Goal: Task Accomplishment & Management: Complete application form

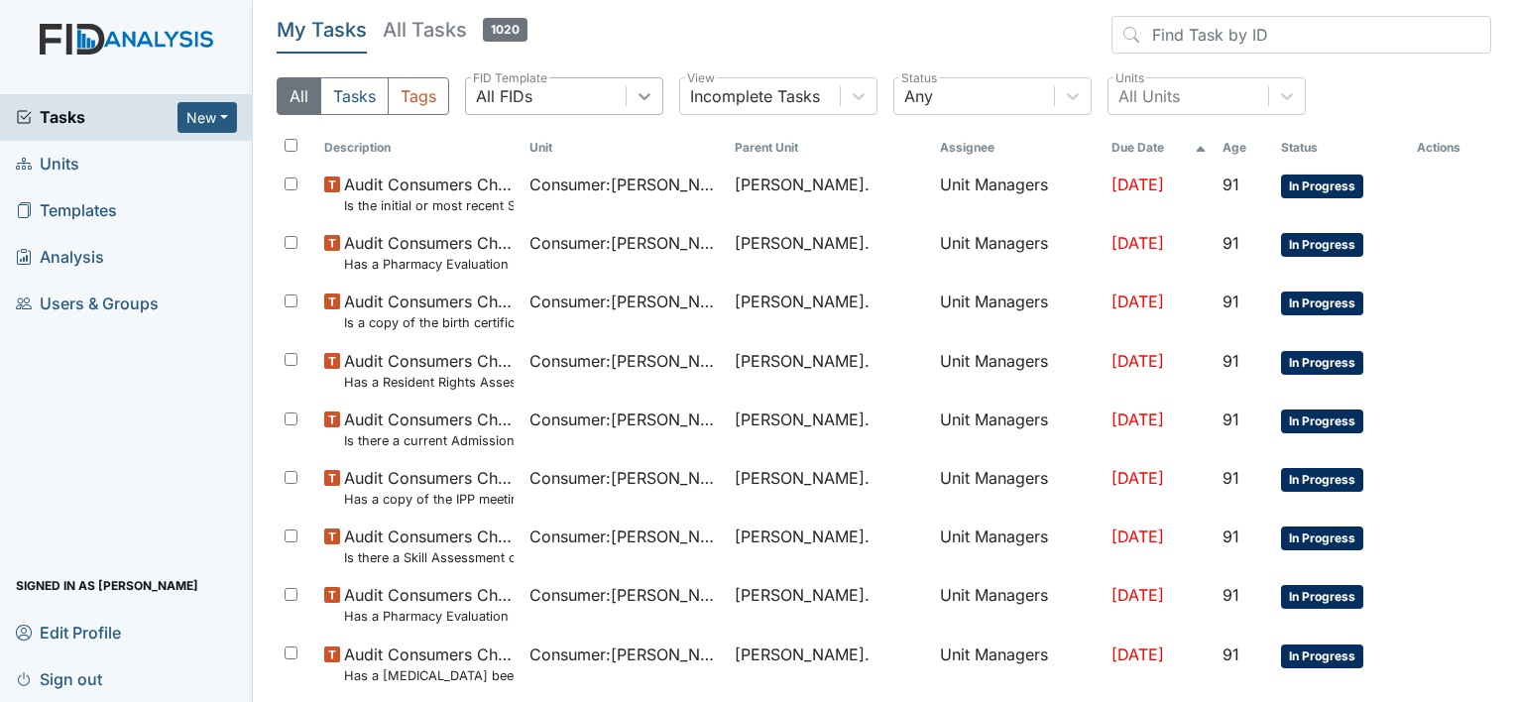
click at [649, 105] on icon at bounding box center [645, 96] width 20 height 20
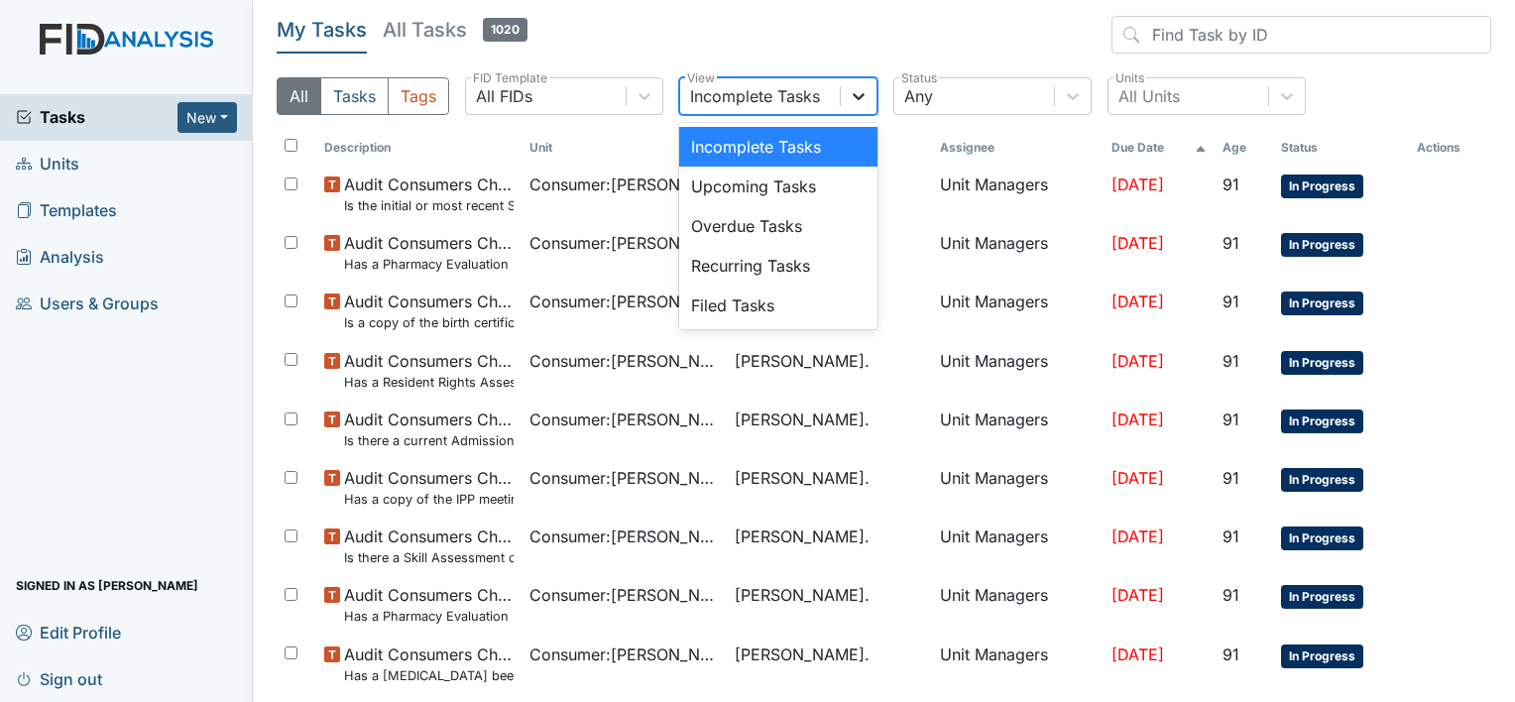
click at [852, 97] on icon at bounding box center [859, 96] width 20 height 20
click at [737, 317] on div "Filed Tasks" at bounding box center [778, 306] width 198 height 40
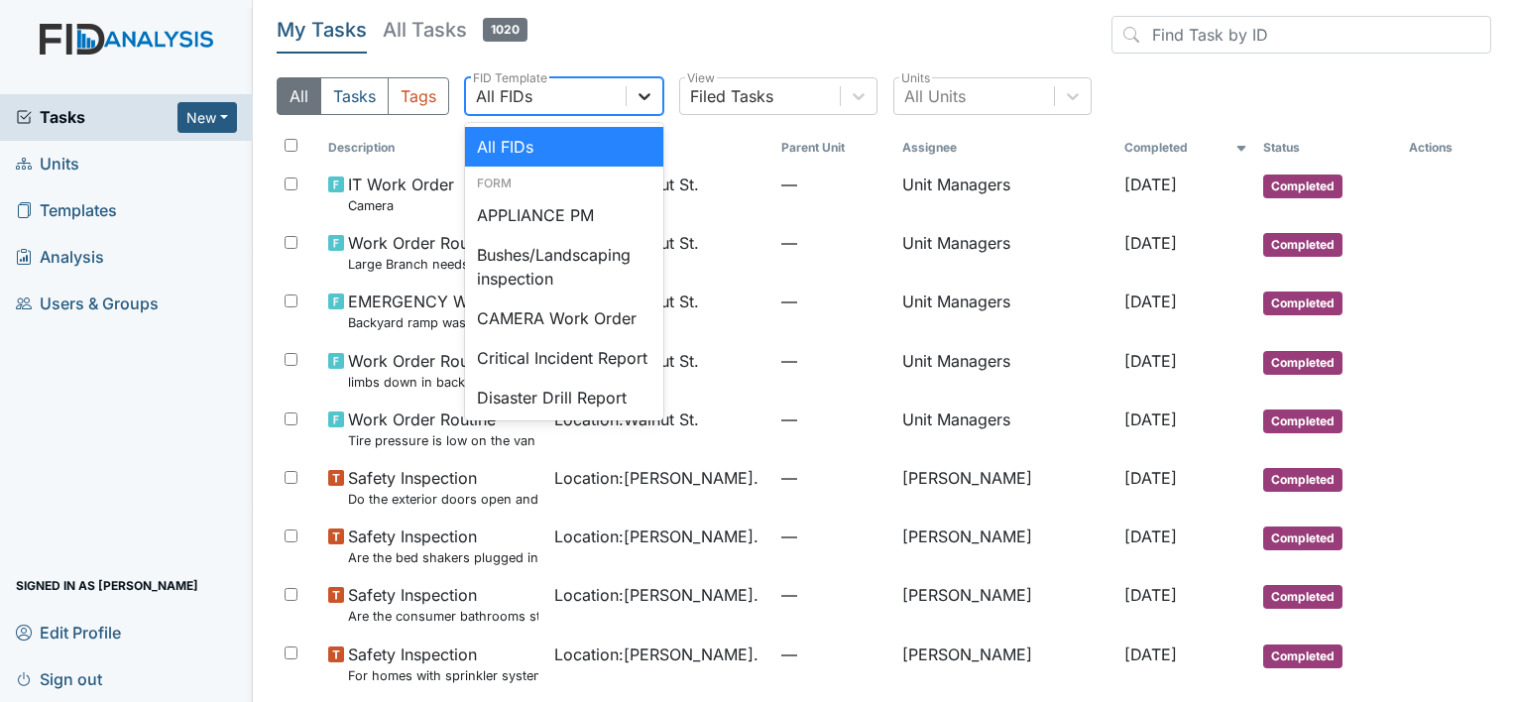
click at [639, 88] on icon at bounding box center [645, 96] width 20 height 20
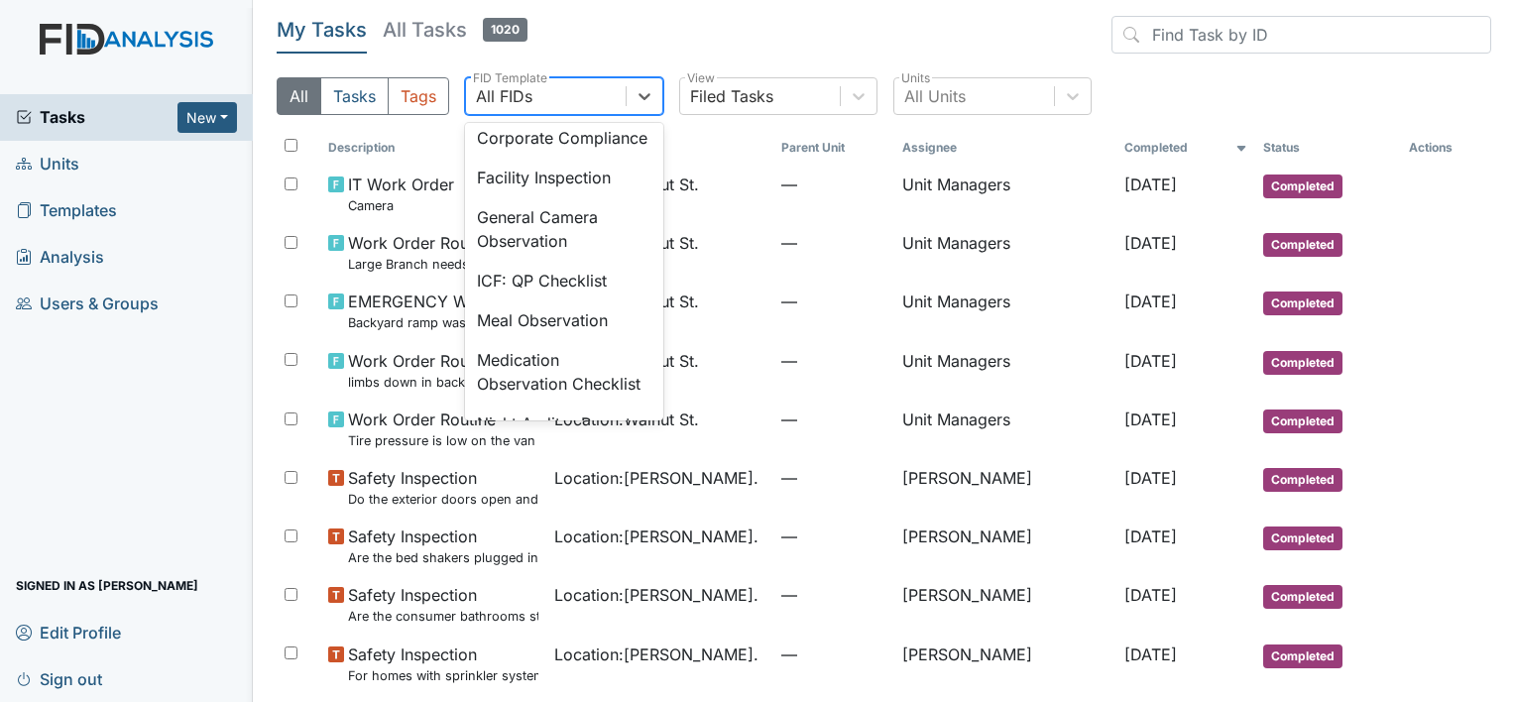
scroll to position [1375, 0]
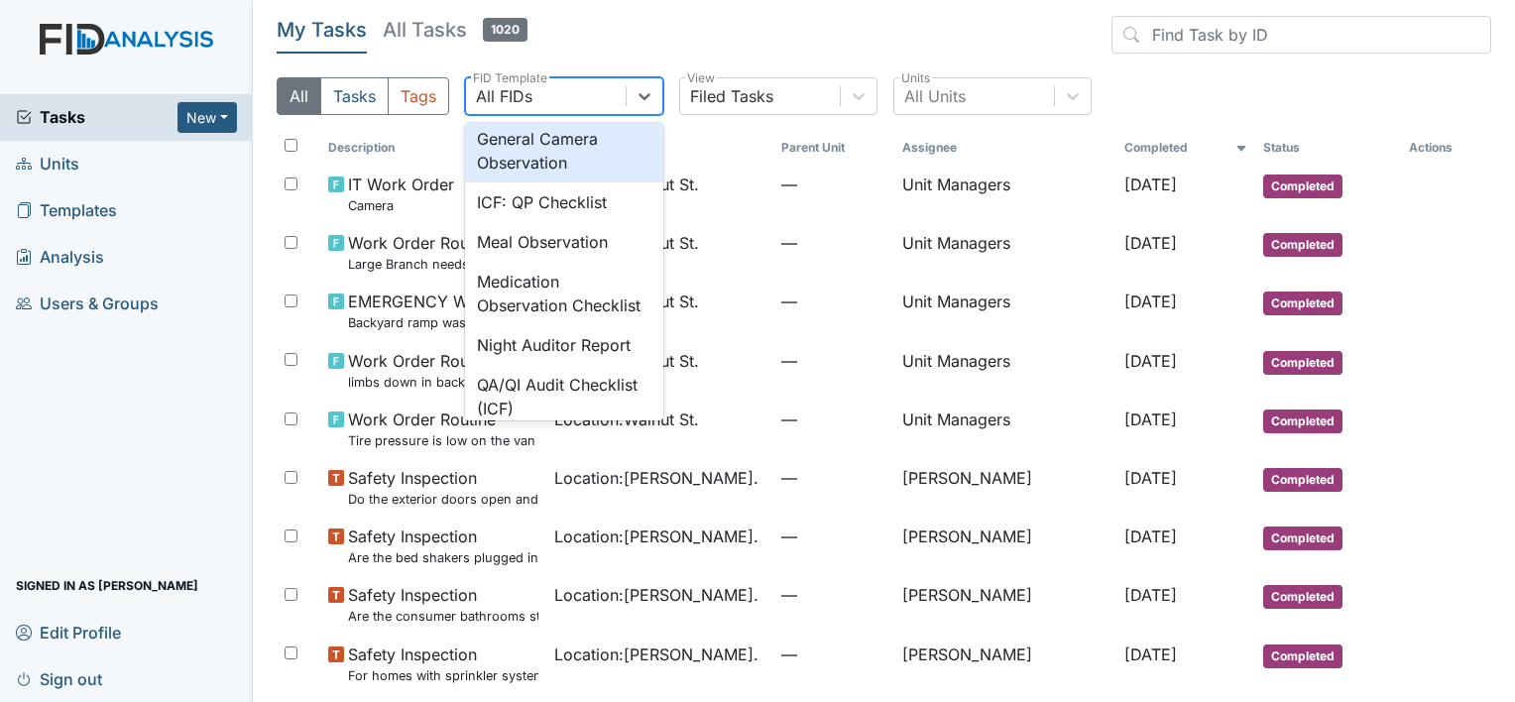
click at [532, 182] on div "General Camera Observation" at bounding box center [564, 150] width 198 height 63
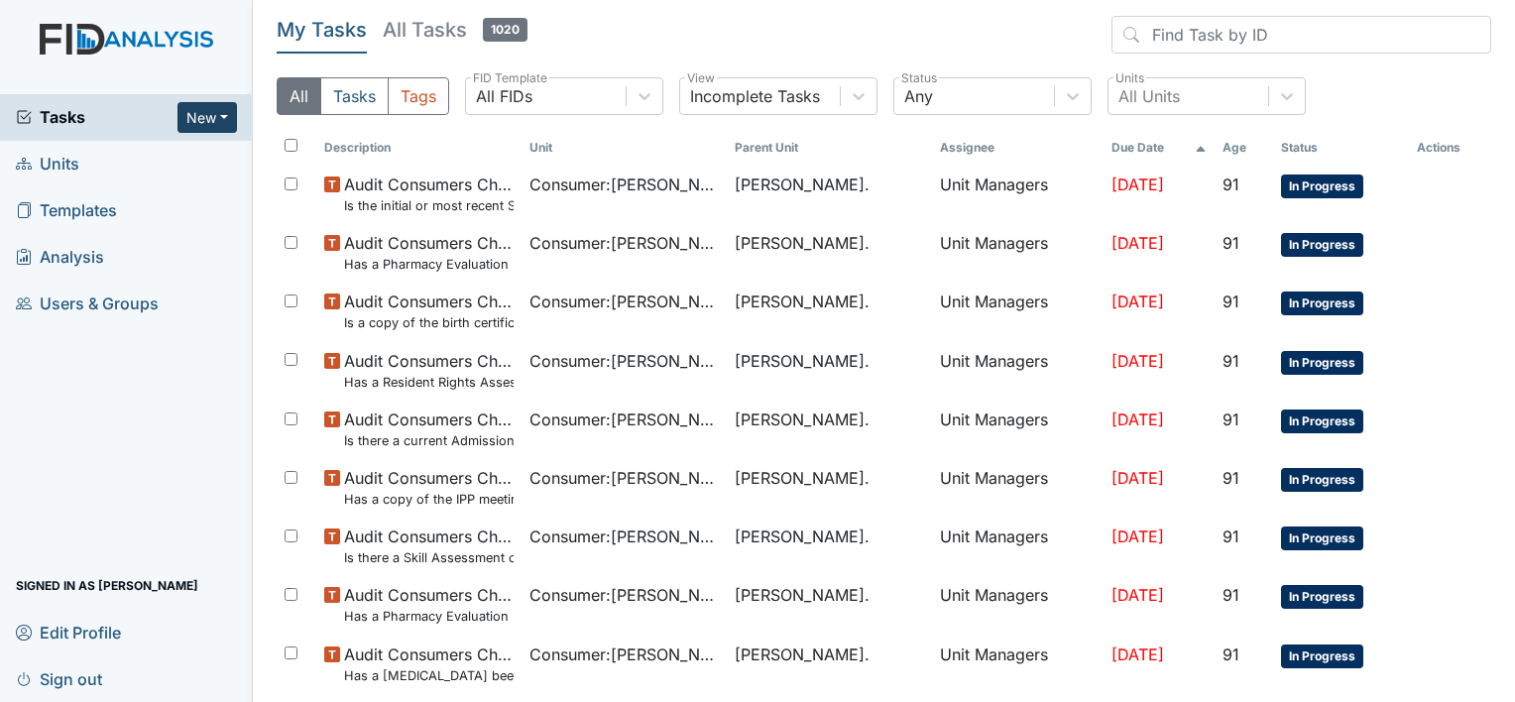
click at [223, 121] on button "New" at bounding box center [208, 117] width 60 height 31
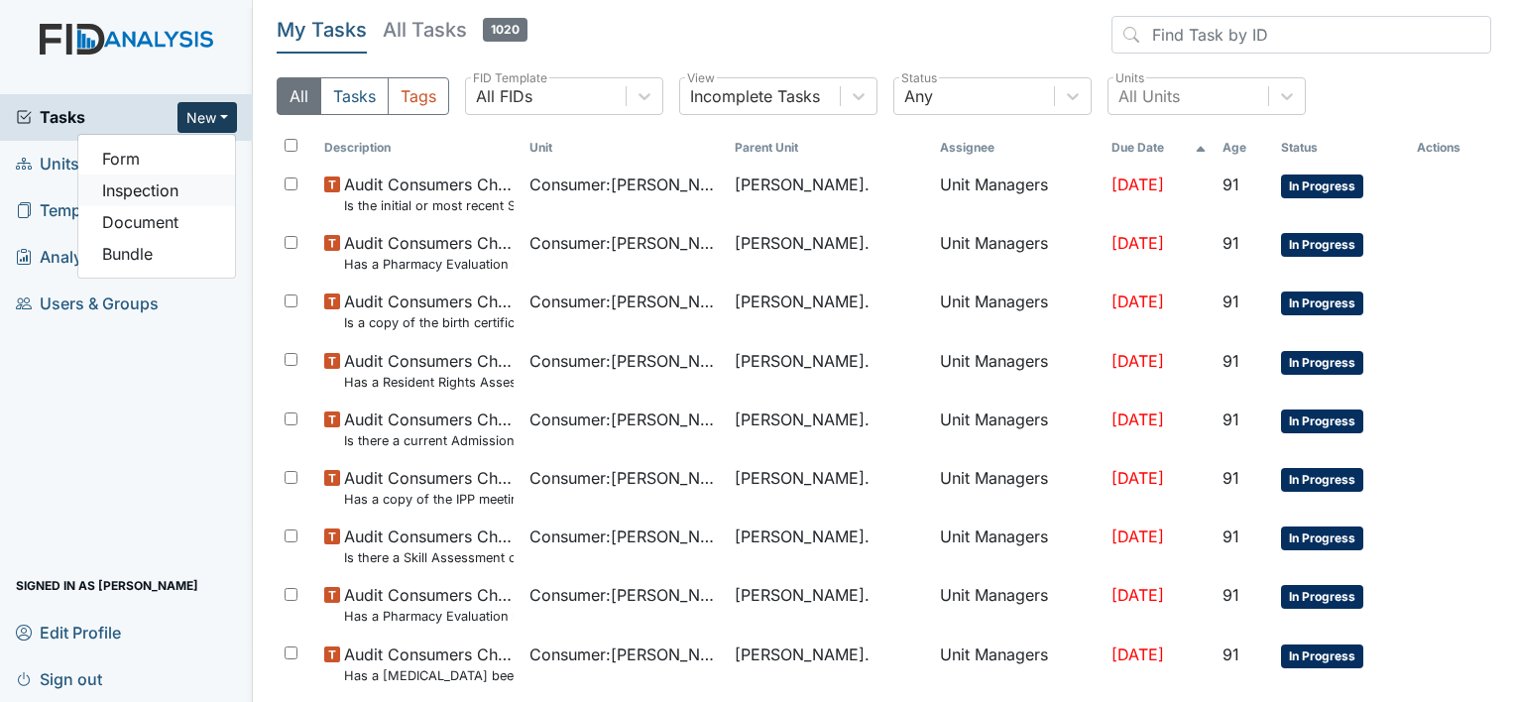
click at [186, 195] on link "Inspection" at bounding box center [156, 191] width 157 height 32
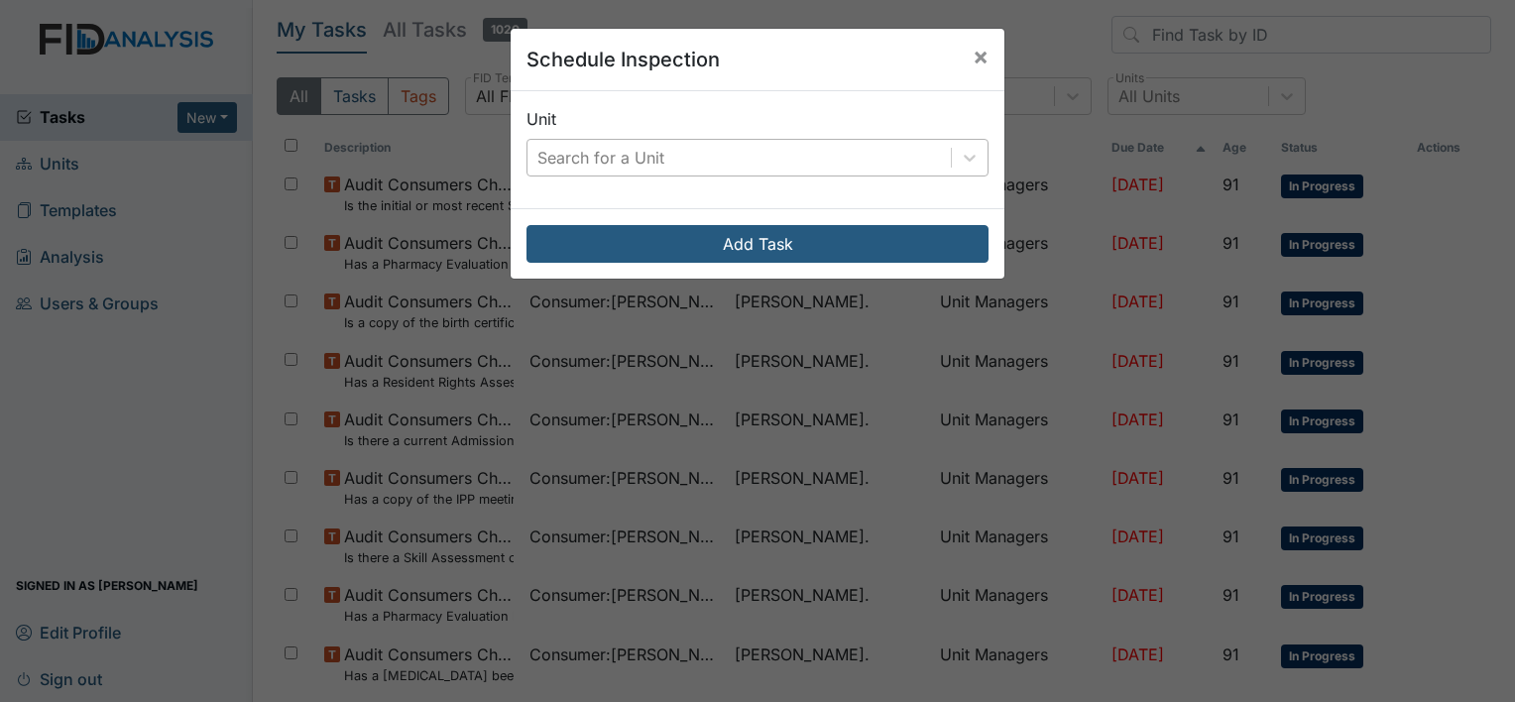
click at [543, 158] on div "Search for a Unit" at bounding box center [601, 158] width 127 height 24
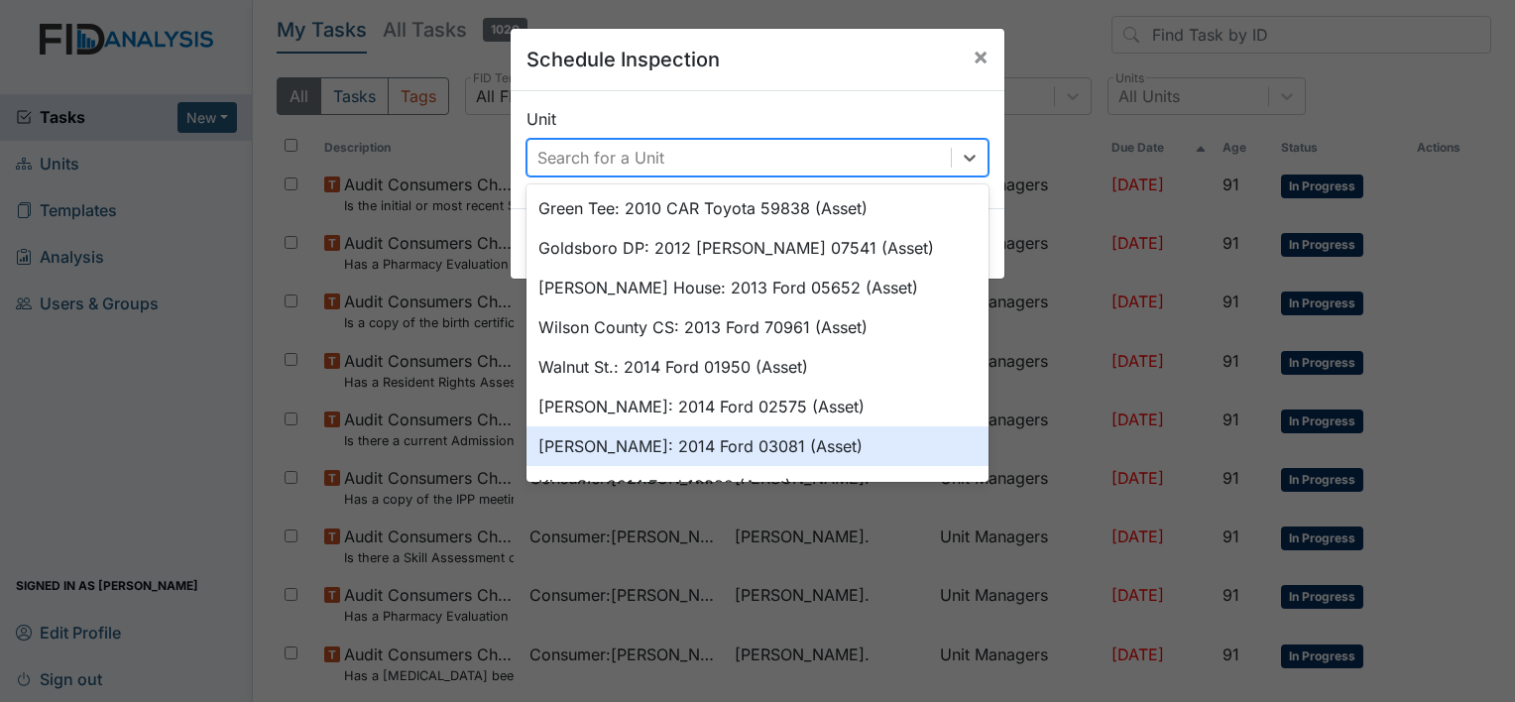
click at [631, 441] on div "William St.: 2014 Ford 03081 (Asset)" at bounding box center [758, 446] width 462 height 40
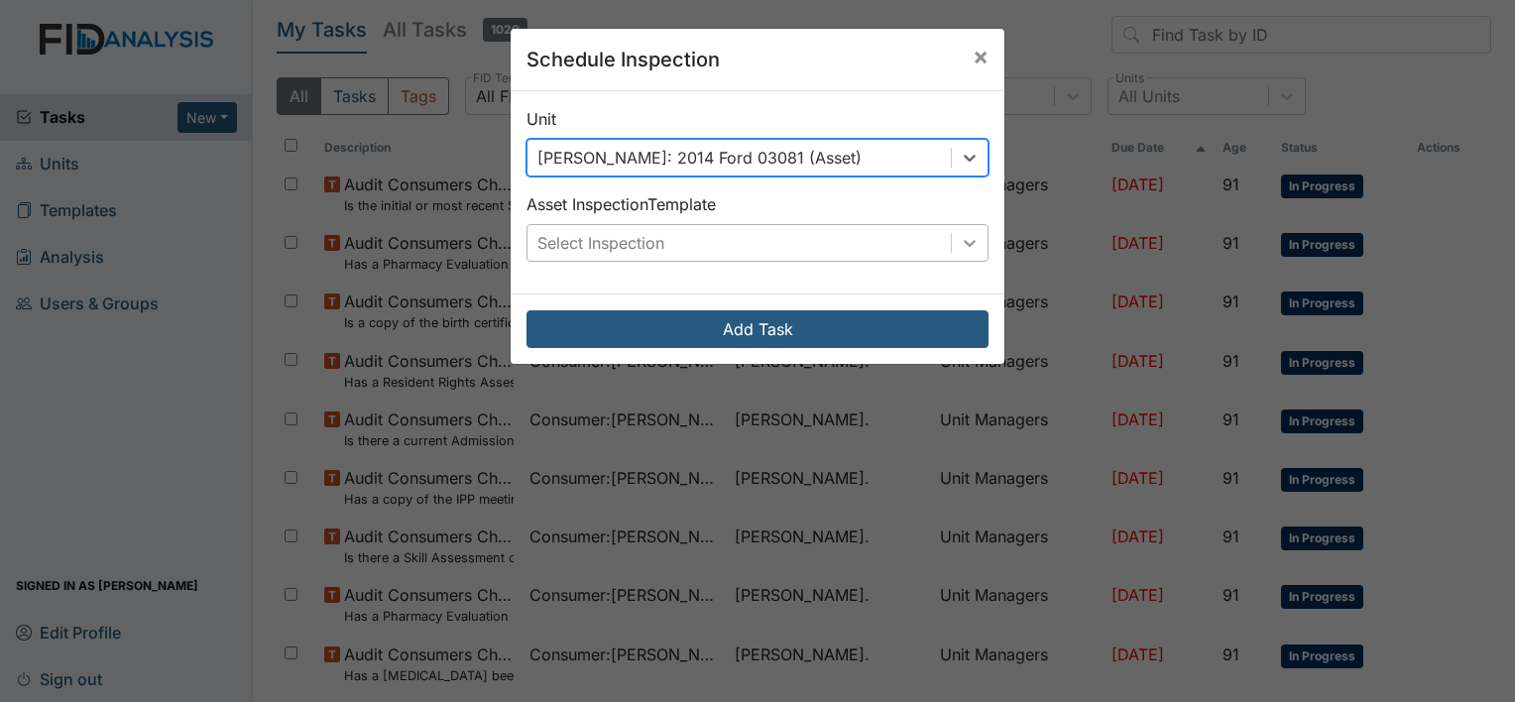
click at [960, 248] on icon at bounding box center [970, 243] width 20 height 20
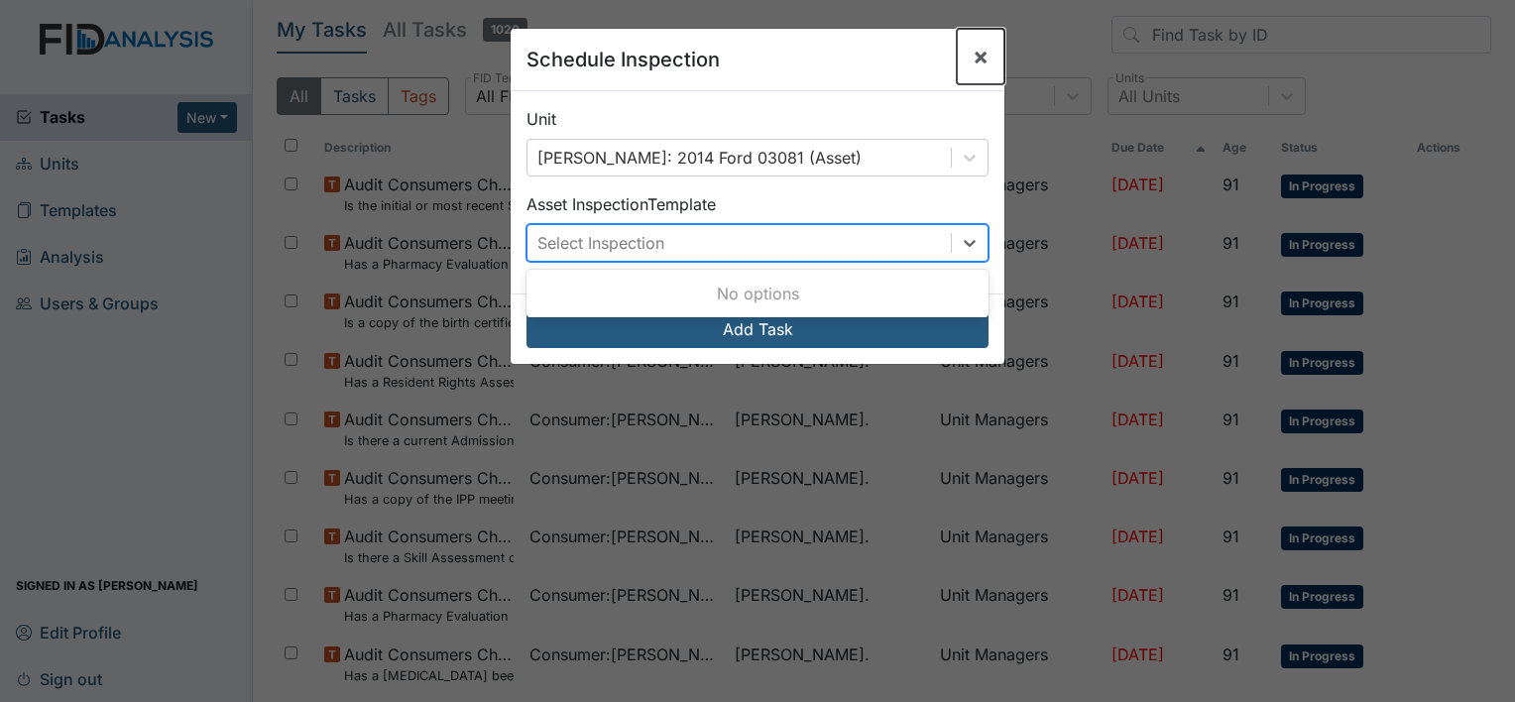
click at [973, 63] on span "×" at bounding box center [981, 56] width 16 height 29
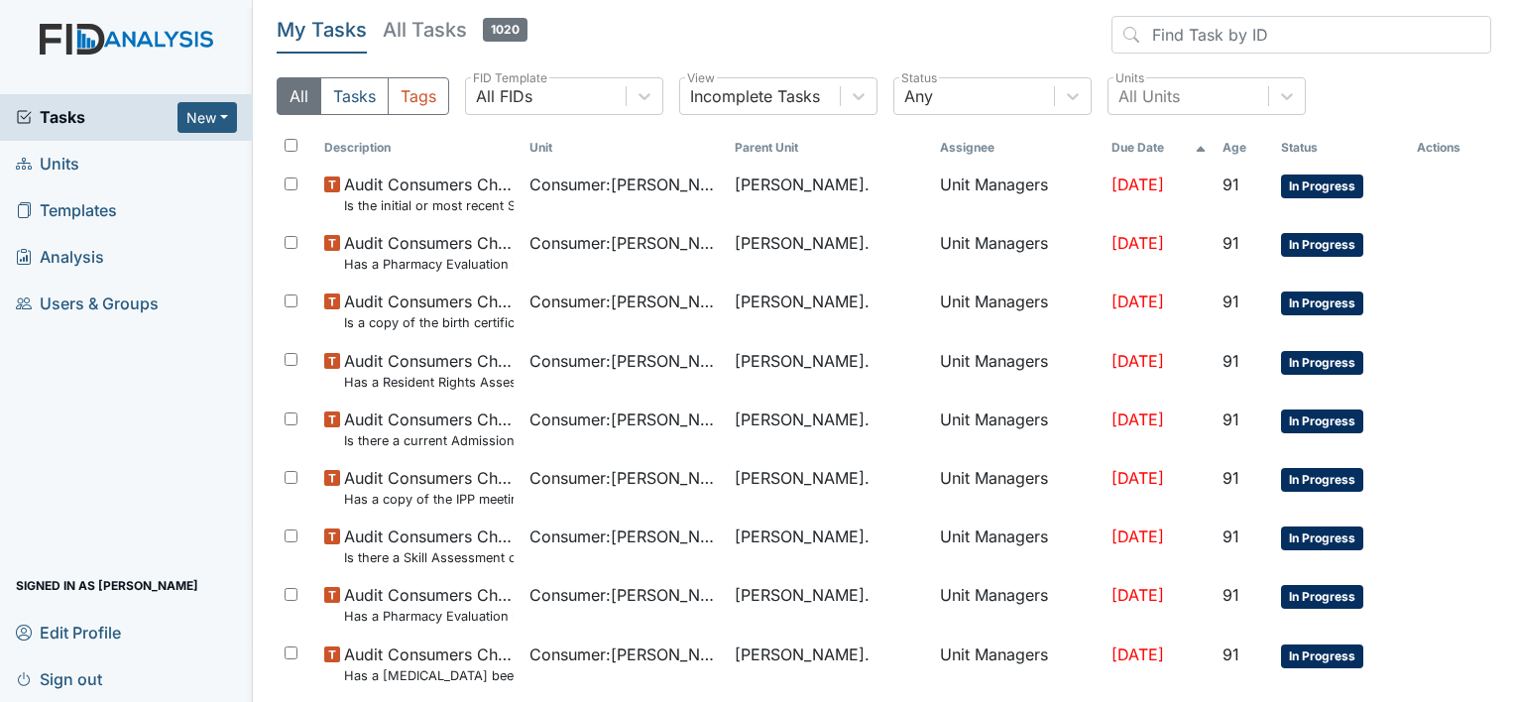
click at [72, 159] on span "Units" at bounding box center [47, 164] width 63 height 31
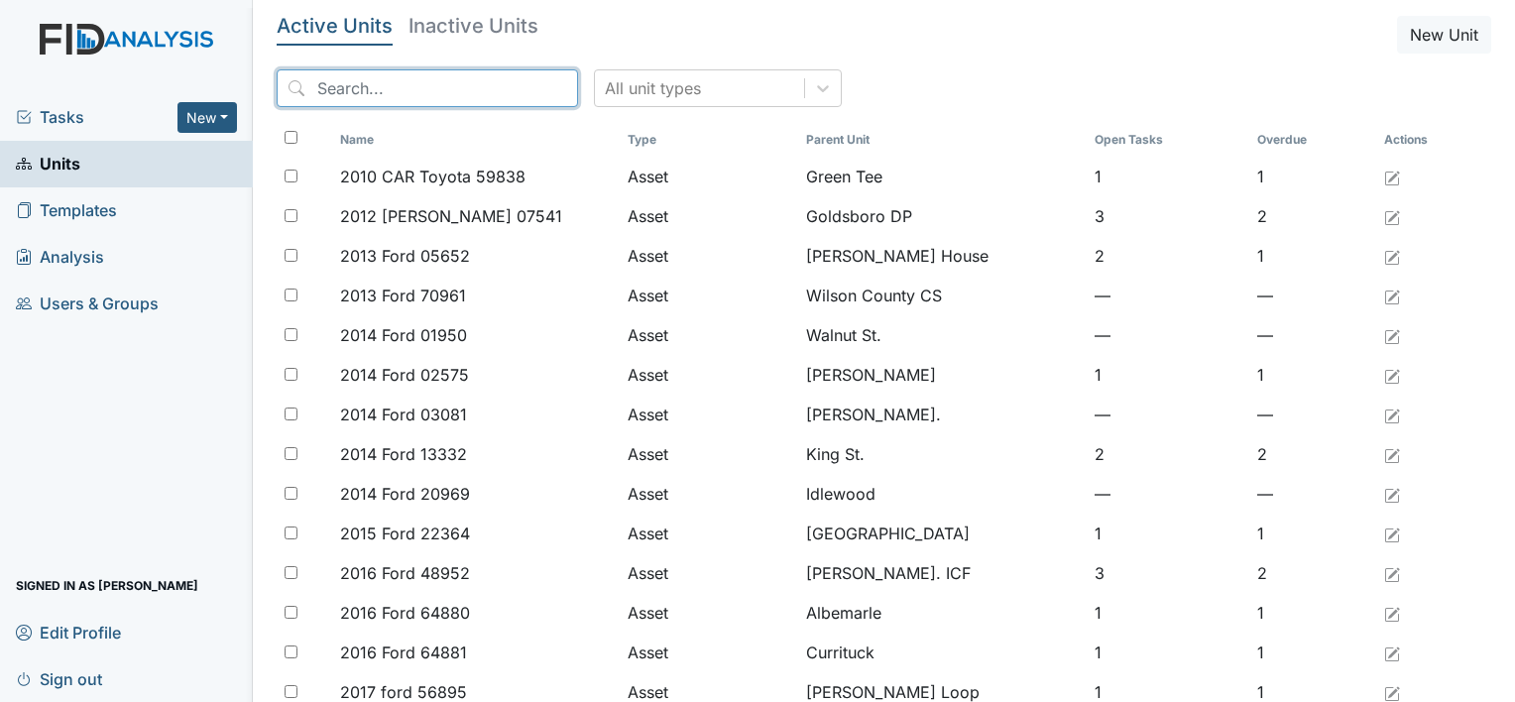
click at [493, 87] on input "search" at bounding box center [427, 88] width 301 height 38
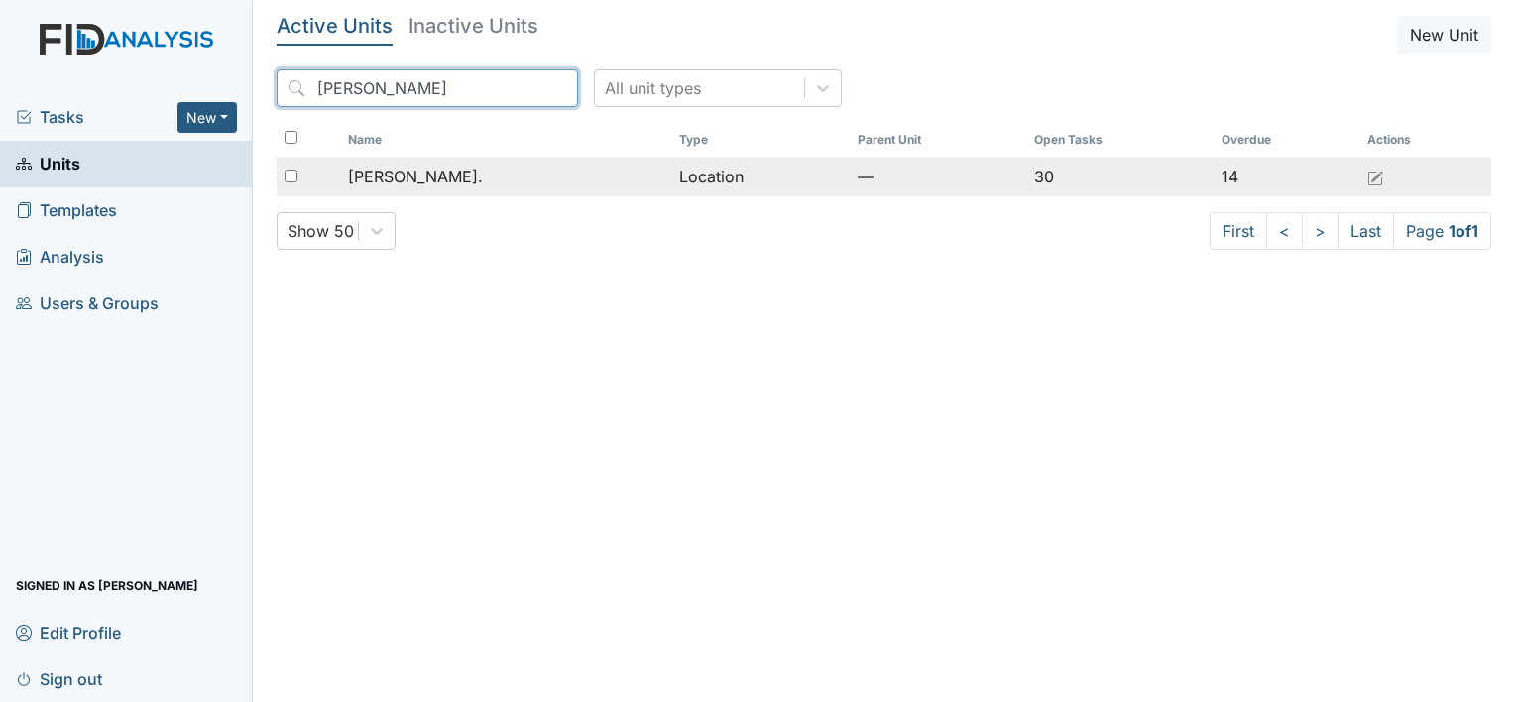
type input "William s"
click at [464, 179] on div "[PERSON_NAME]." at bounding box center [505, 177] width 315 height 24
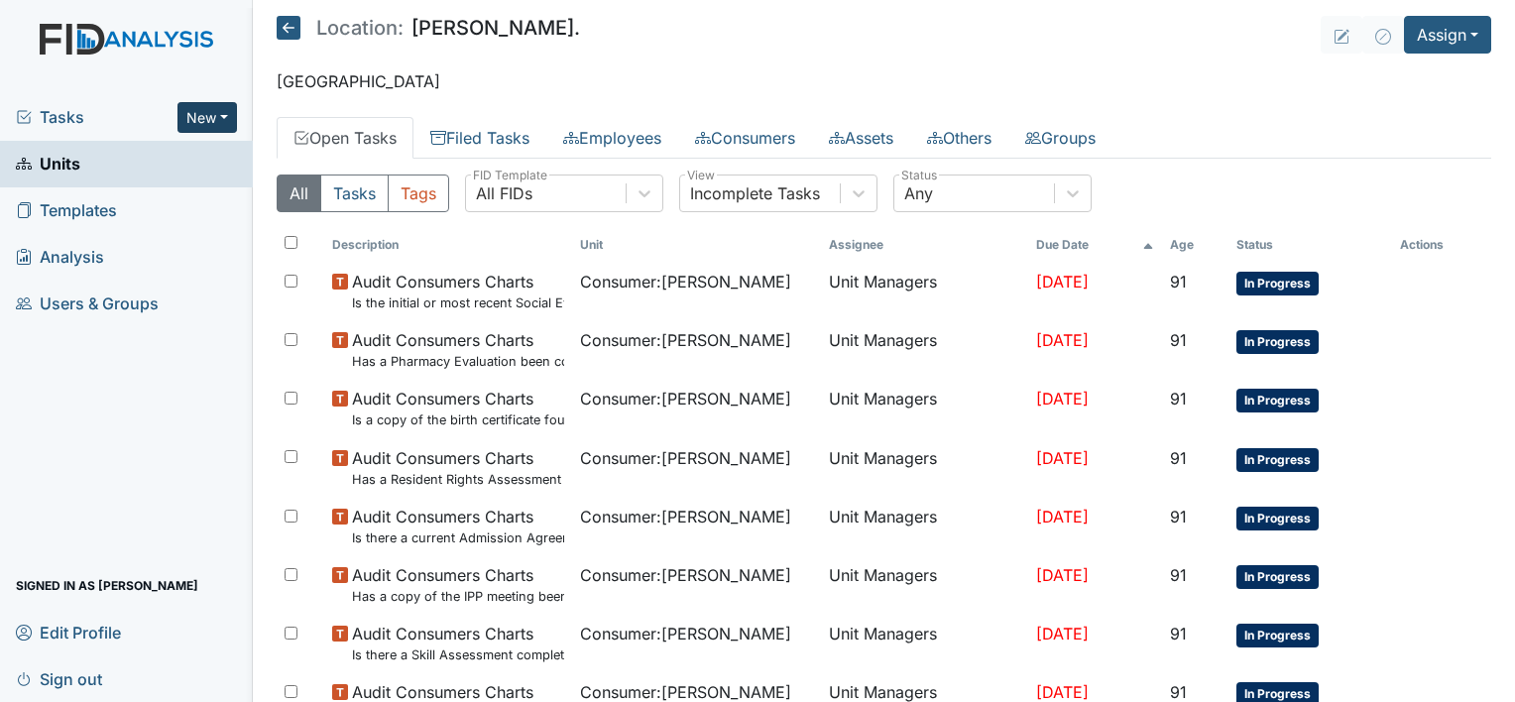
click at [220, 112] on button "New" at bounding box center [208, 117] width 60 height 31
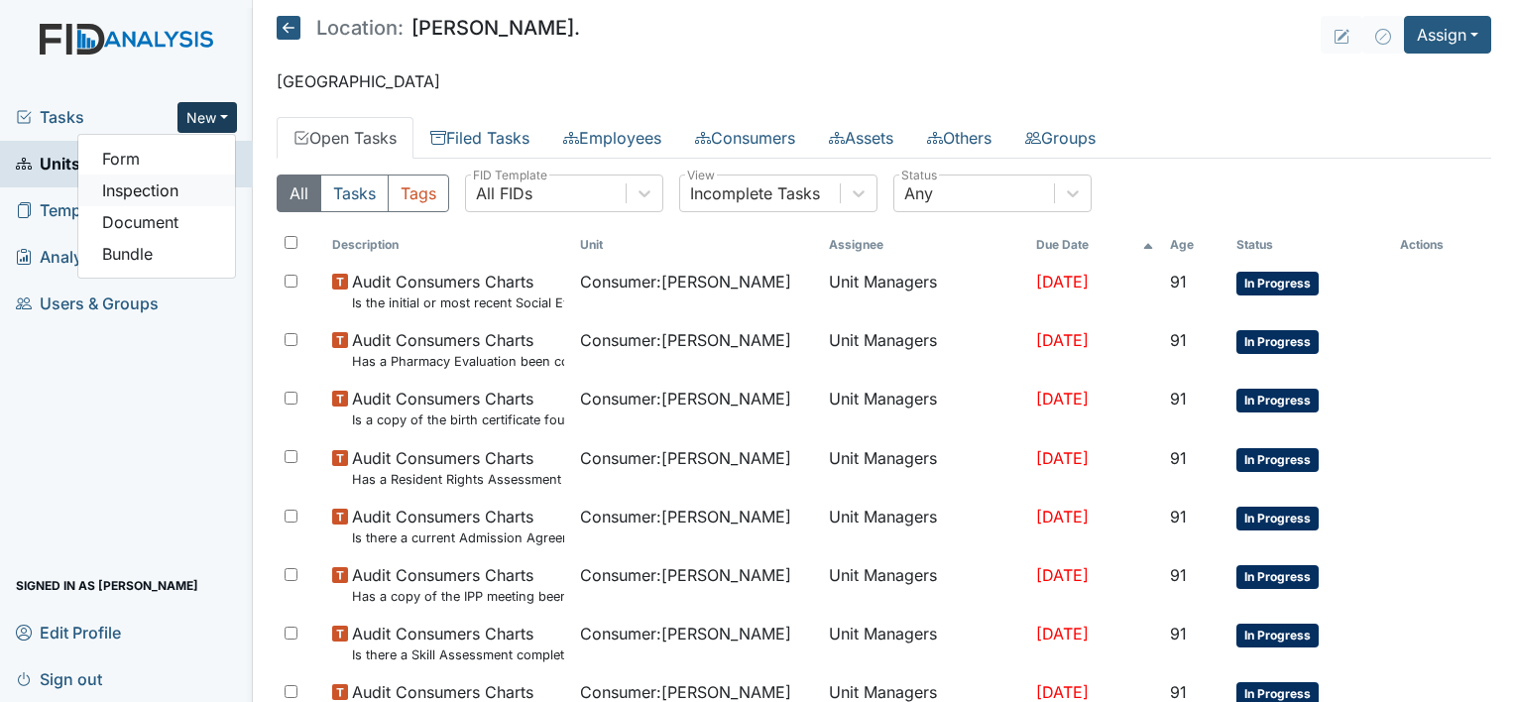
click at [181, 199] on link "Inspection" at bounding box center [156, 191] width 157 height 32
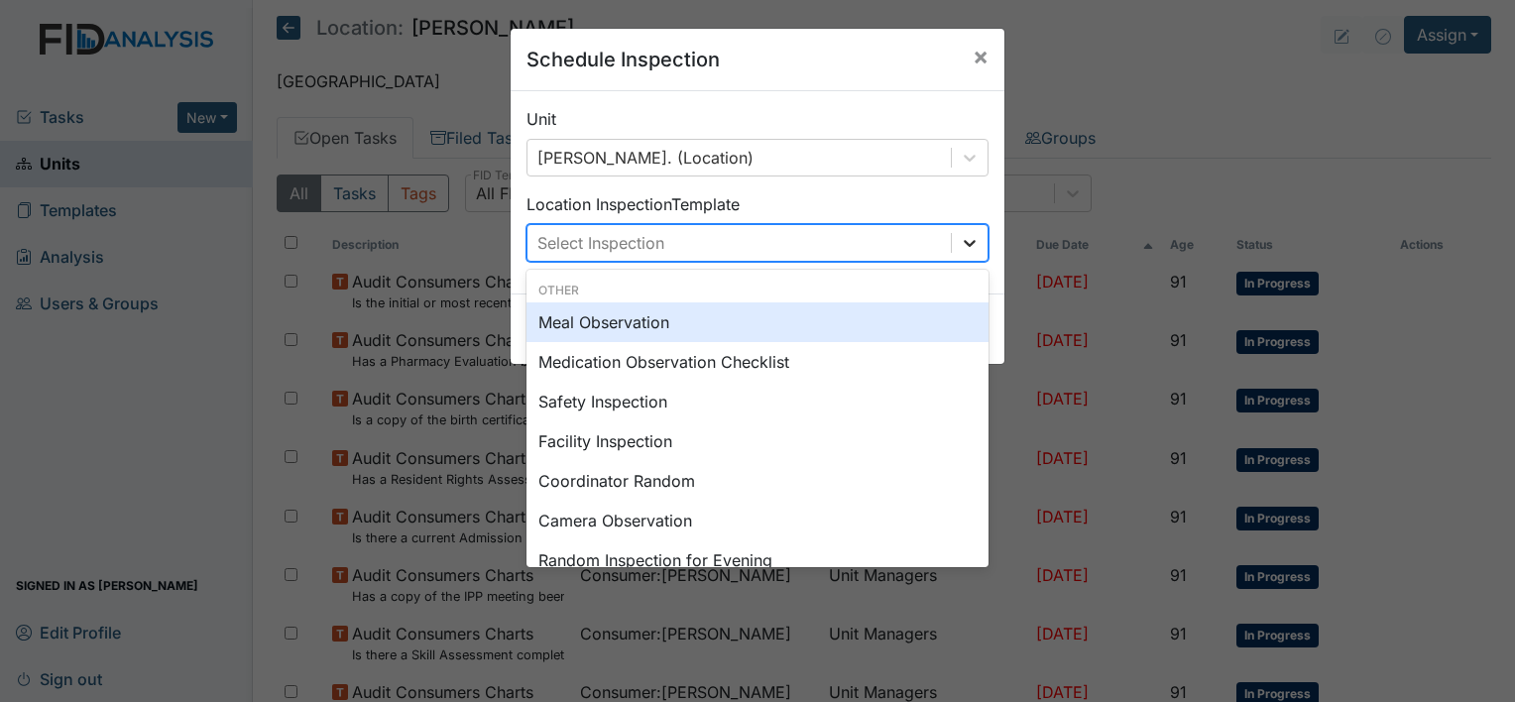
click at [968, 250] on icon at bounding box center [970, 243] width 20 height 20
click at [805, 335] on div "Meal Observation" at bounding box center [758, 322] width 462 height 40
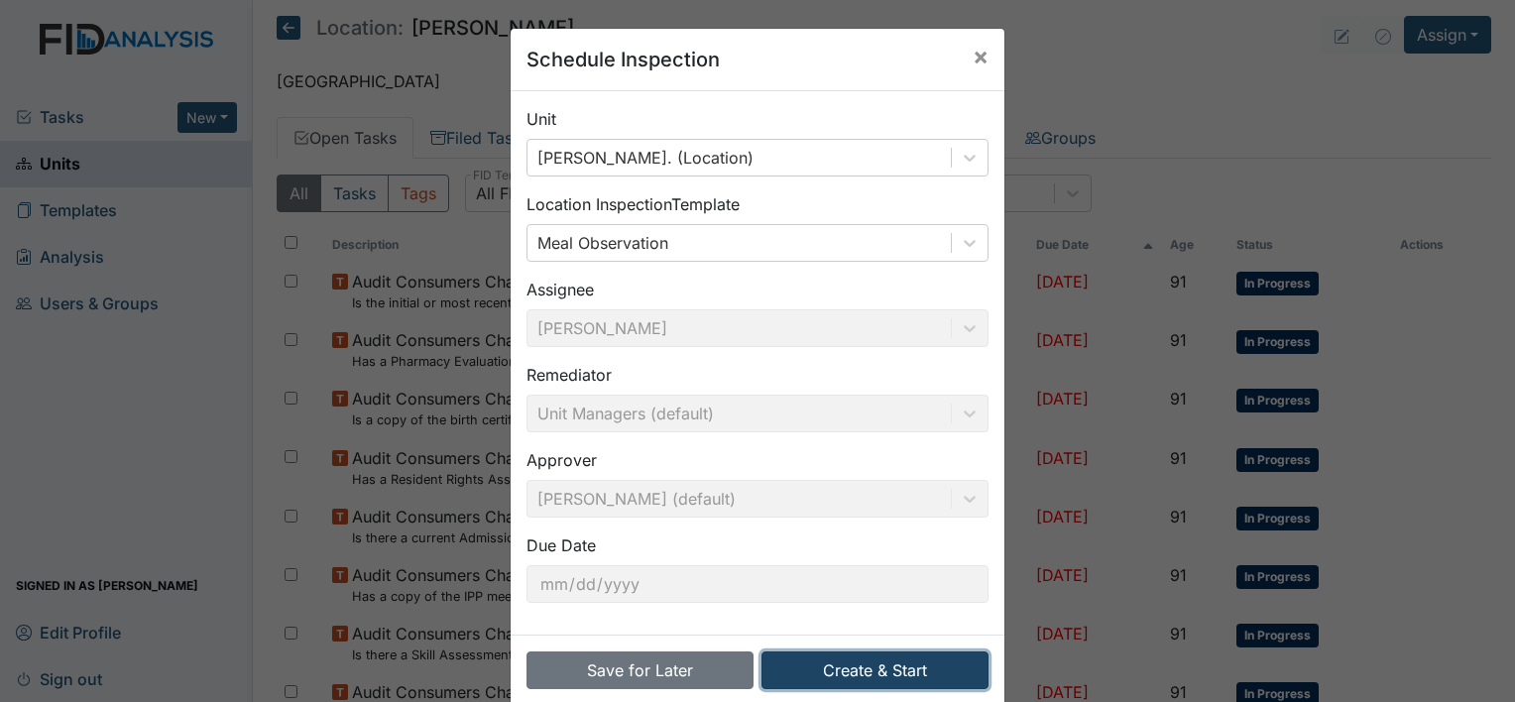
click at [865, 674] on button "Create & Start" at bounding box center [875, 671] width 227 height 38
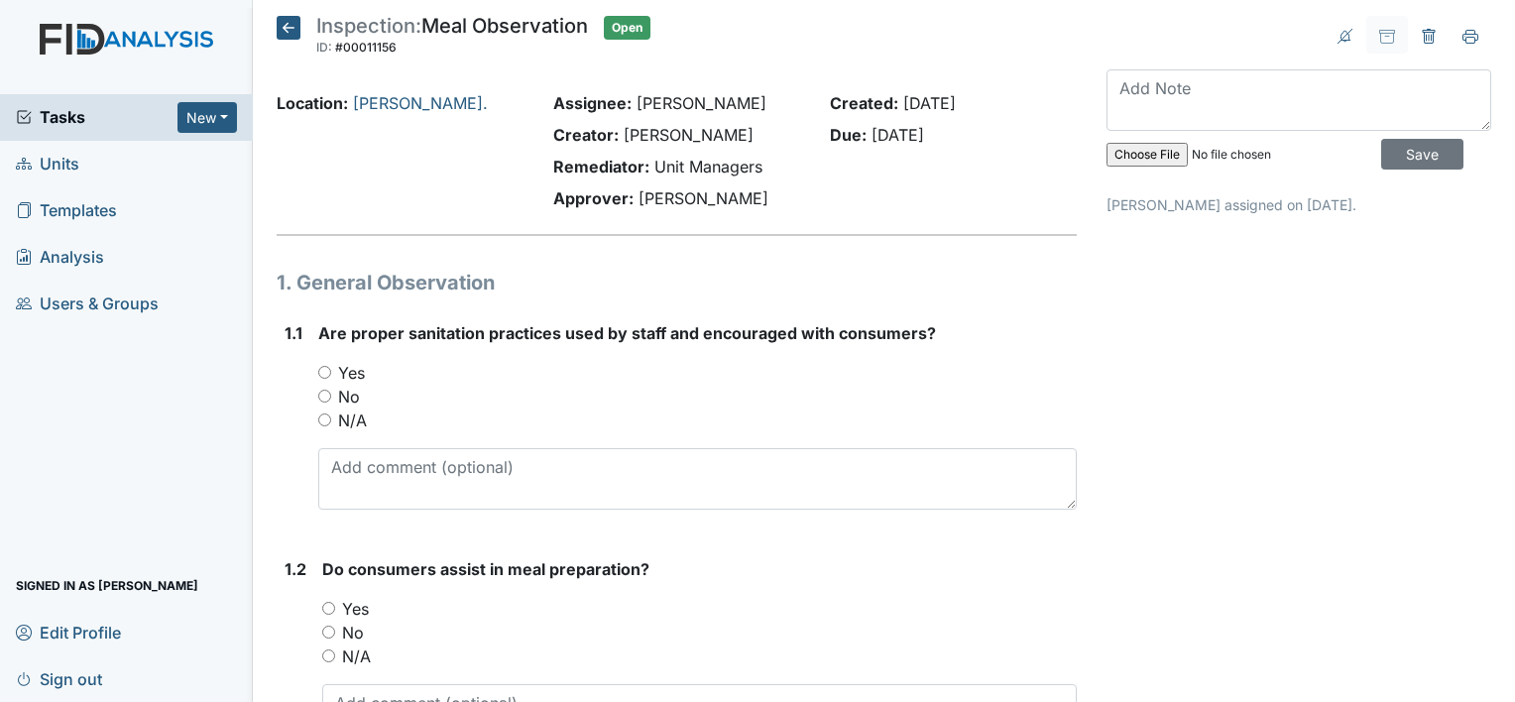
click at [325, 369] on input "Yes" at bounding box center [324, 372] width 13 height 13
radio input "true"
click at [1191, 106] on textarea at bounding box center [1299, 99] width 385 height 61
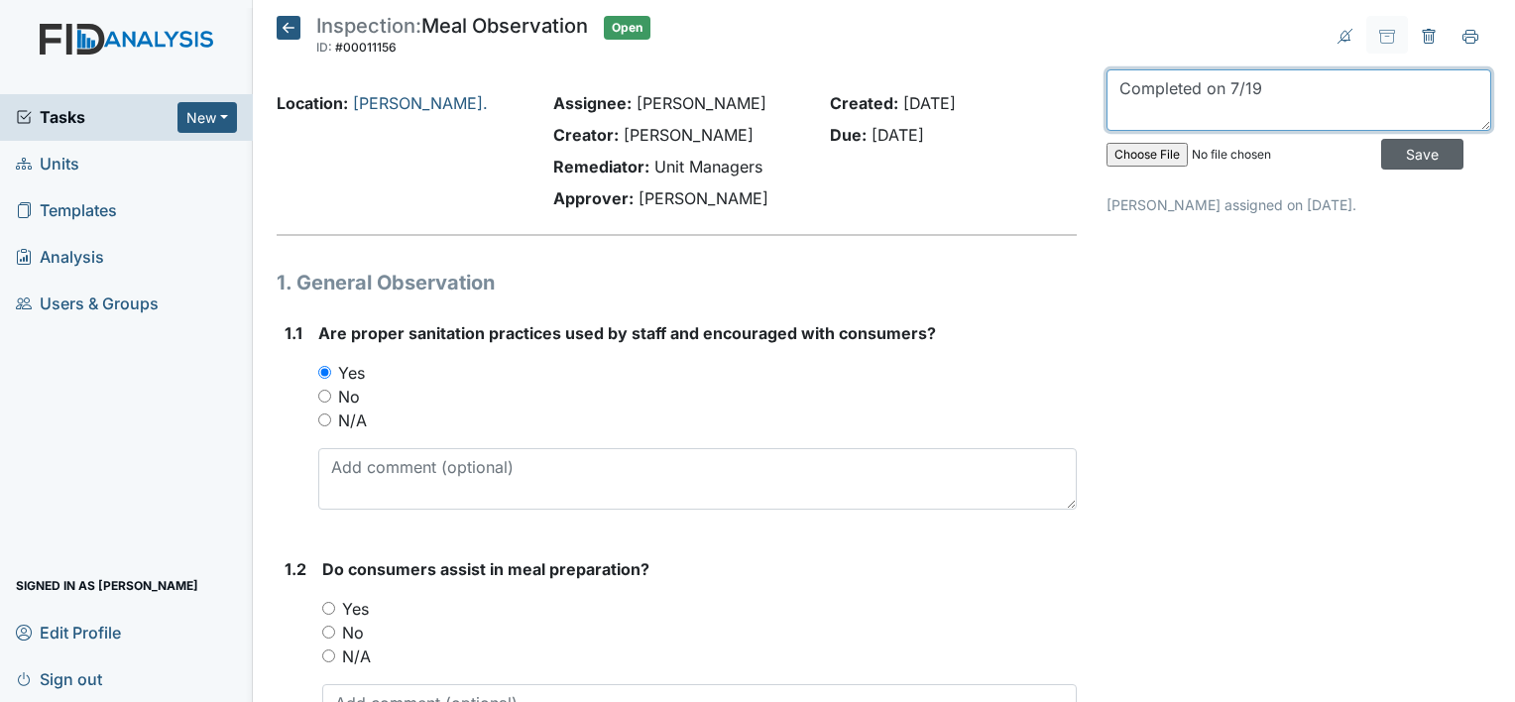
type textarea "Completed on 7/19"
click at [1410, 151] on input "Save" at bounding box center [1423, 154] width 82 height 31
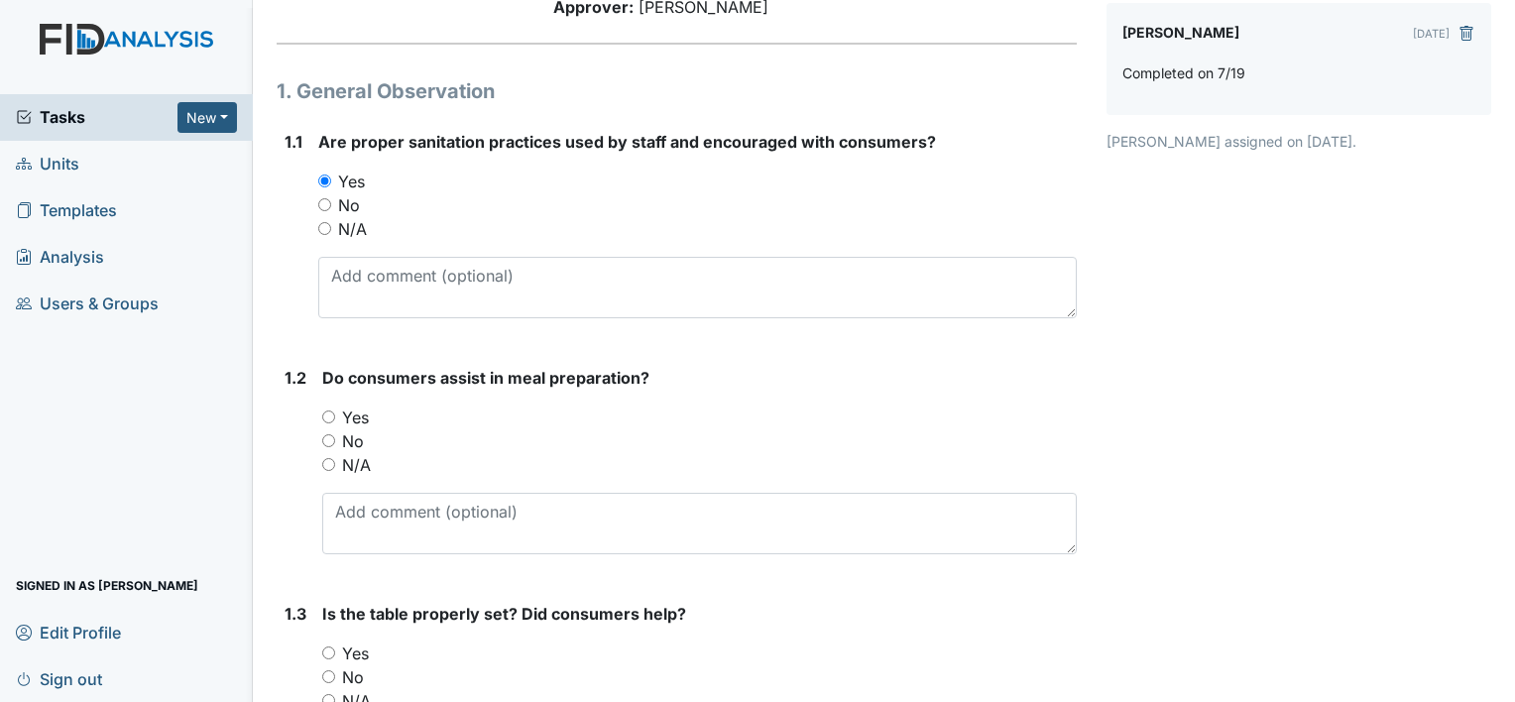
scroll to position [202, 0]
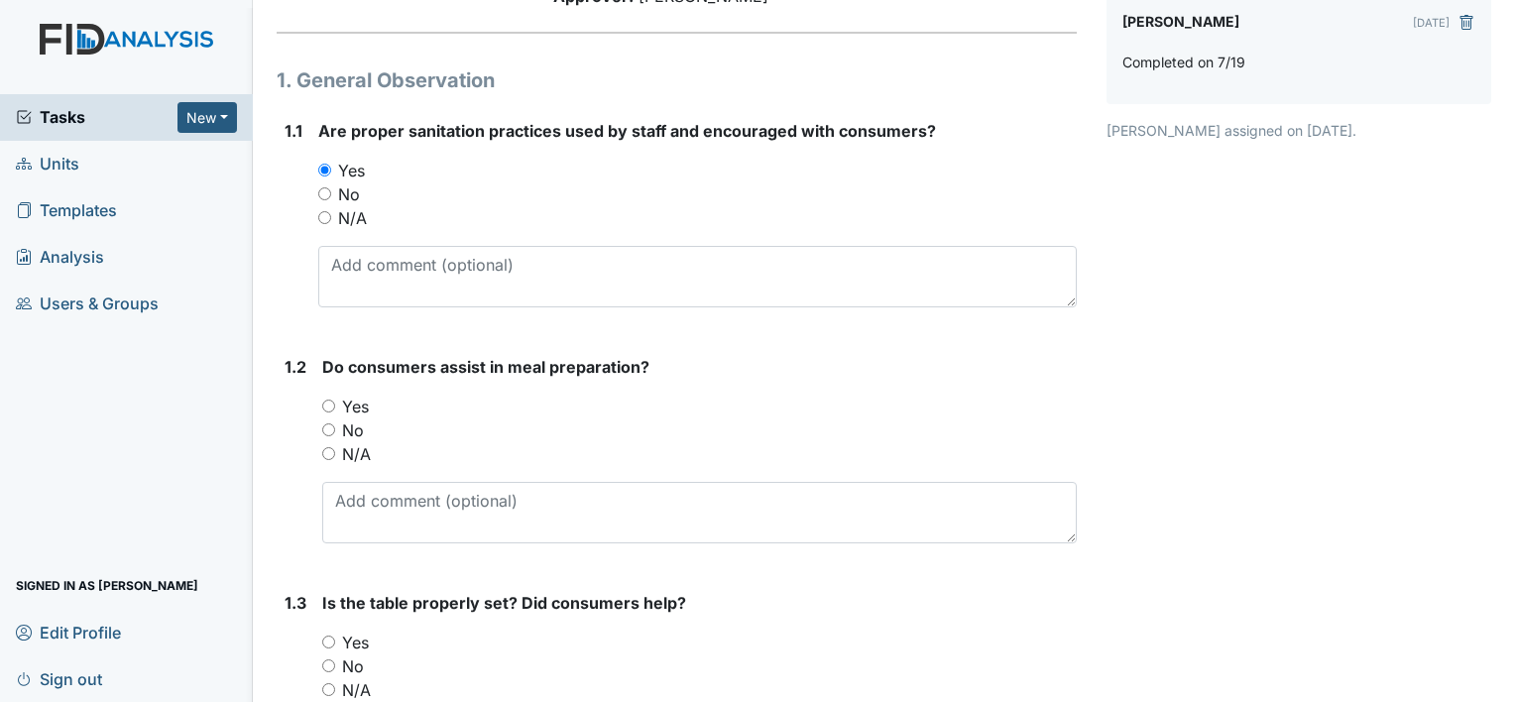
click at [333, 411] on input "Yes" at bounding box center [328, 406] width 13 height 13
radio input "true"
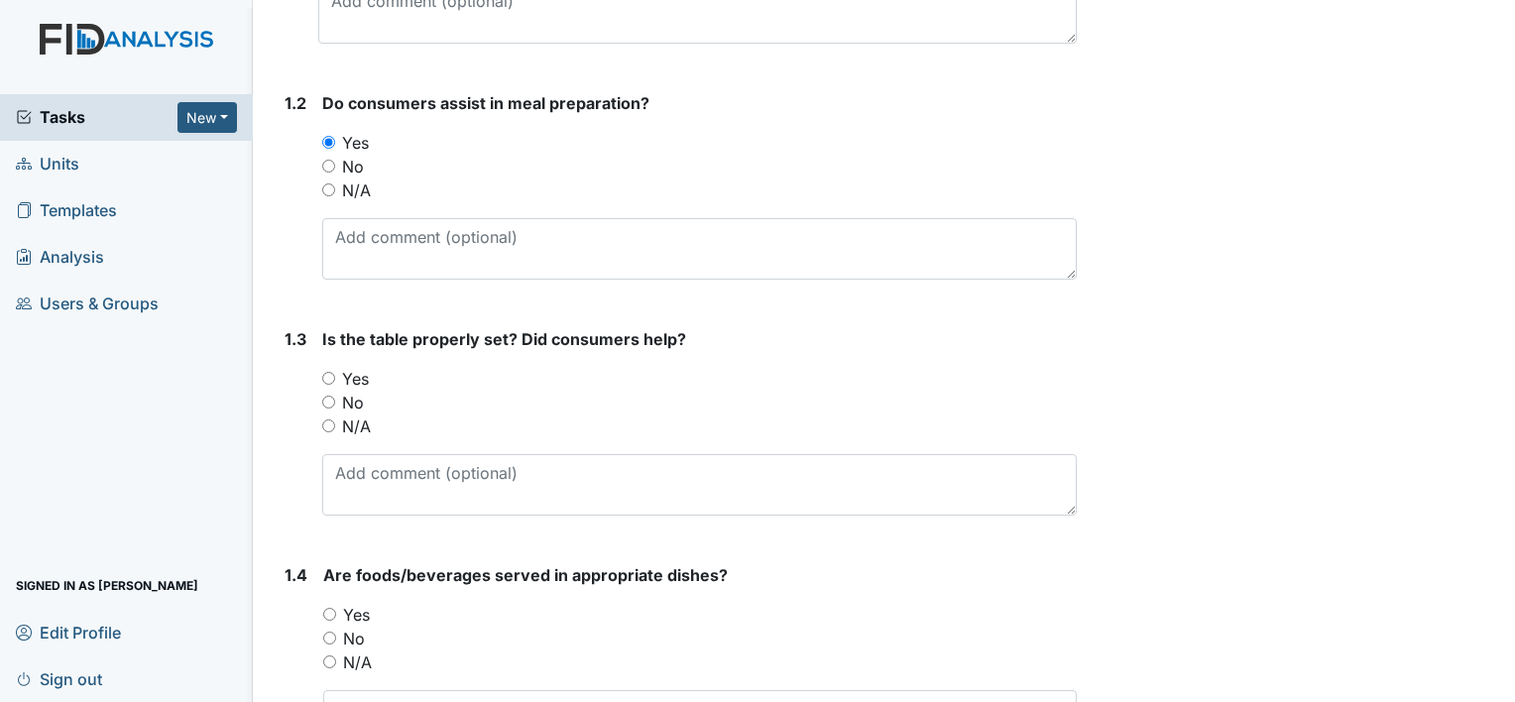
scroll to position [469, 0]
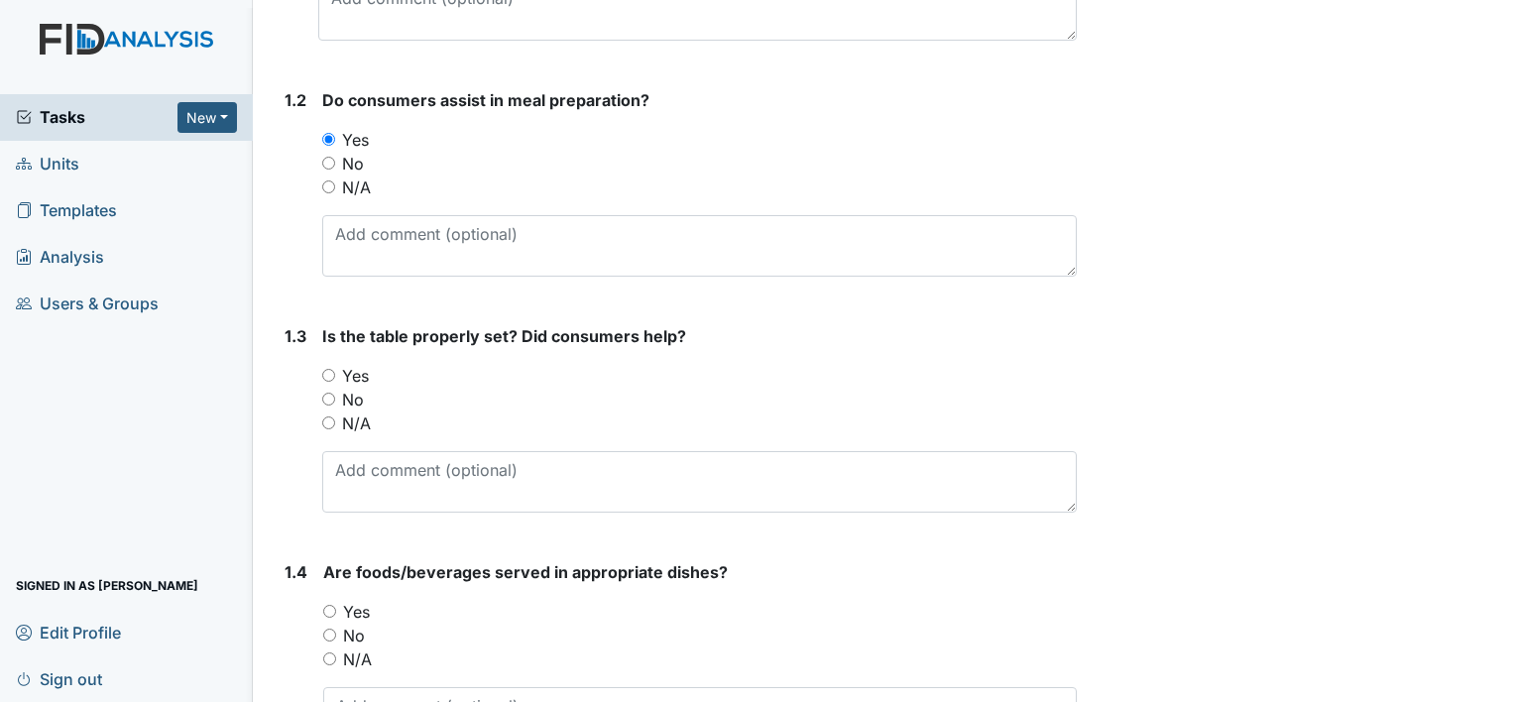
click at [333, 378] on input "Yes" at bounding box center [328, 375] width 13 height 13
radio input "true"
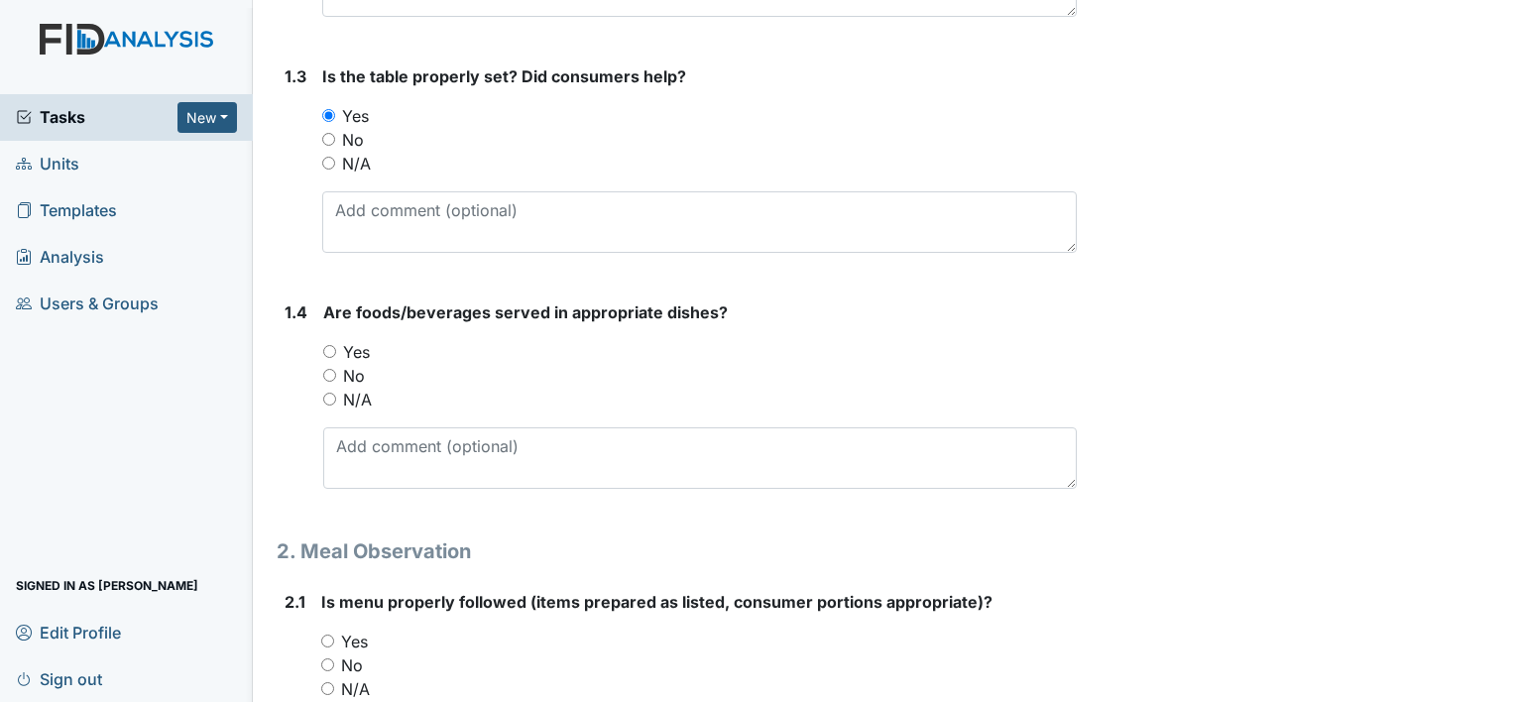
click at [329, 370] on input "No" at bounding box center [329, 375] width 13 height 13
radio input "true"
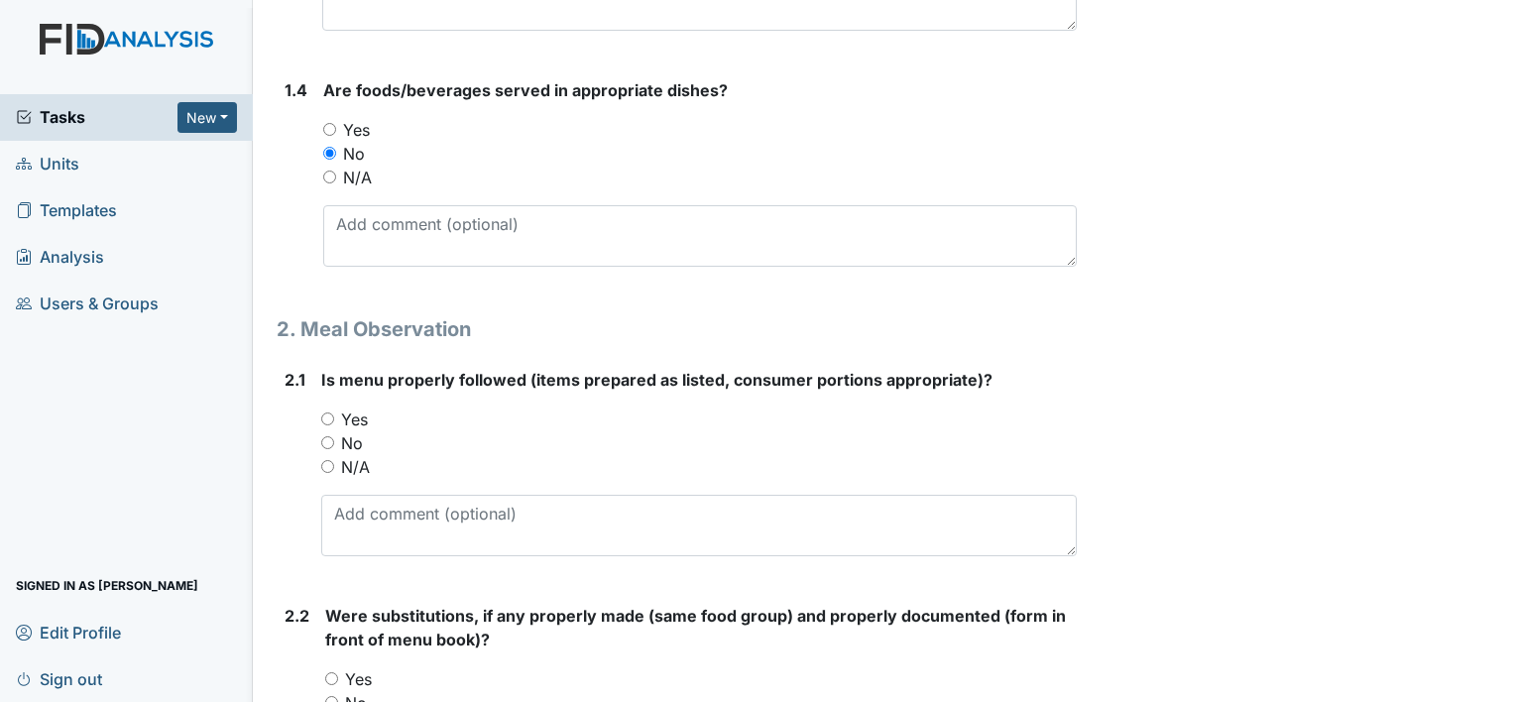
scroll to position [955, 0]
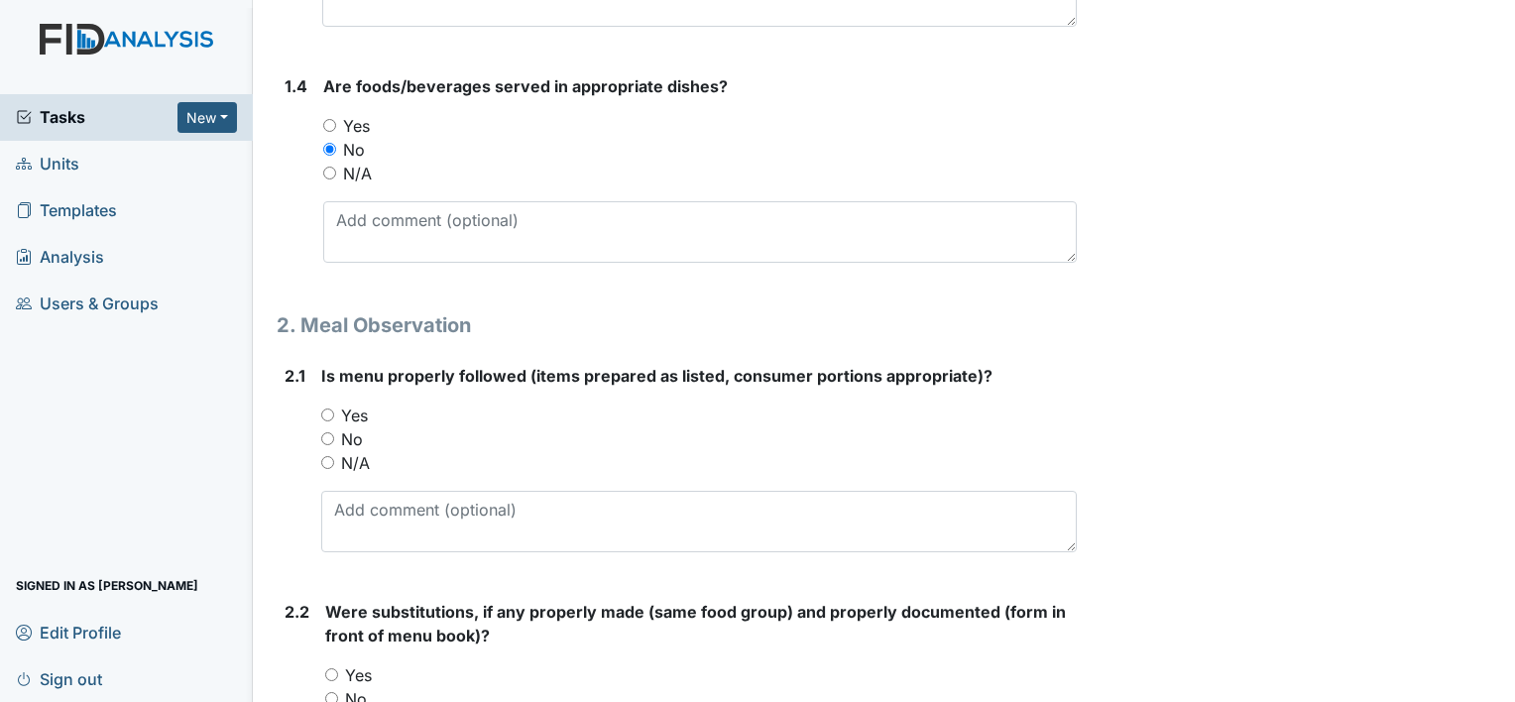
click at [327, 419] on input "Yes" at bounding box center [327, 415] width 13 height 13
radio input "true"
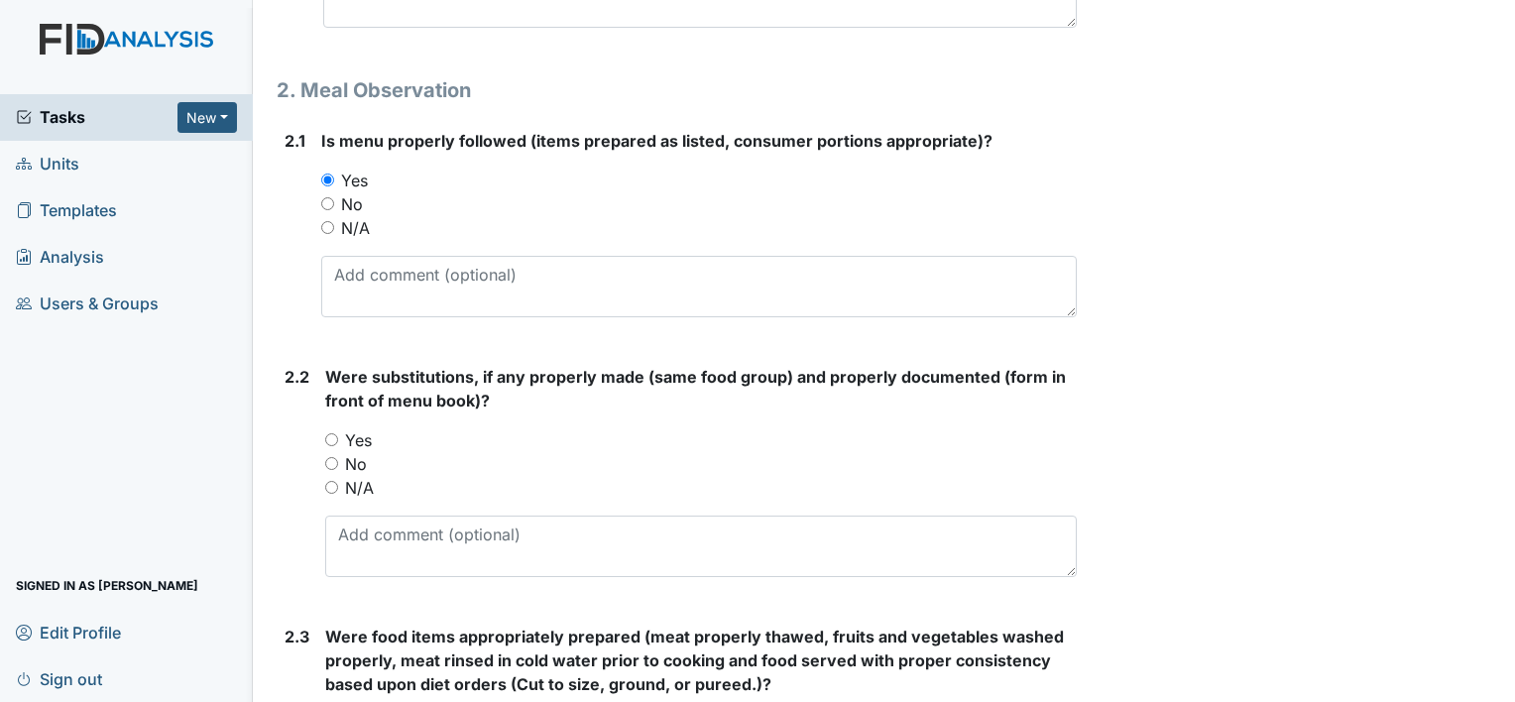
scroll to position [1192, 0]
click at [336, 482] on input "N/A" at bounding box center [331, 485] width 13 height 13
radio input "true"
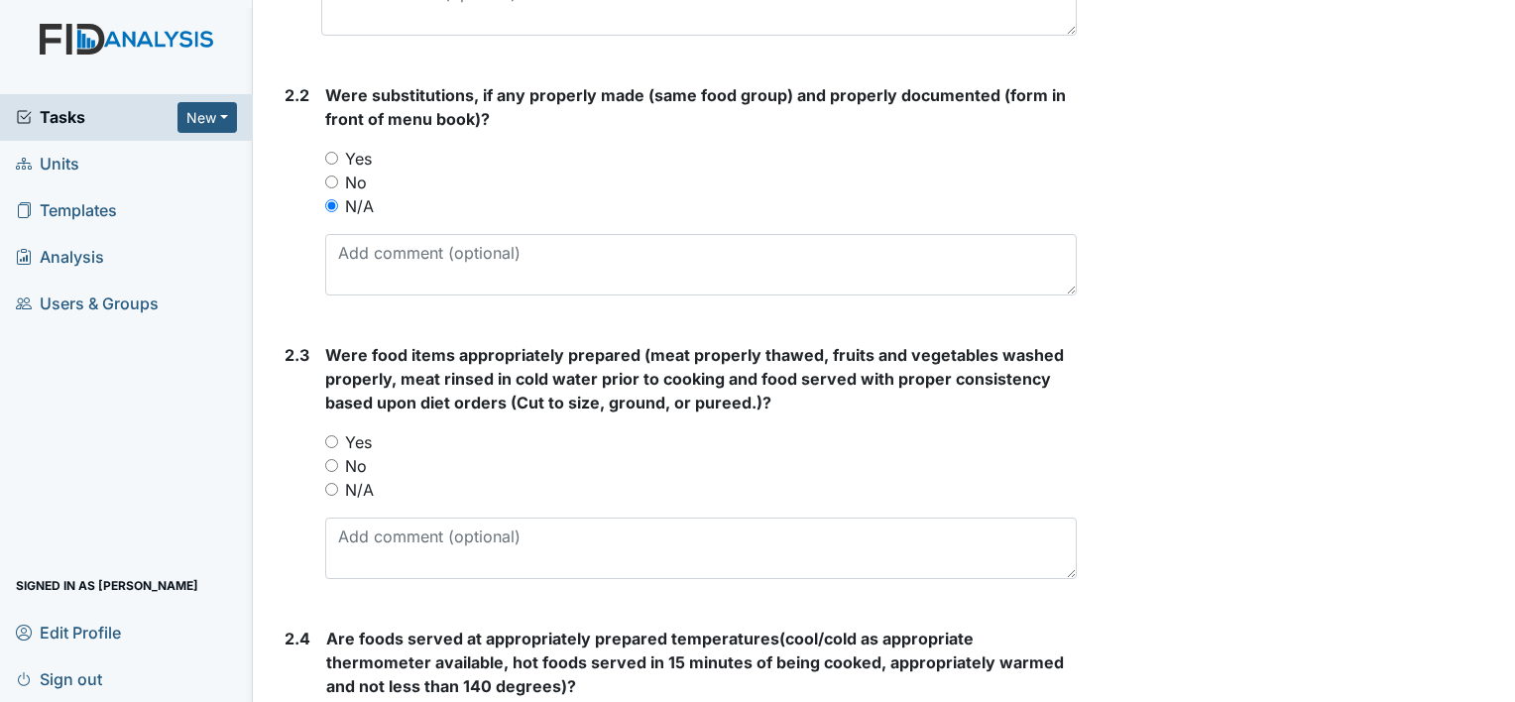
scroll to position [1496, 0]
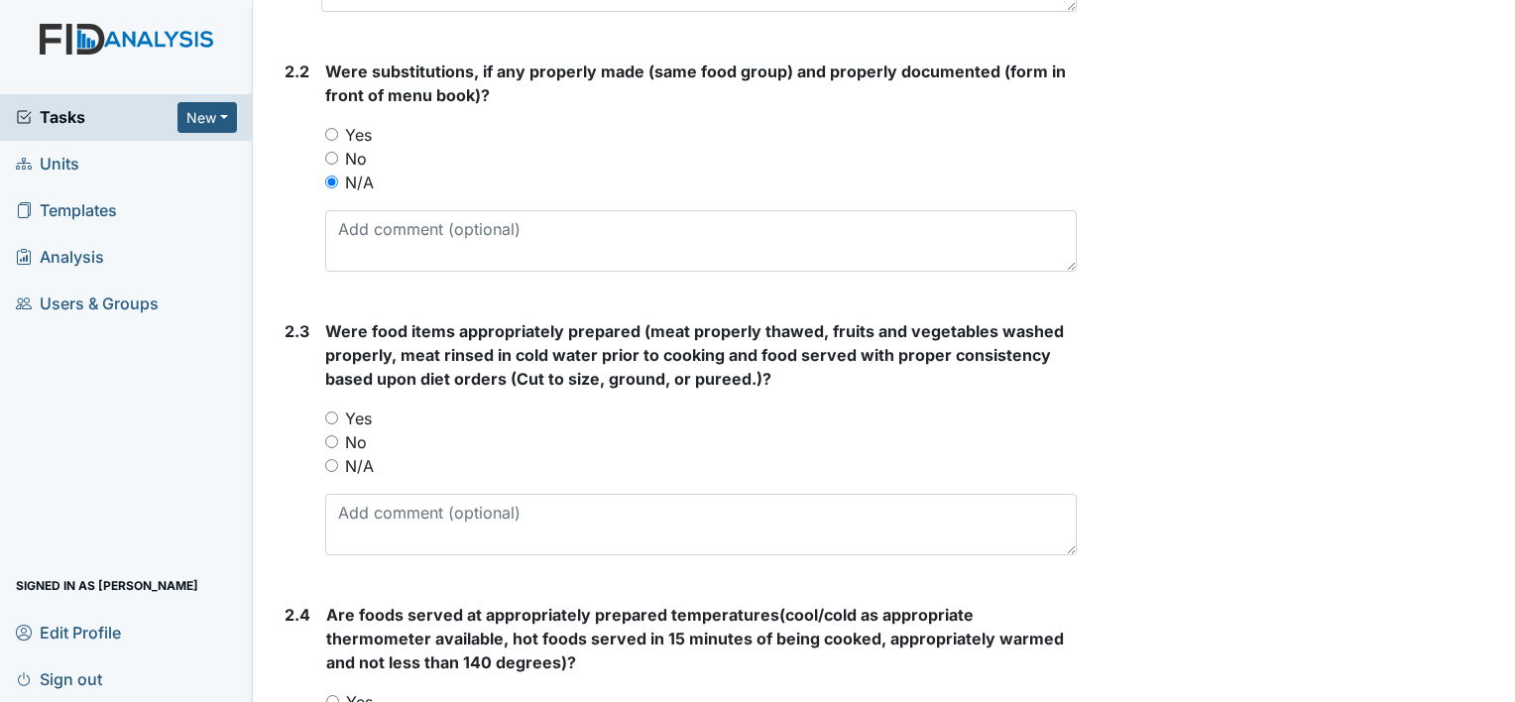
click at [334, 415] on input "Yes" at bounding box center [331, 418] width 13 height 13
radio input "true"
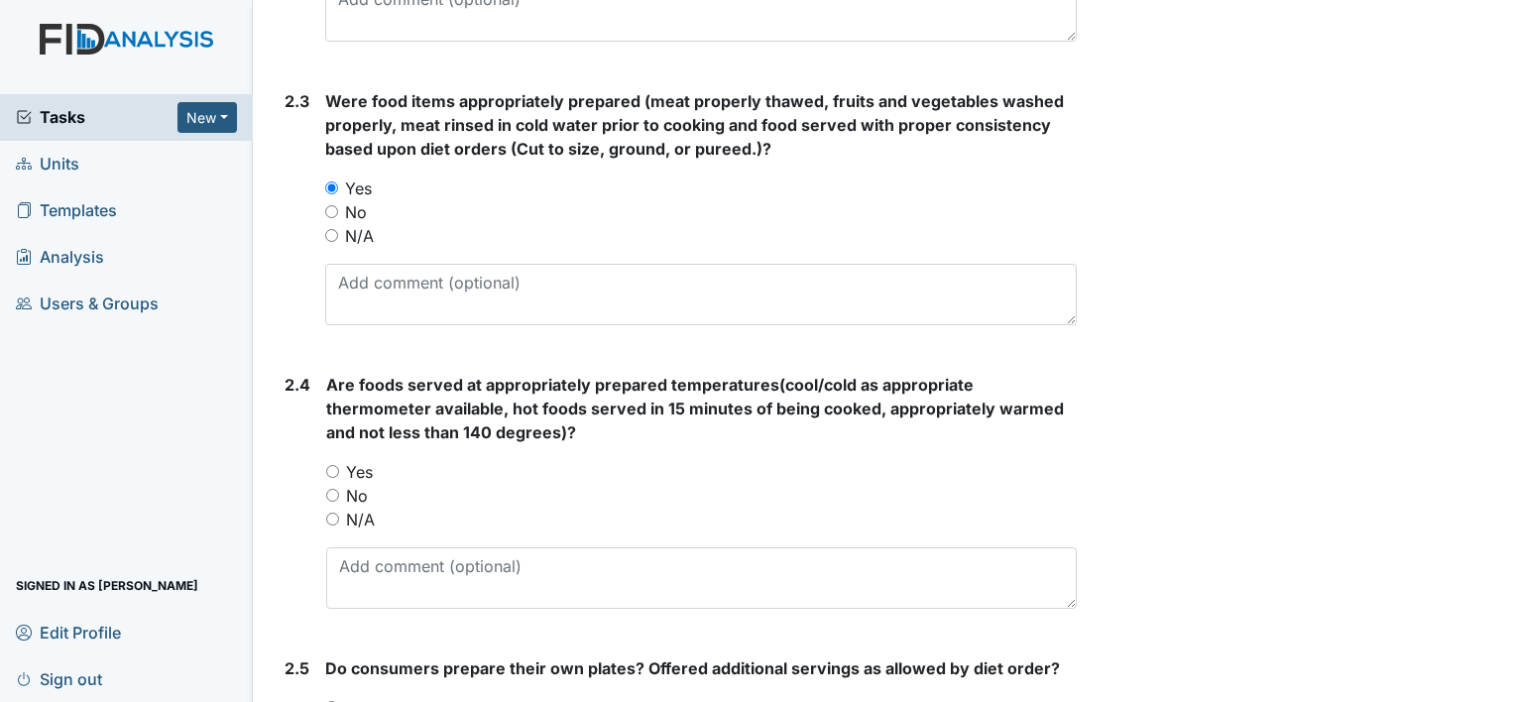
scroll to position [1731, 0]
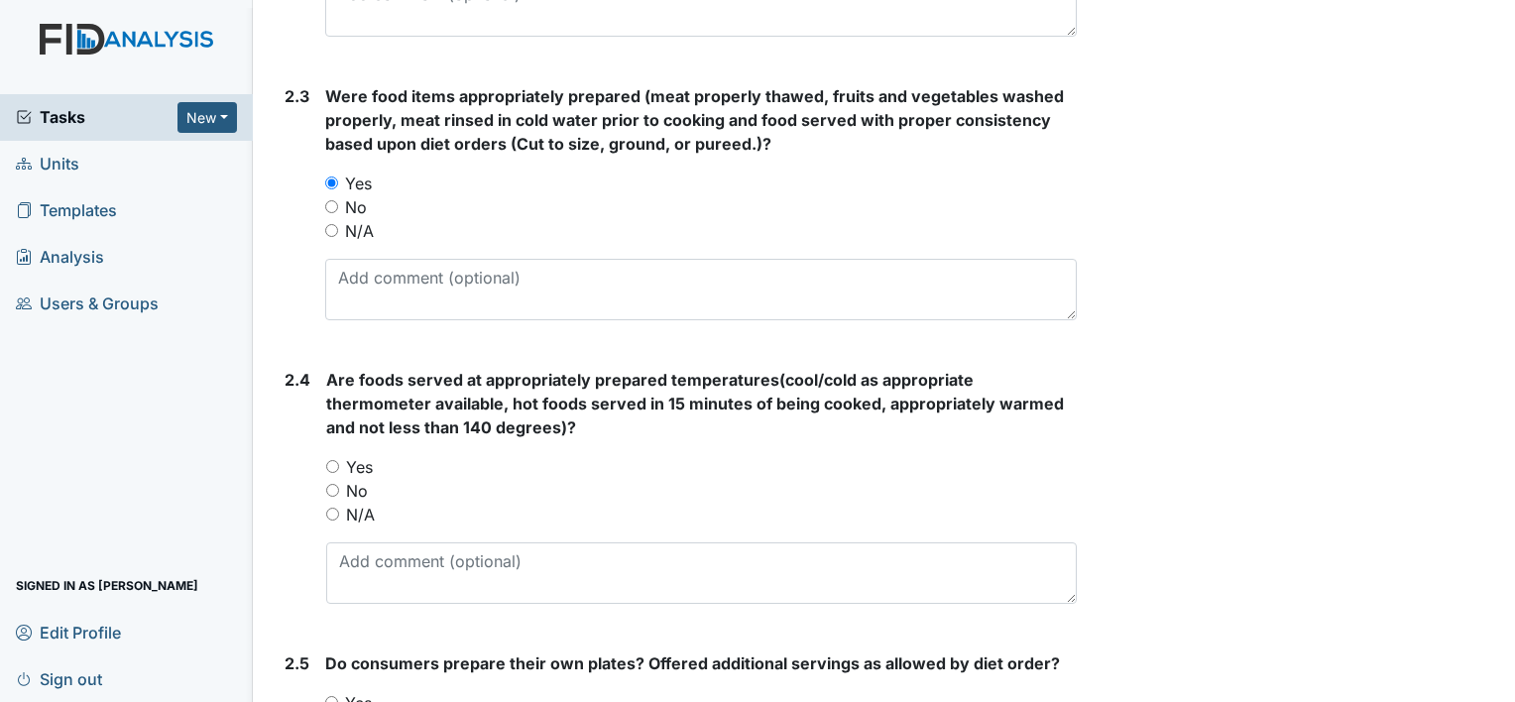
click at [333, 460] on input "Yes" at bounding box center [332, 466] width 13 height 13
radio input "true"
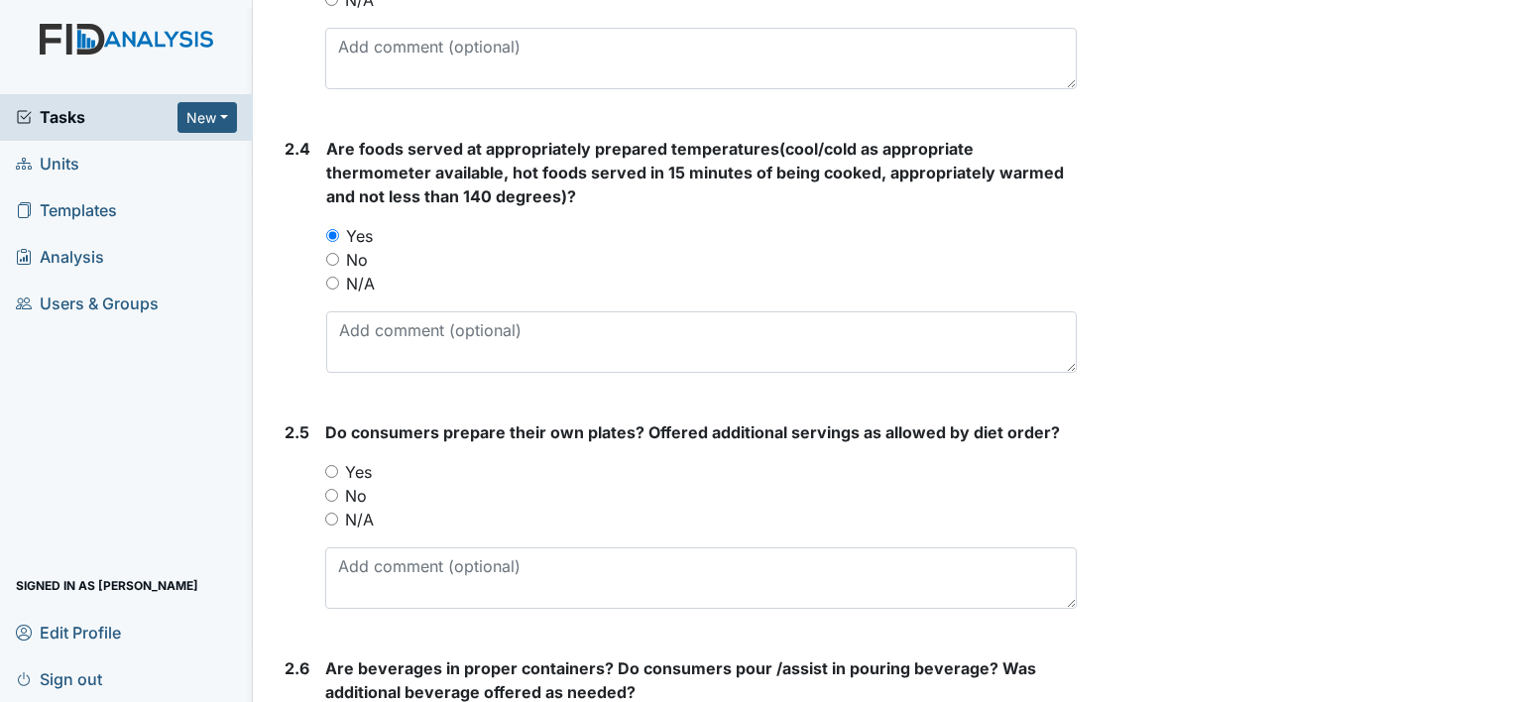
scroll to position [2005, 0]
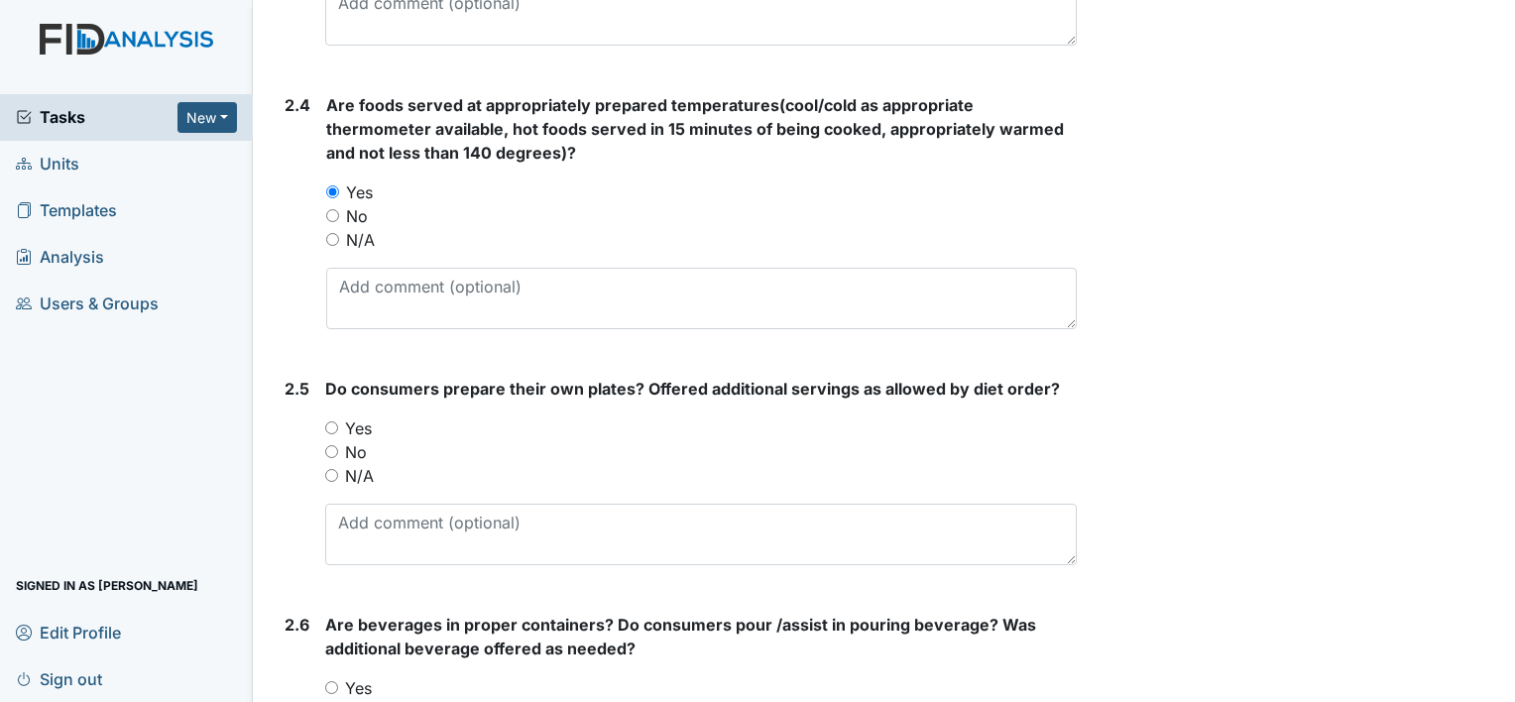
click at [335, 422] on input "Yes" at bounding box center [331, 427] width 13 height 13
radio input "true"
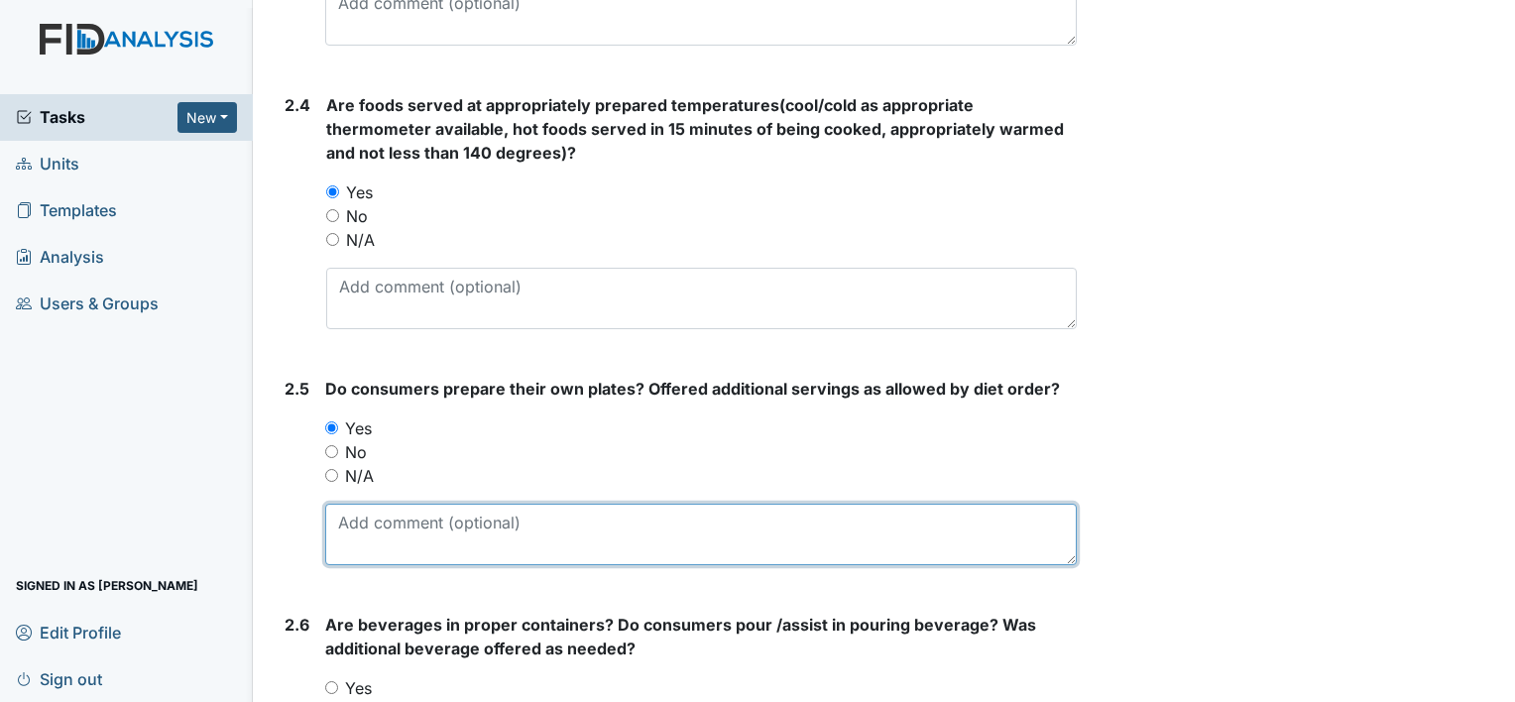
click at [381, 540] on textarea at bounding box center [701, 534] width 752 height 61
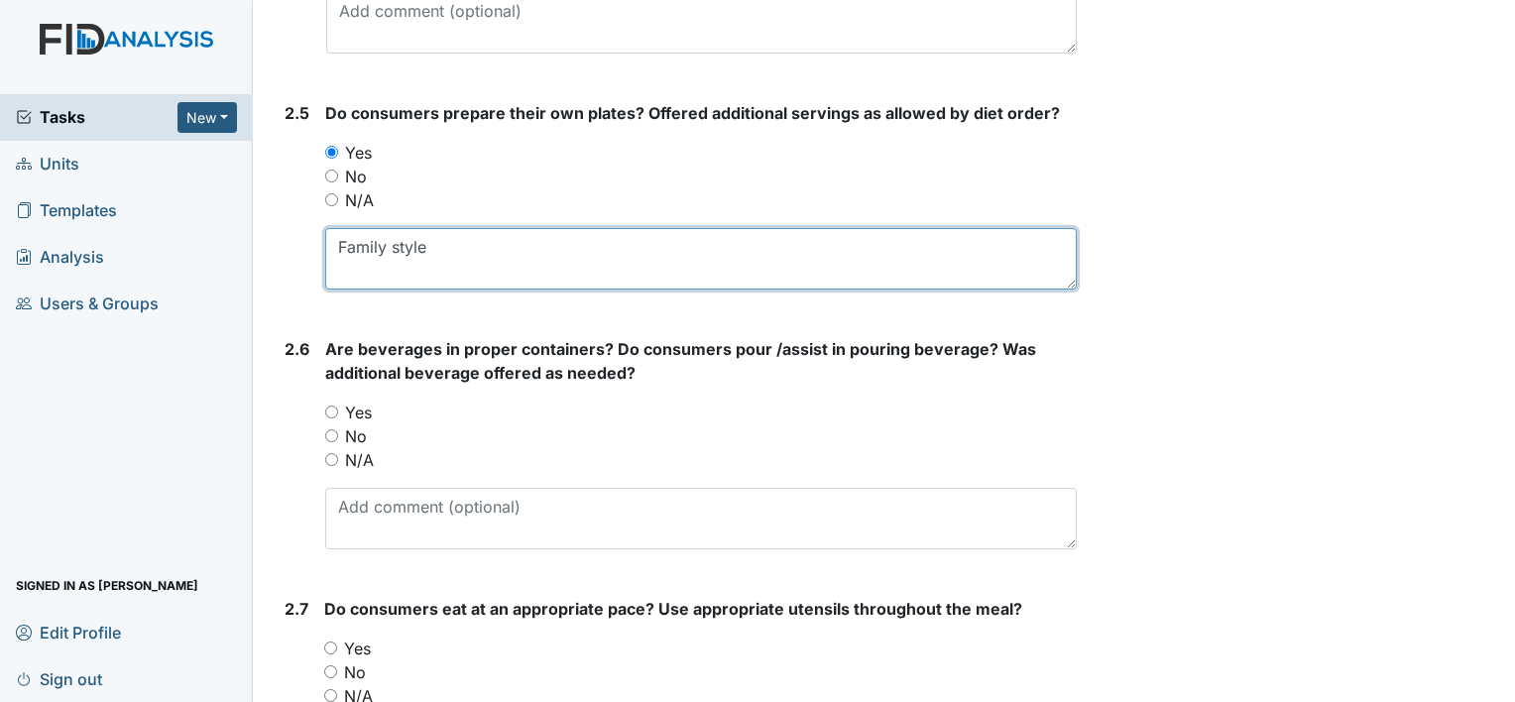
scroll to position [2309, 0]
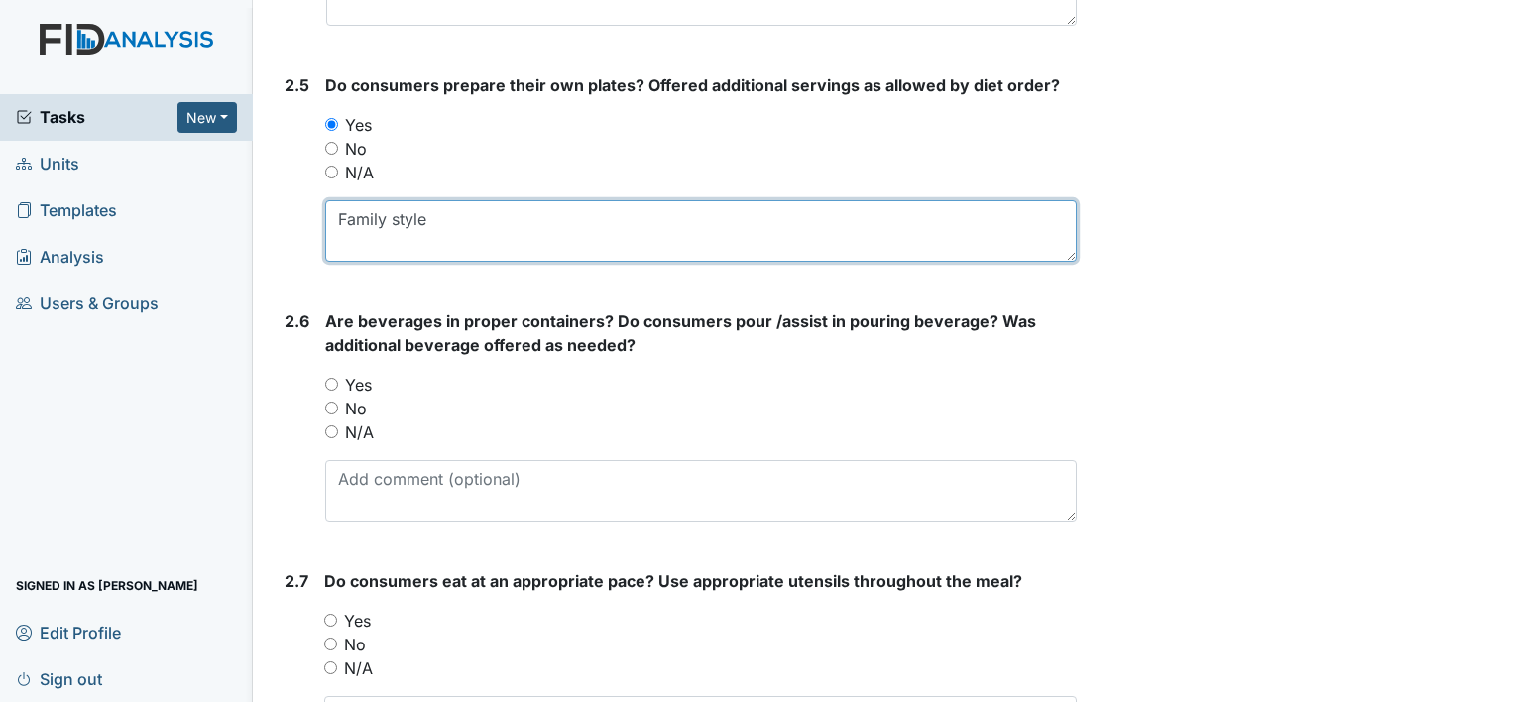
type textarea "Family style"
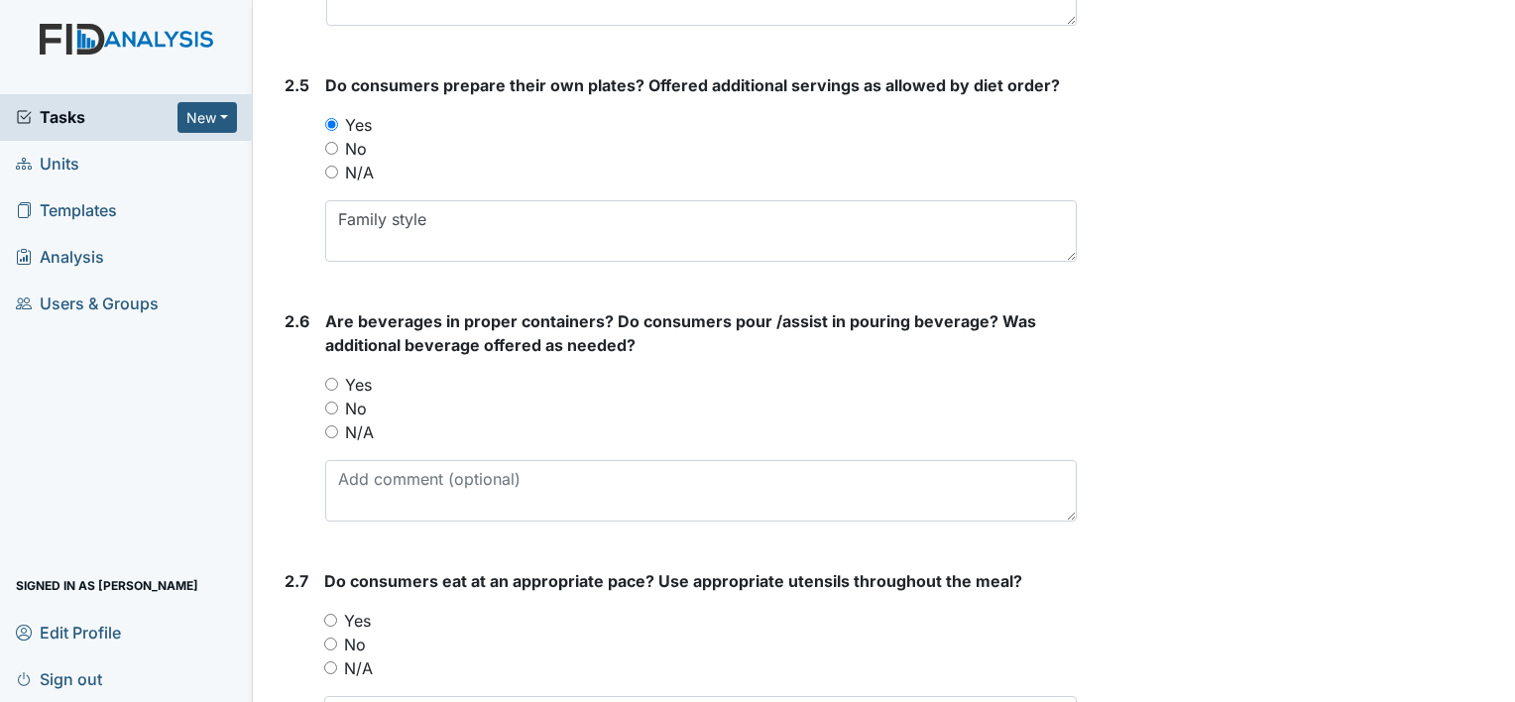
click at [329, 379] on input "Yes" at bounding box center [331, 384] width 13 height 13
radio input "true"
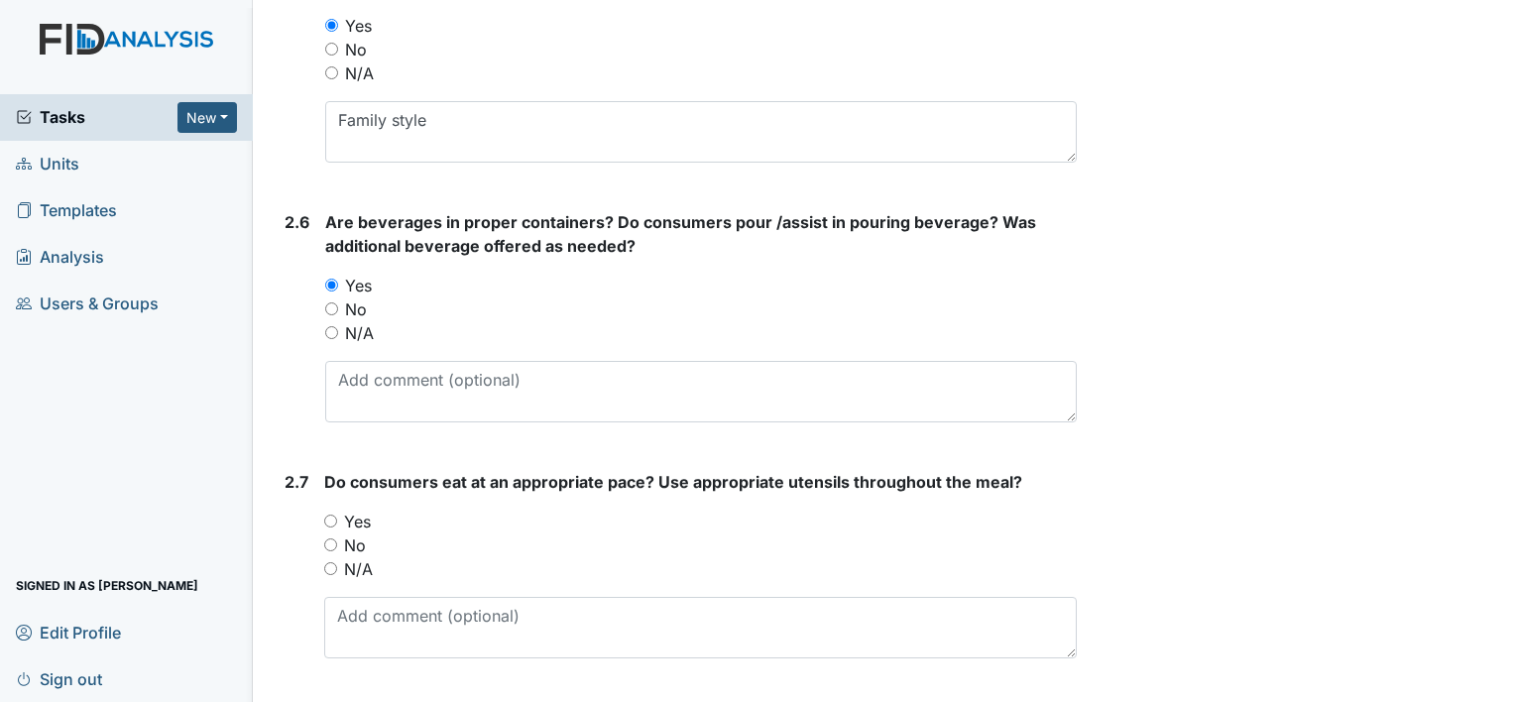
scroll to position [2491, 0]
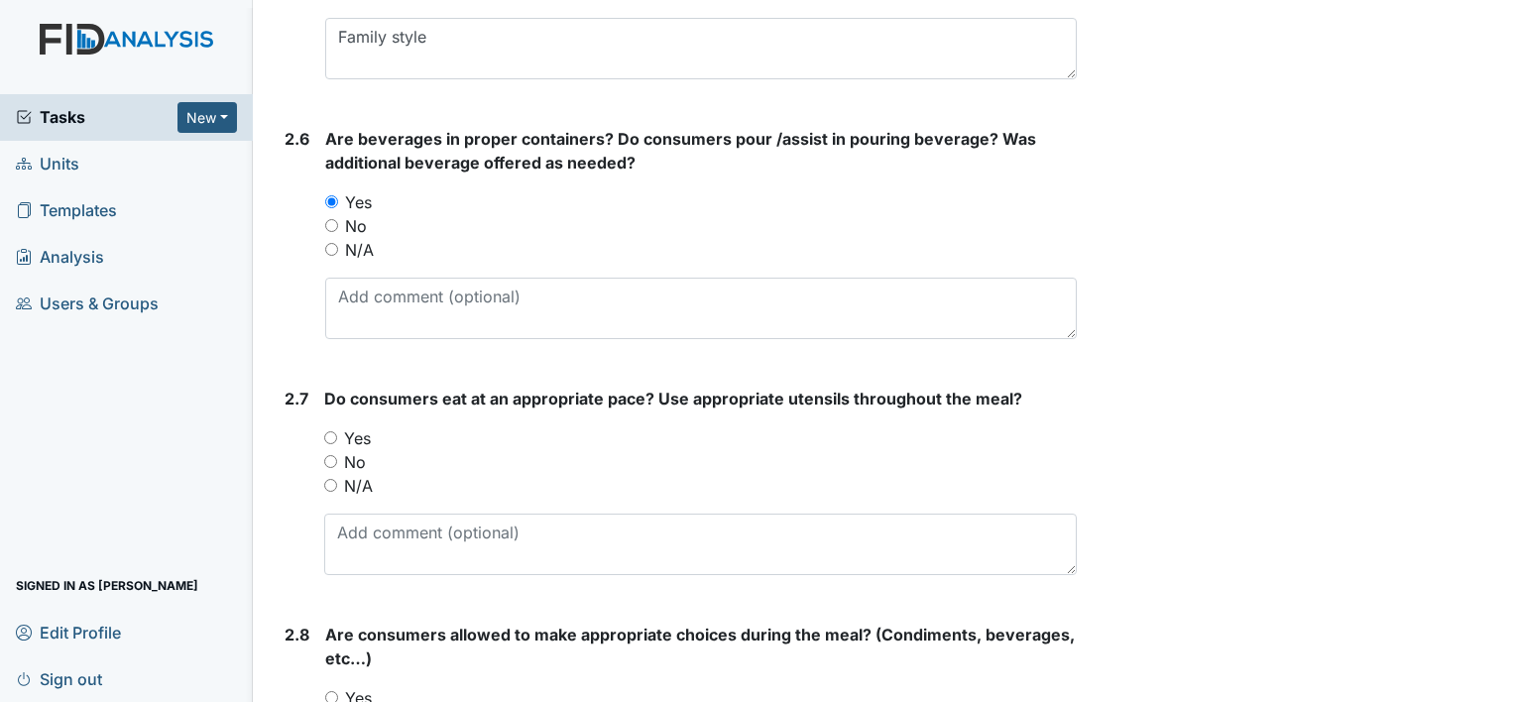
click at [331, 434] on input "Yes" at bounding box center [330, 437] width 13 height 13
radio input "true"
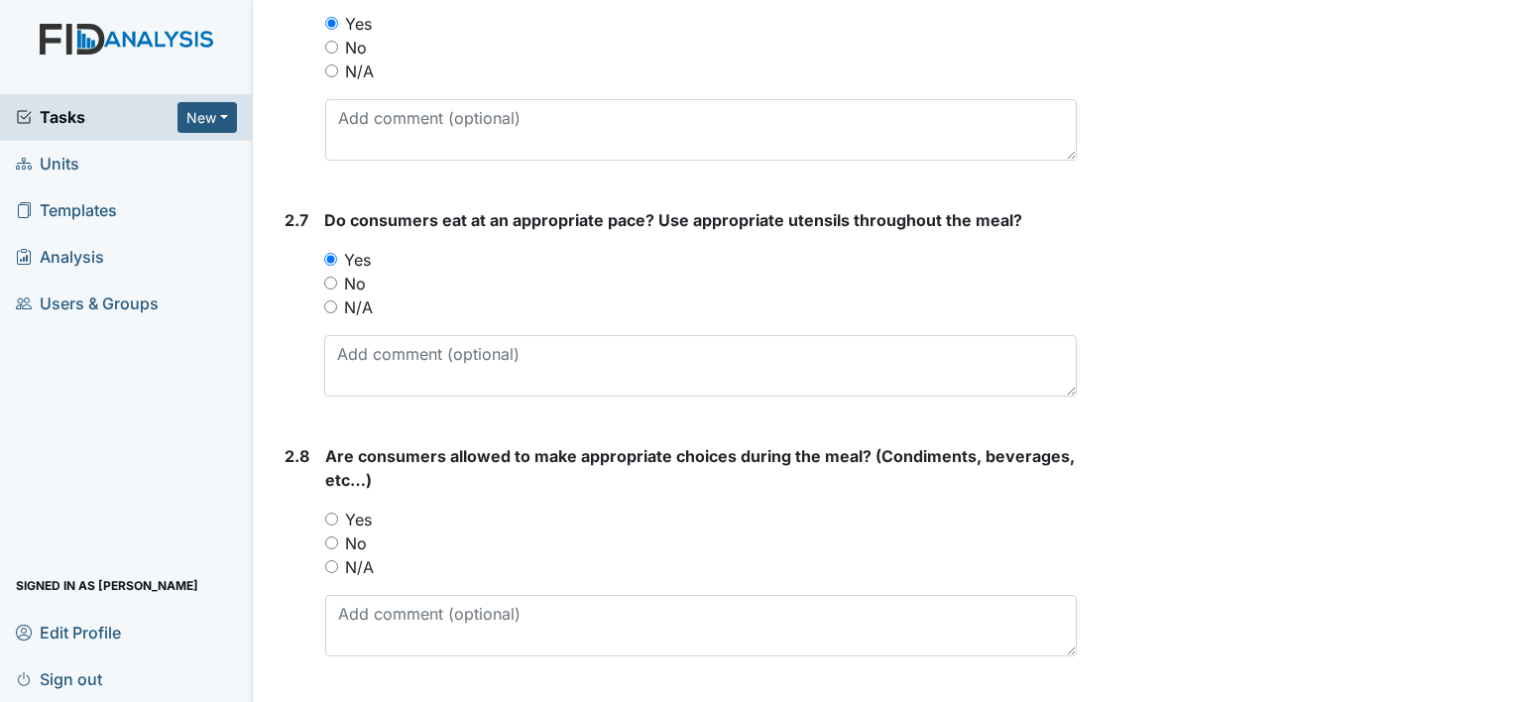
scroll to position [2673, 0]
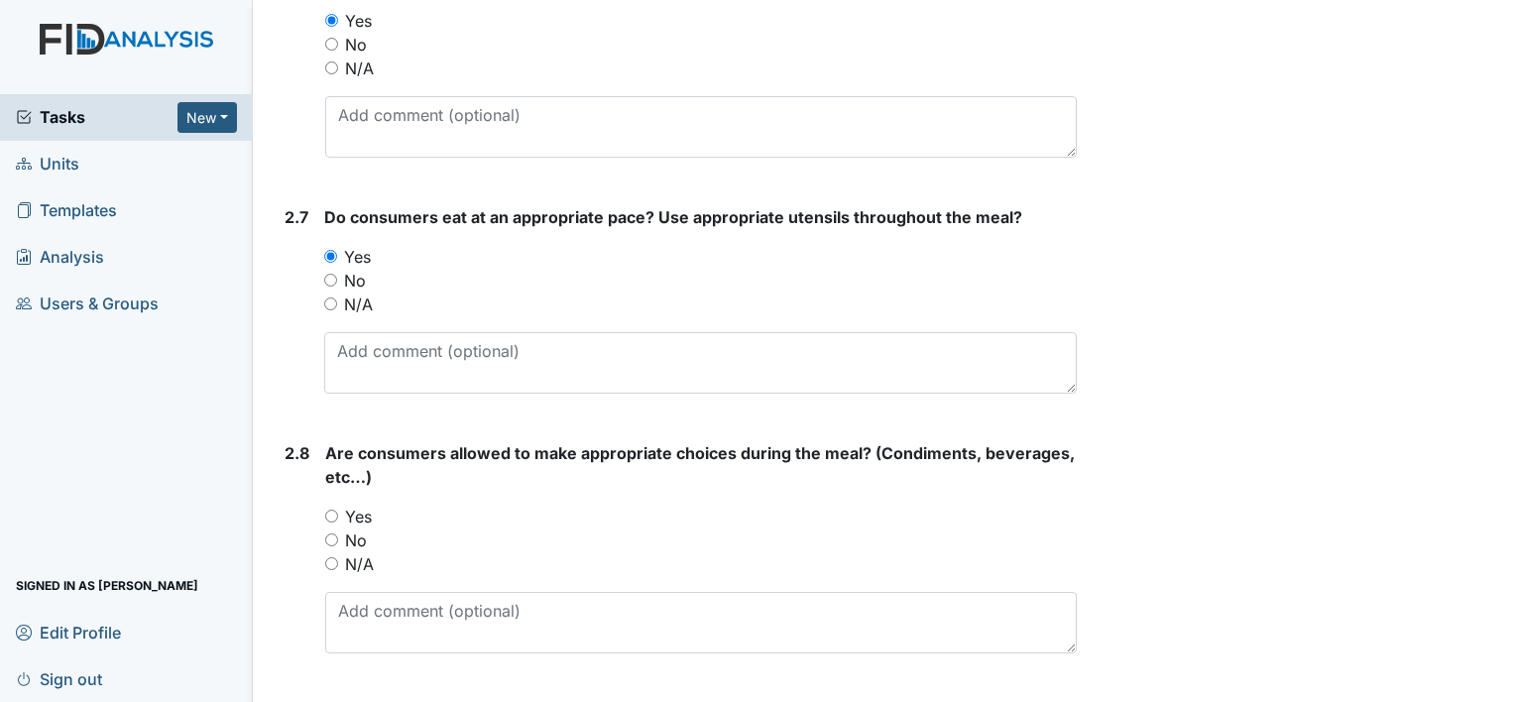
click at [331, 510] on input "Yes" at bounding box center [331, 516] width 13 height 13
radio input "true"
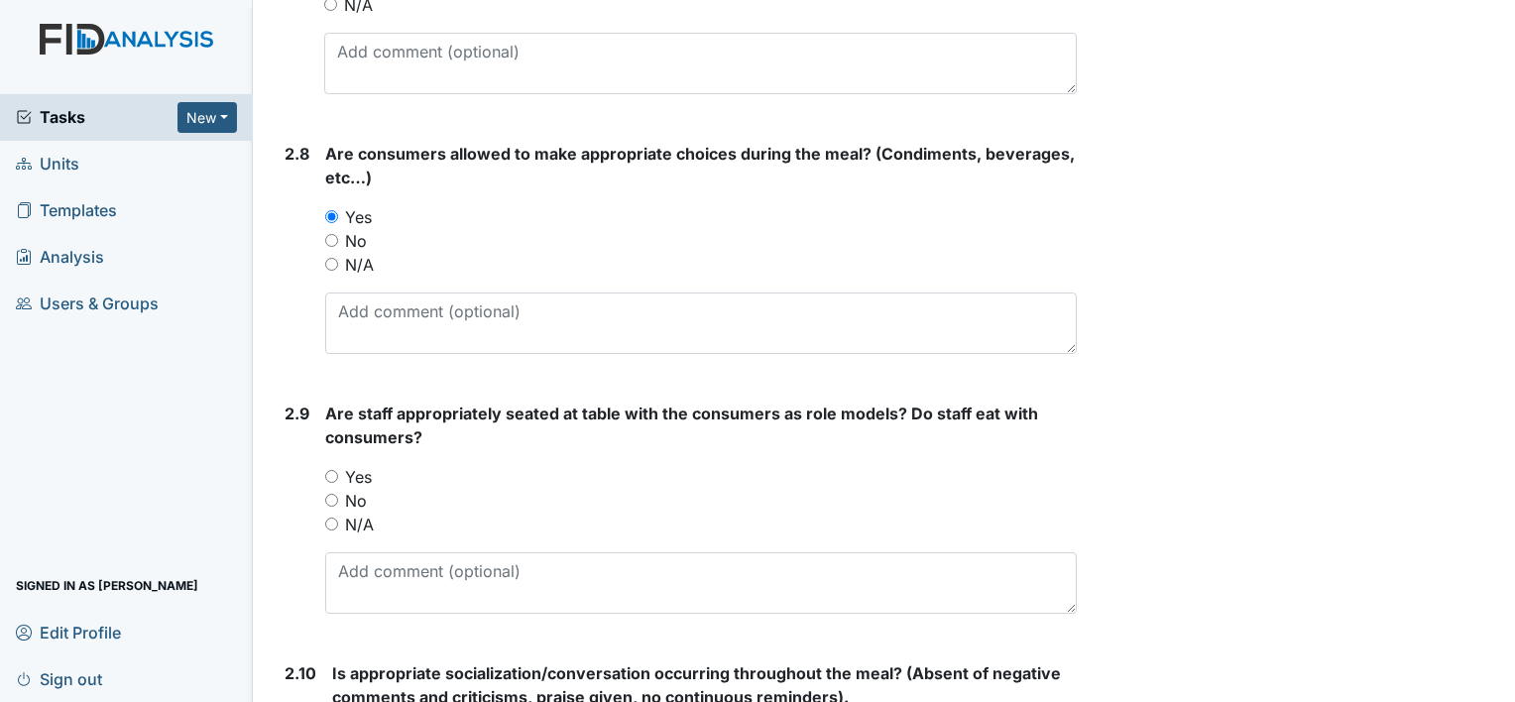
scroll to position [3017, 0]
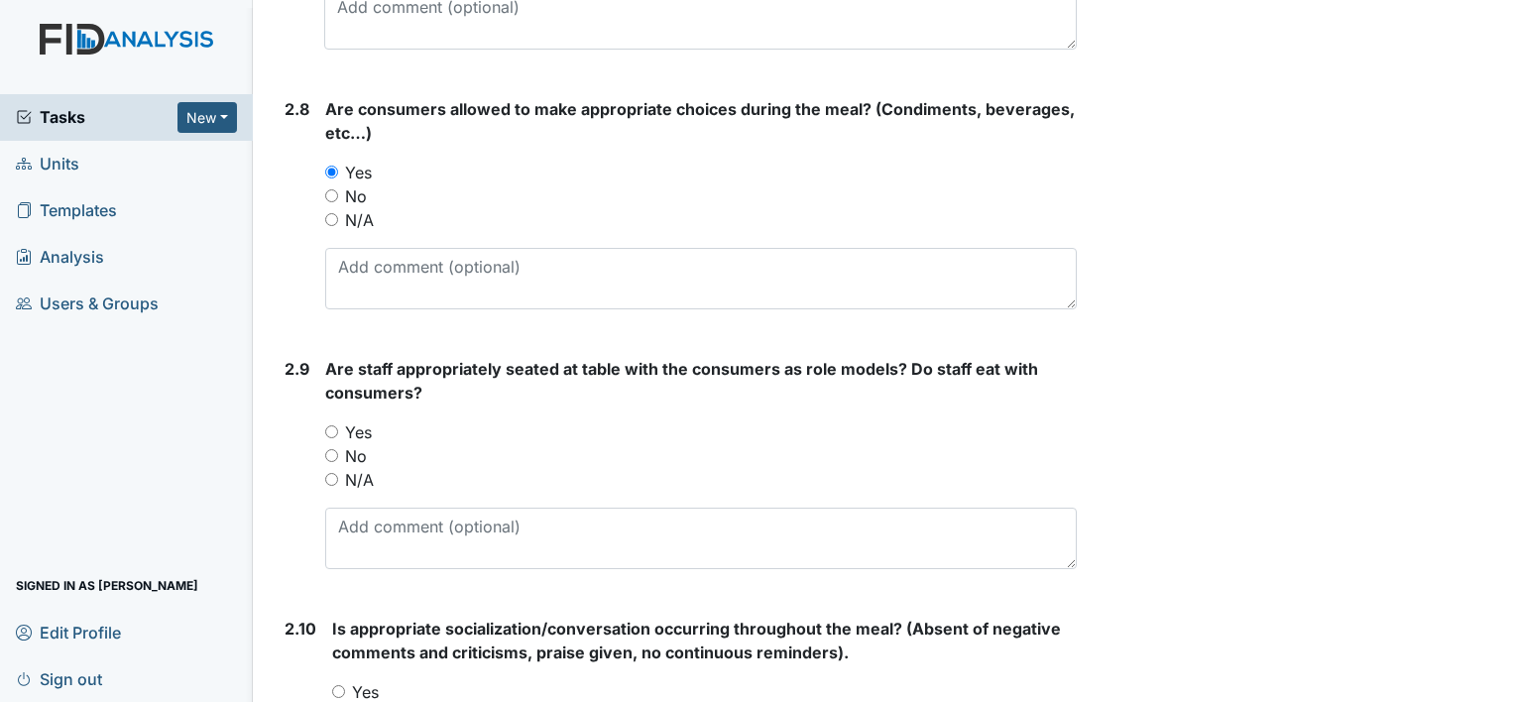
click at [337, 425] on input "Yes" at bounding box center [331, 431] width 13 height 13
radio input "true"
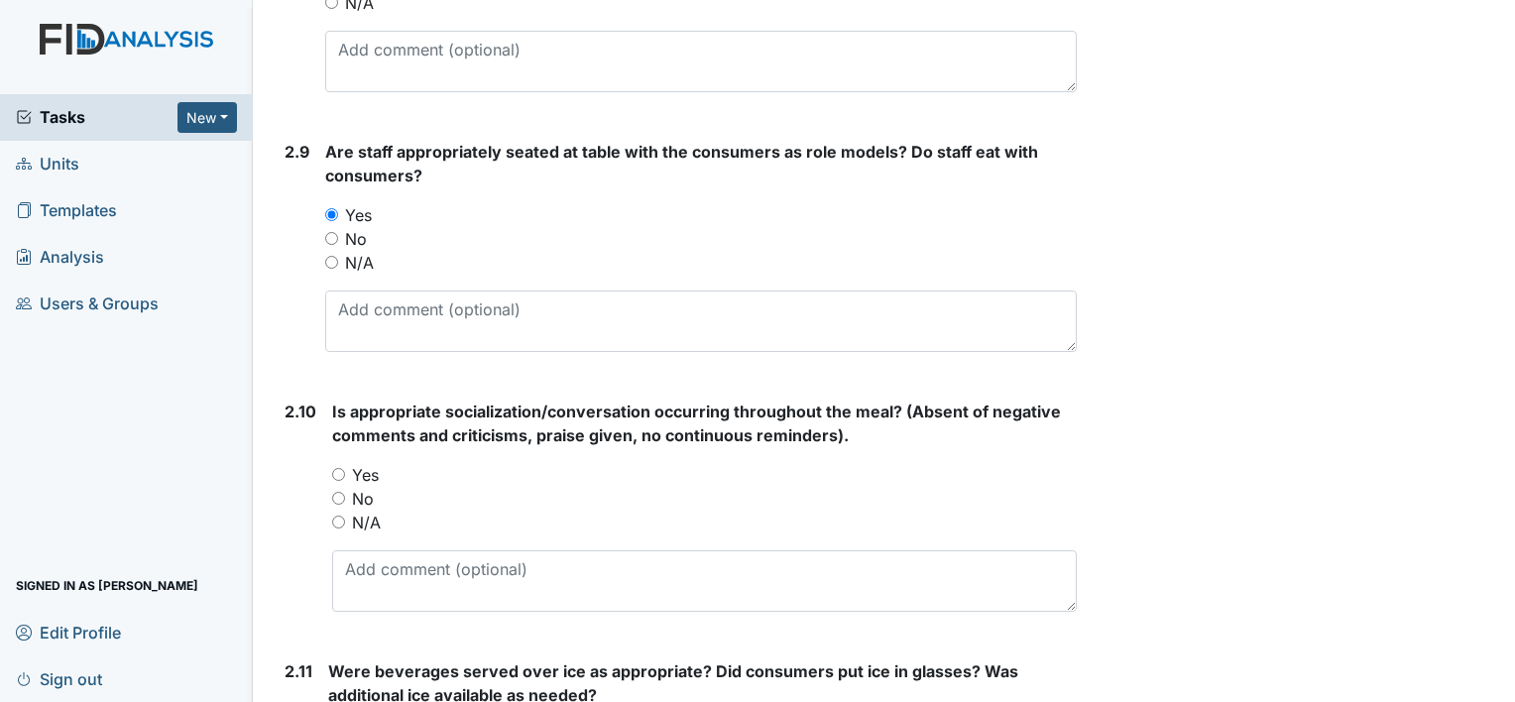
scroll to position [3245, 0]
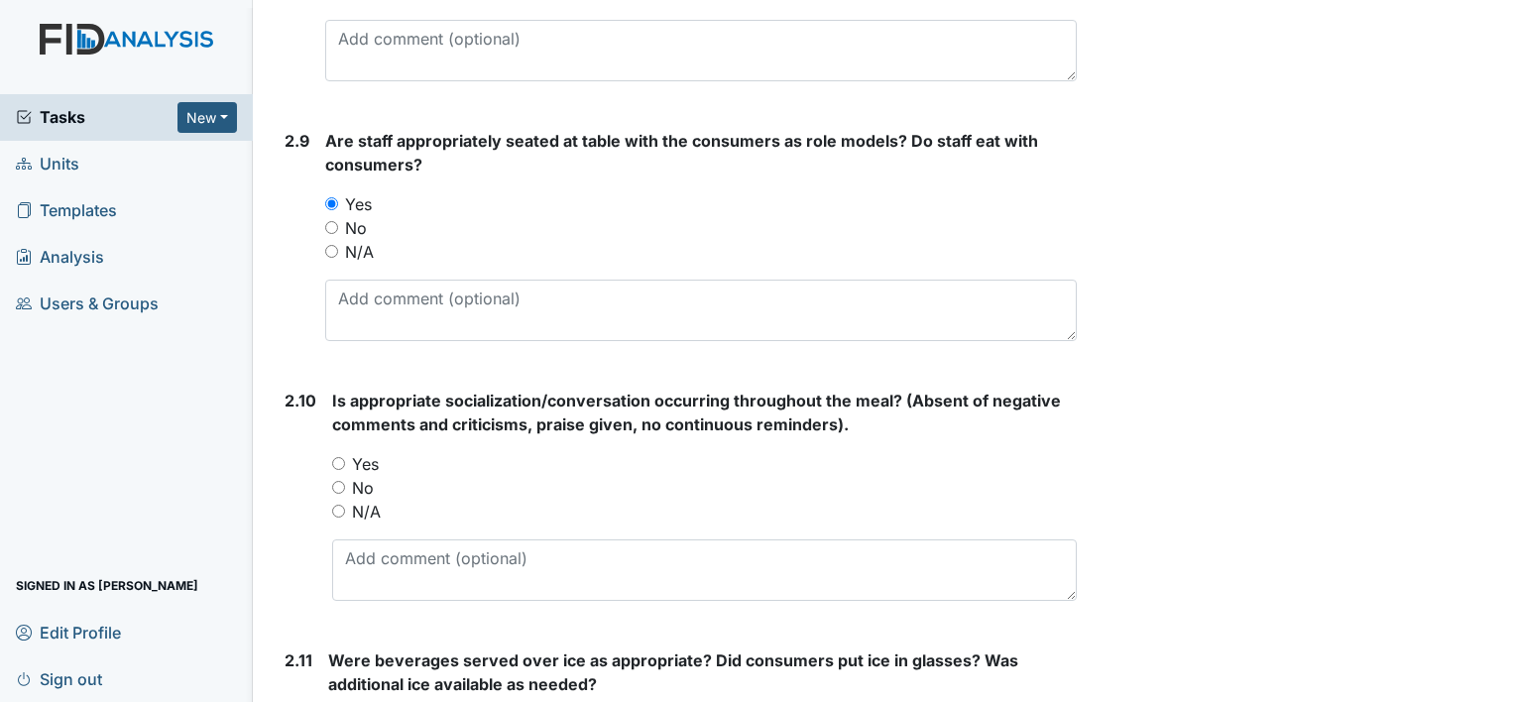
click at [340, 440] on div "Is appropriate socialization/conversation occurring throughout the meal? (Absen…" at bounding box center [704, 495] width 745 height 212
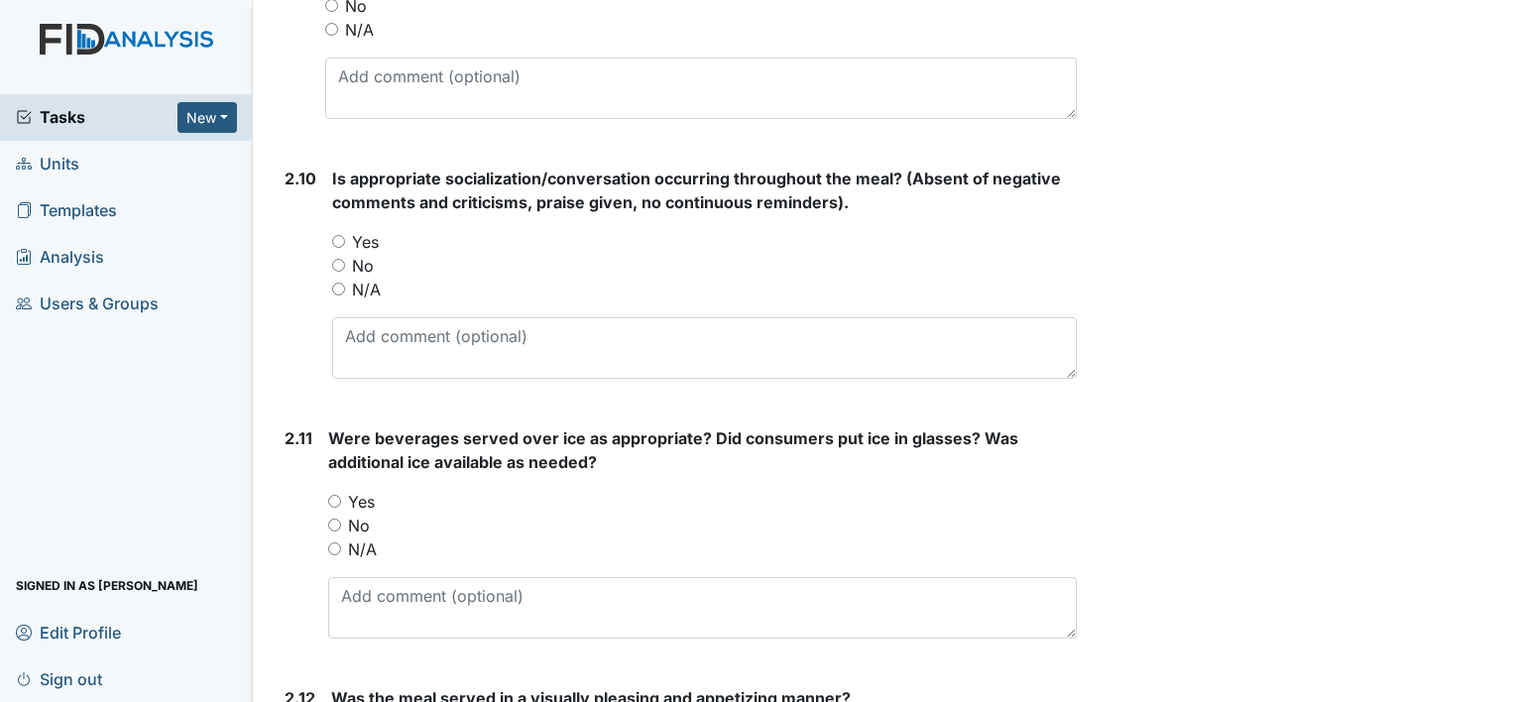
scroll to position [3501, 0]
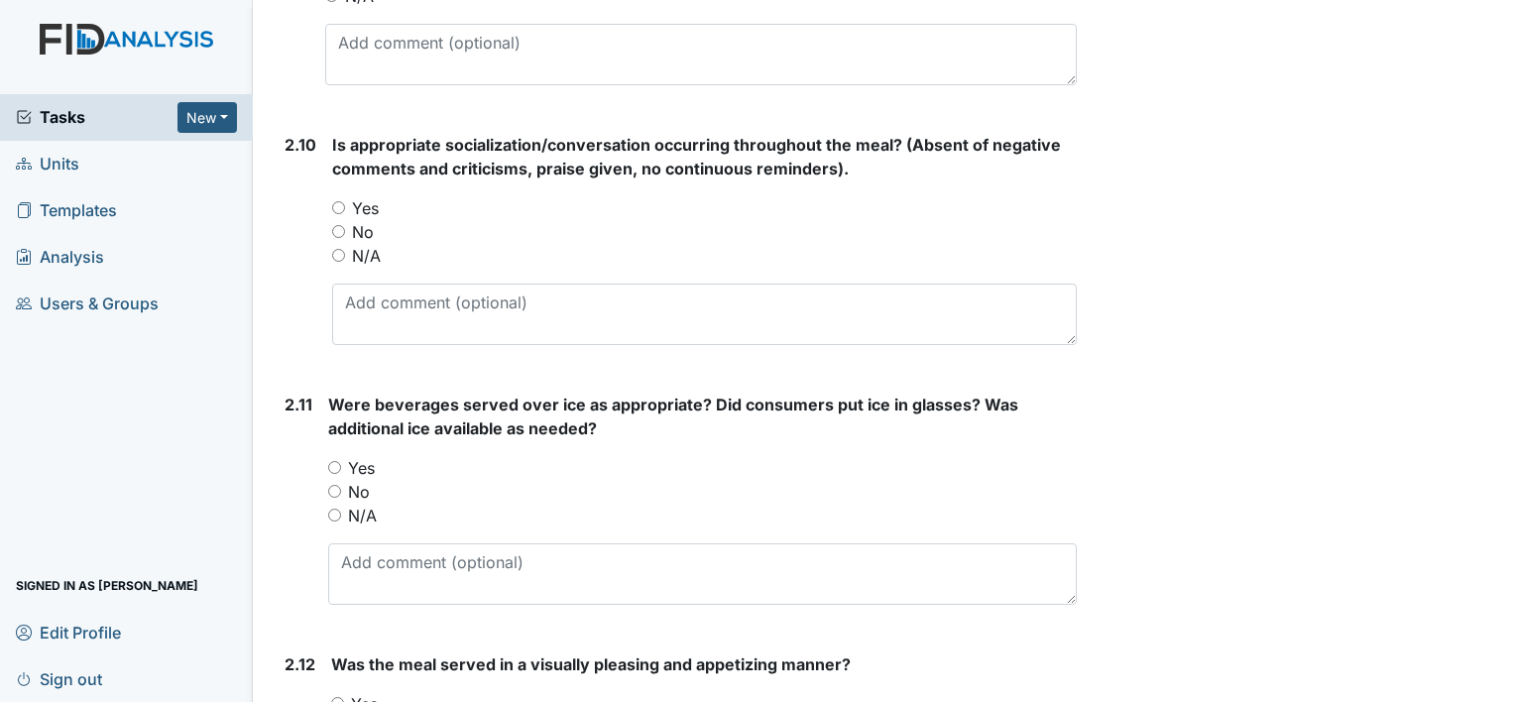
click at [333, 201] on input "Yes" at bounding box center [338, 207] width 13 height 13
radio input "true"
click at [338, 509] on input "N/A" at bounding box center [334, 515] width 13 height 13
radio input "true"
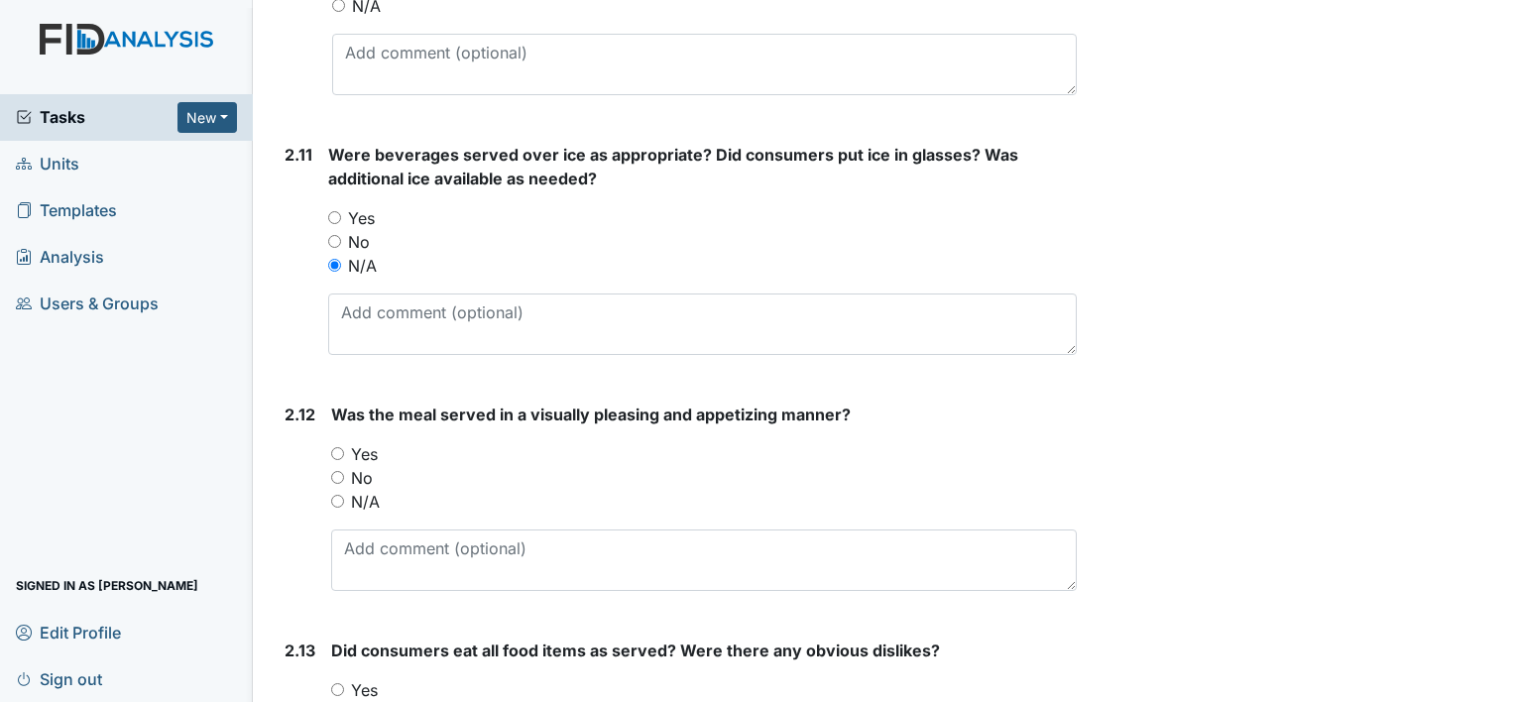
scroll to position [3796, 0]
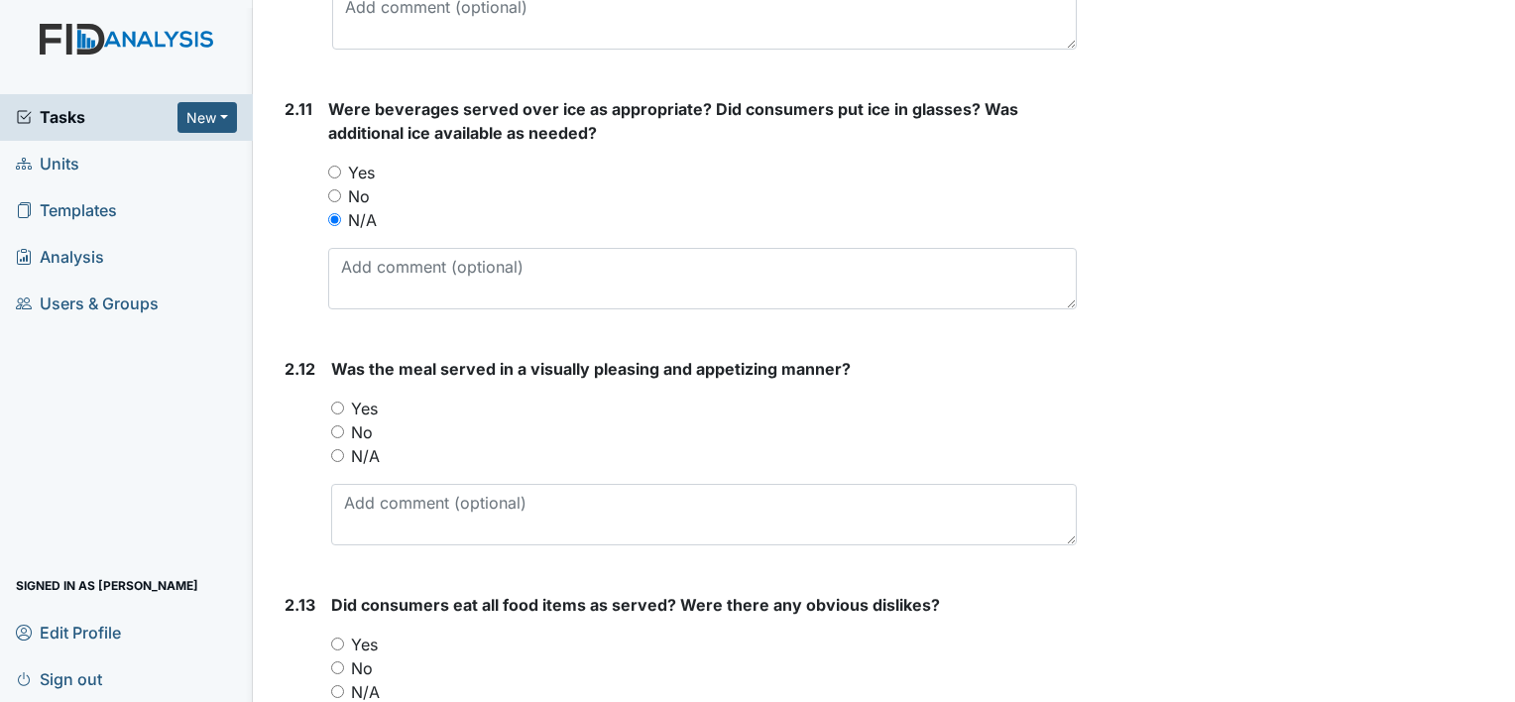
click at [337, 404] on input "Yes" at bounding box center [337, 408] width 13 height 13
radio input "true"
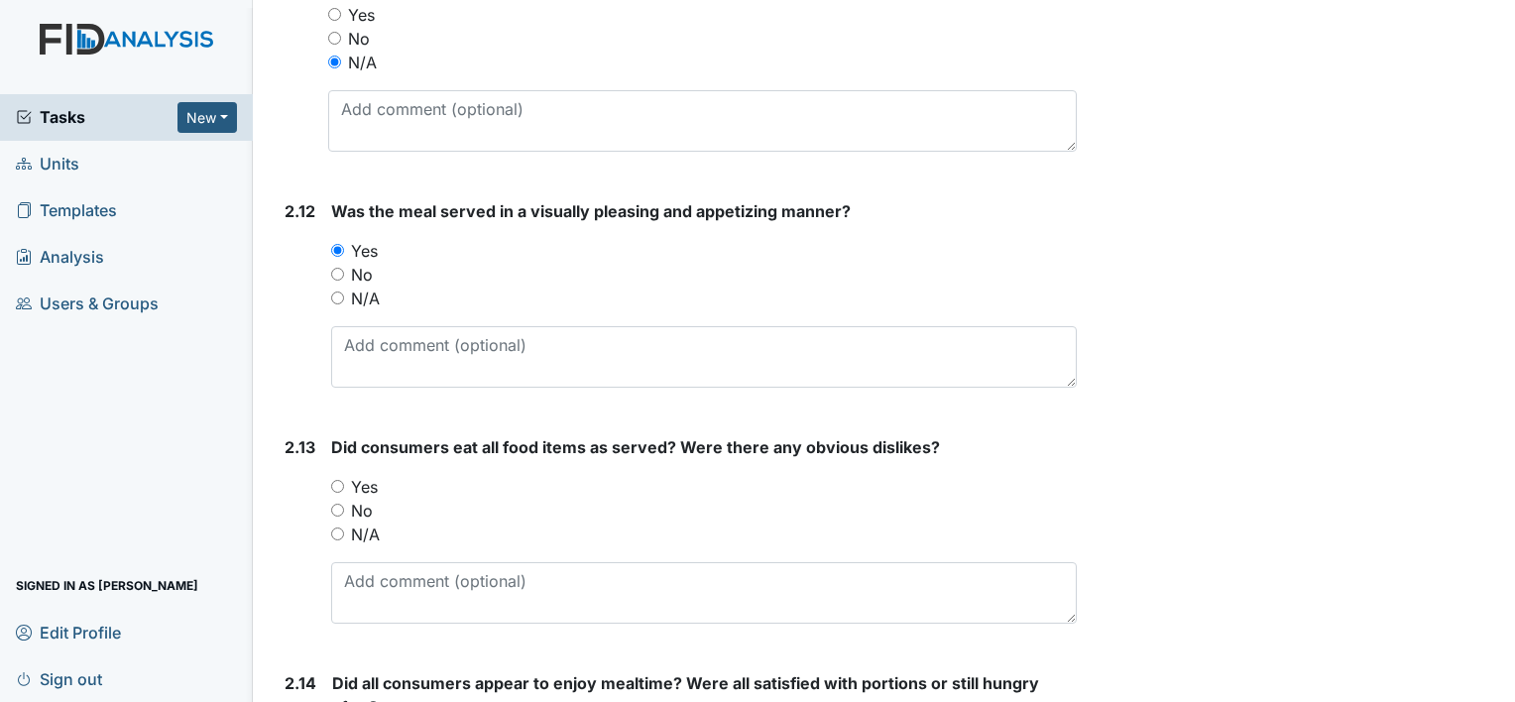
scroll to position [3959, 0]
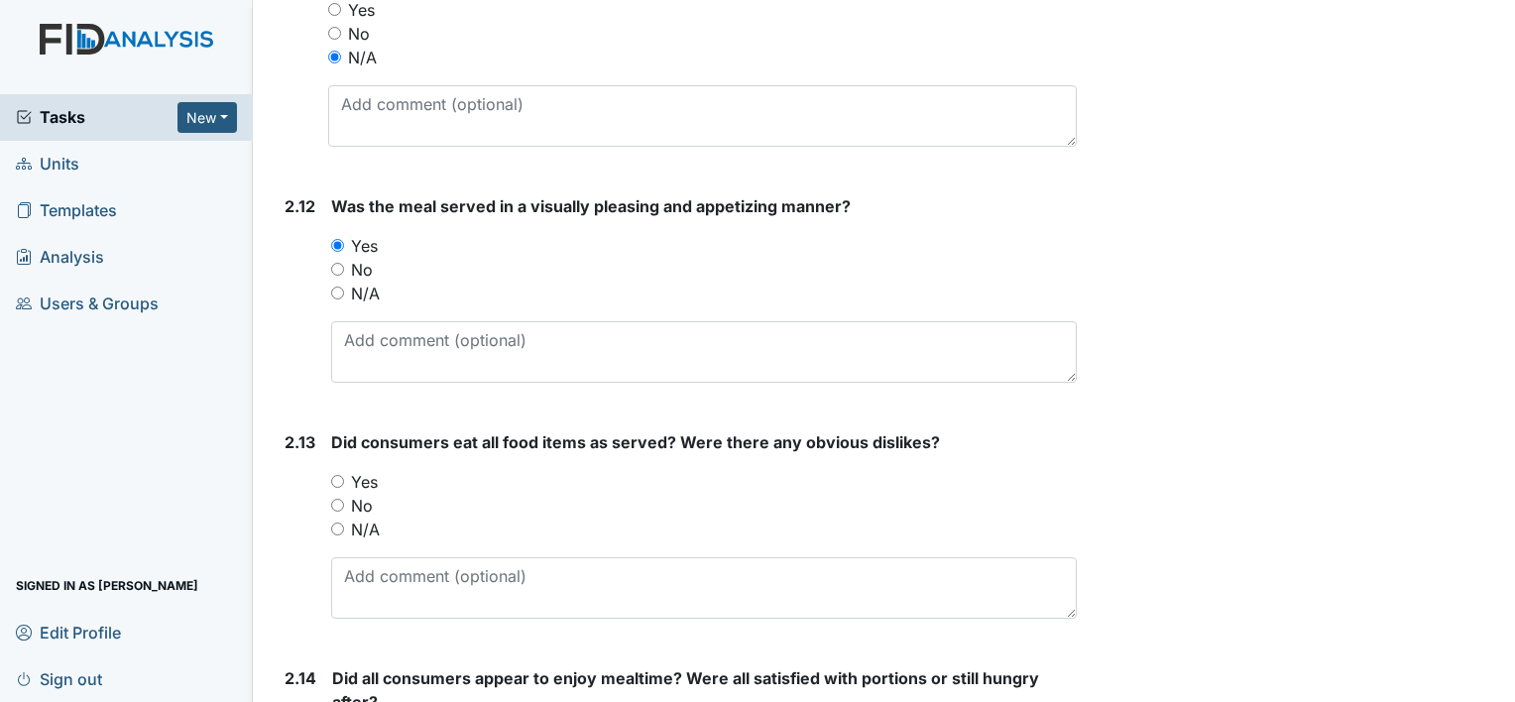
click at [333, 475] on input "Yes" at bounding box center [337, 481] width 13 height 13
radio input "true"
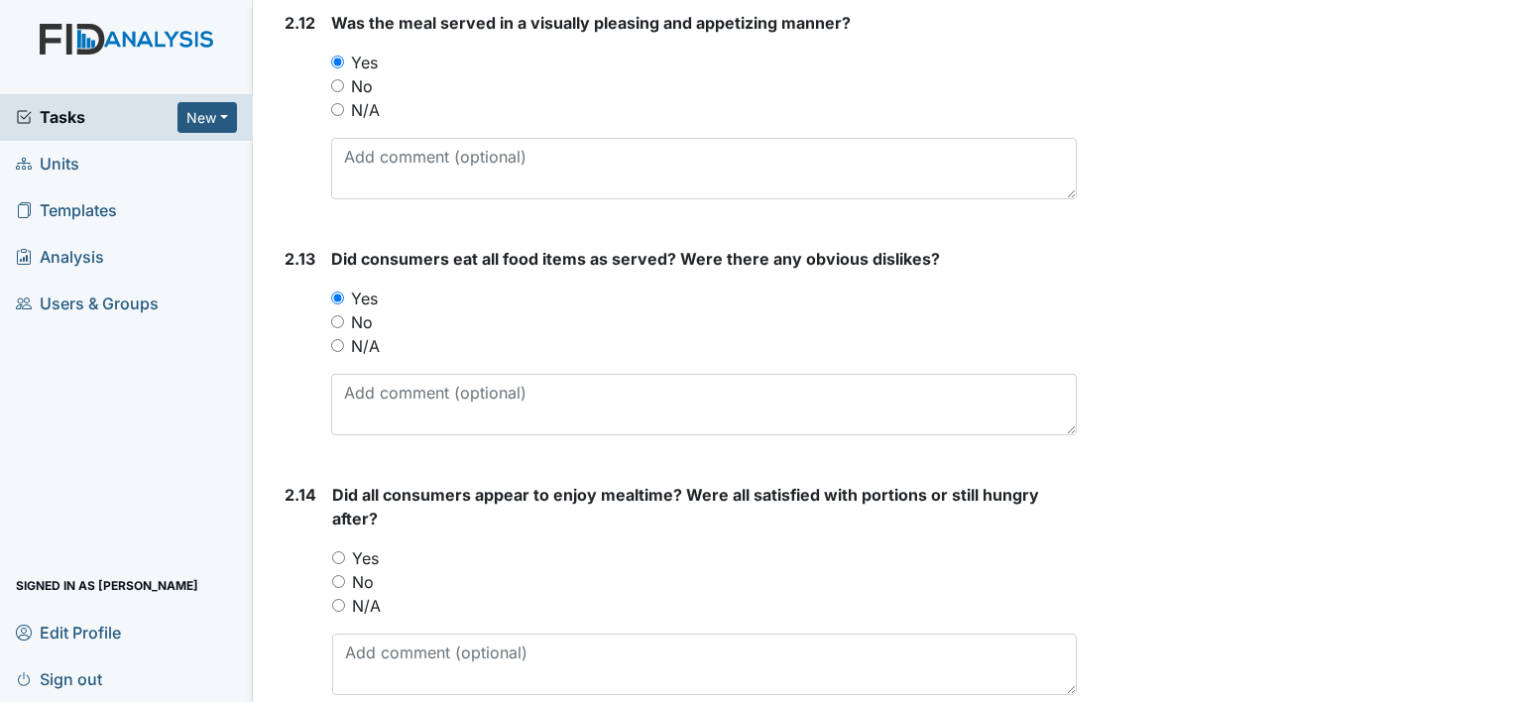
scroll to position [4220, 0]
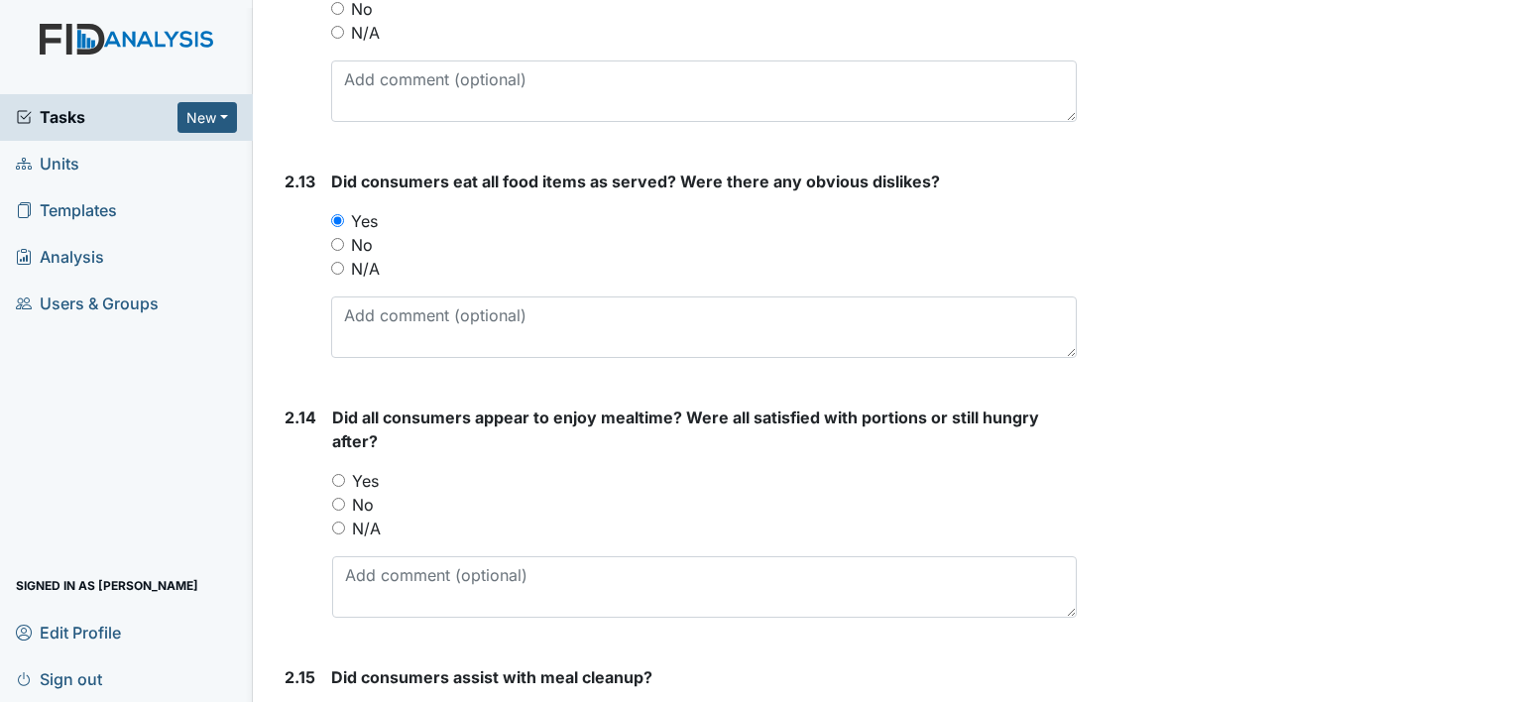
click at [340, 474] on input "Yes" at bounding box center [338, 480] width 13 height 13
radio input "true"
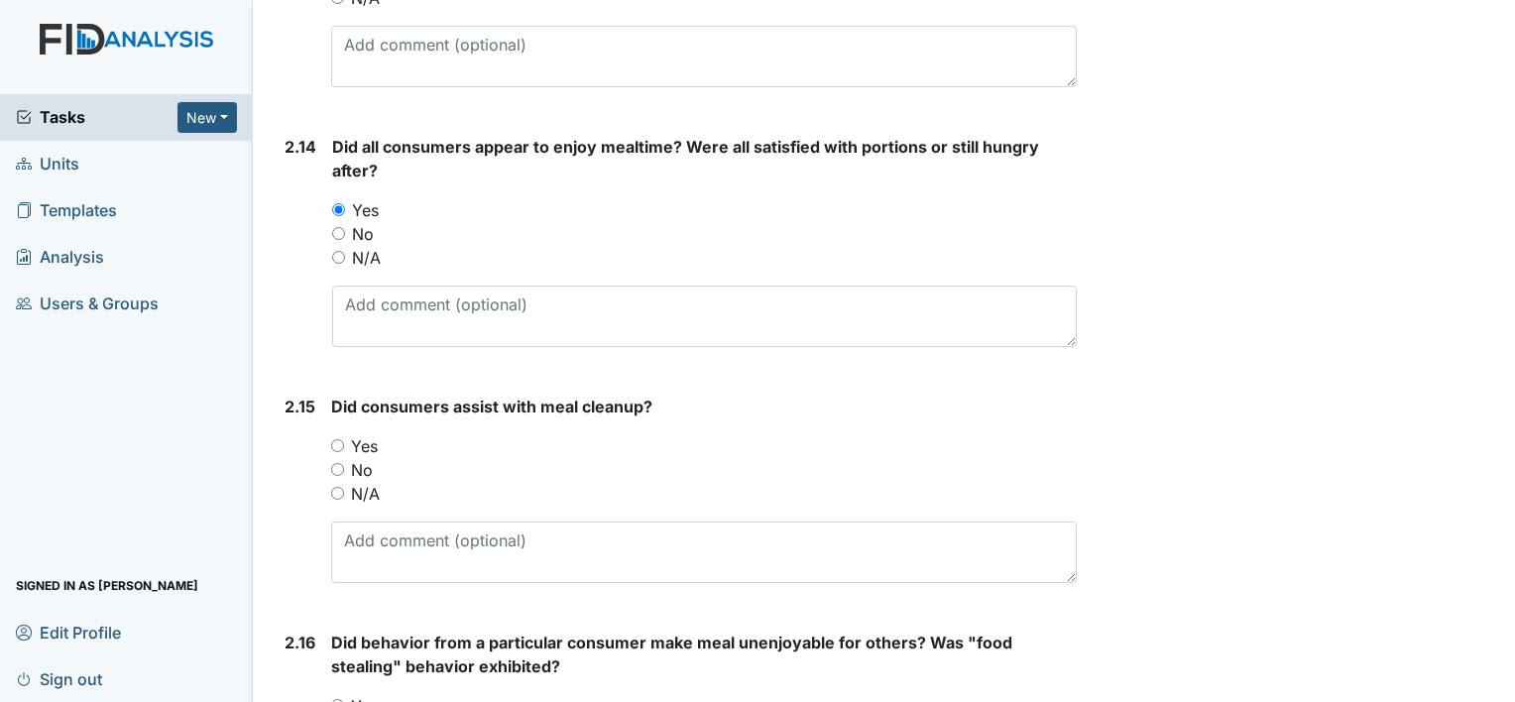
scroll to position [4517, 0]
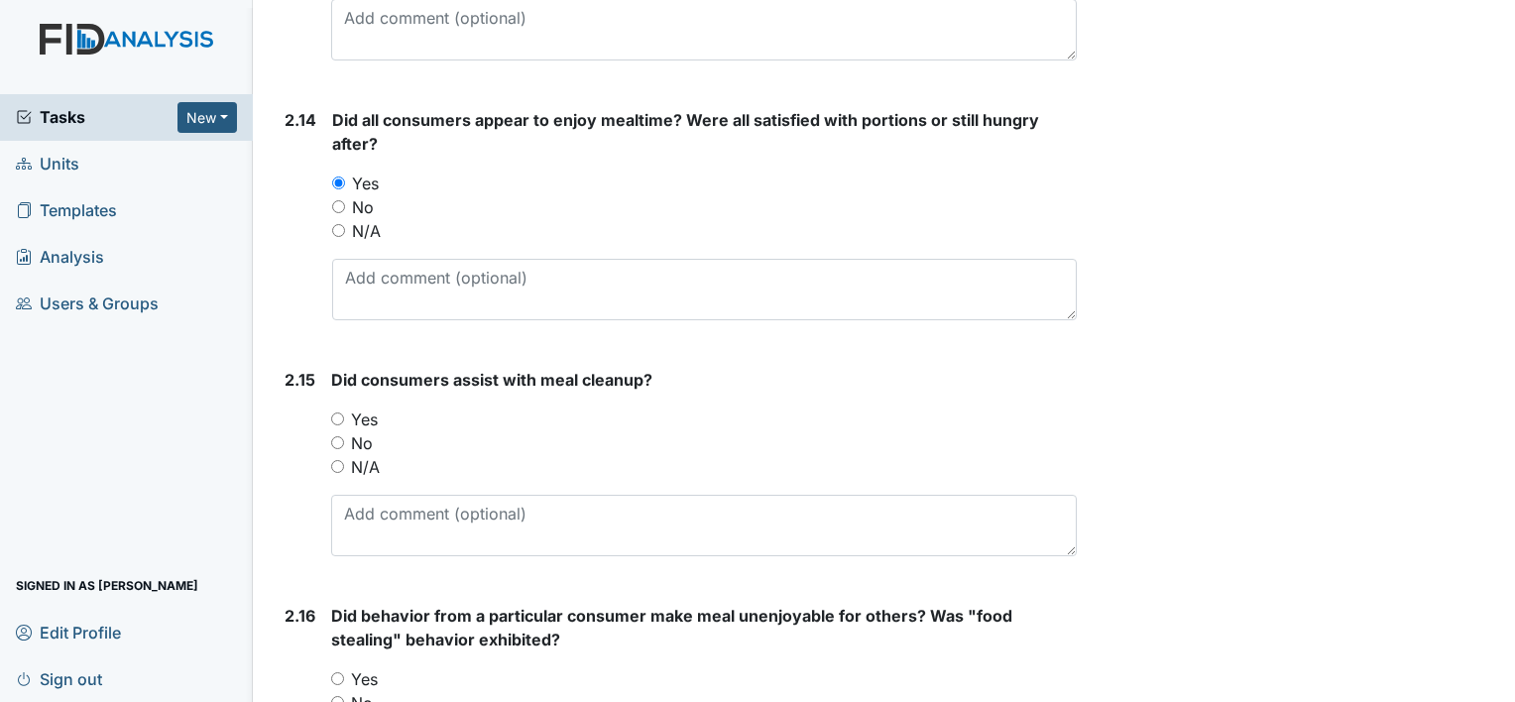
click at [336, 413] on input "Yes" at bounding box center [337, 419] width 13 height 13
radio input "true"
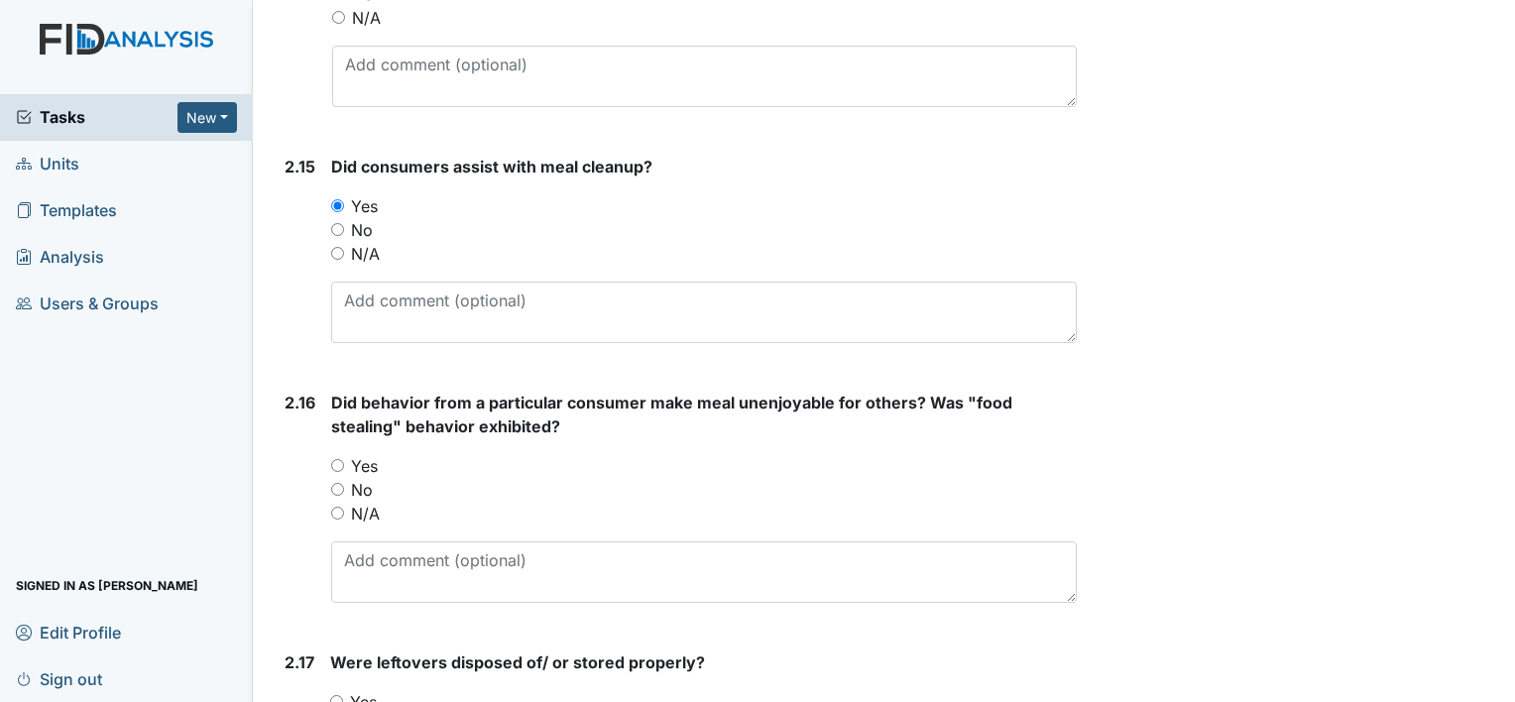
scroll to position [4736, 0]
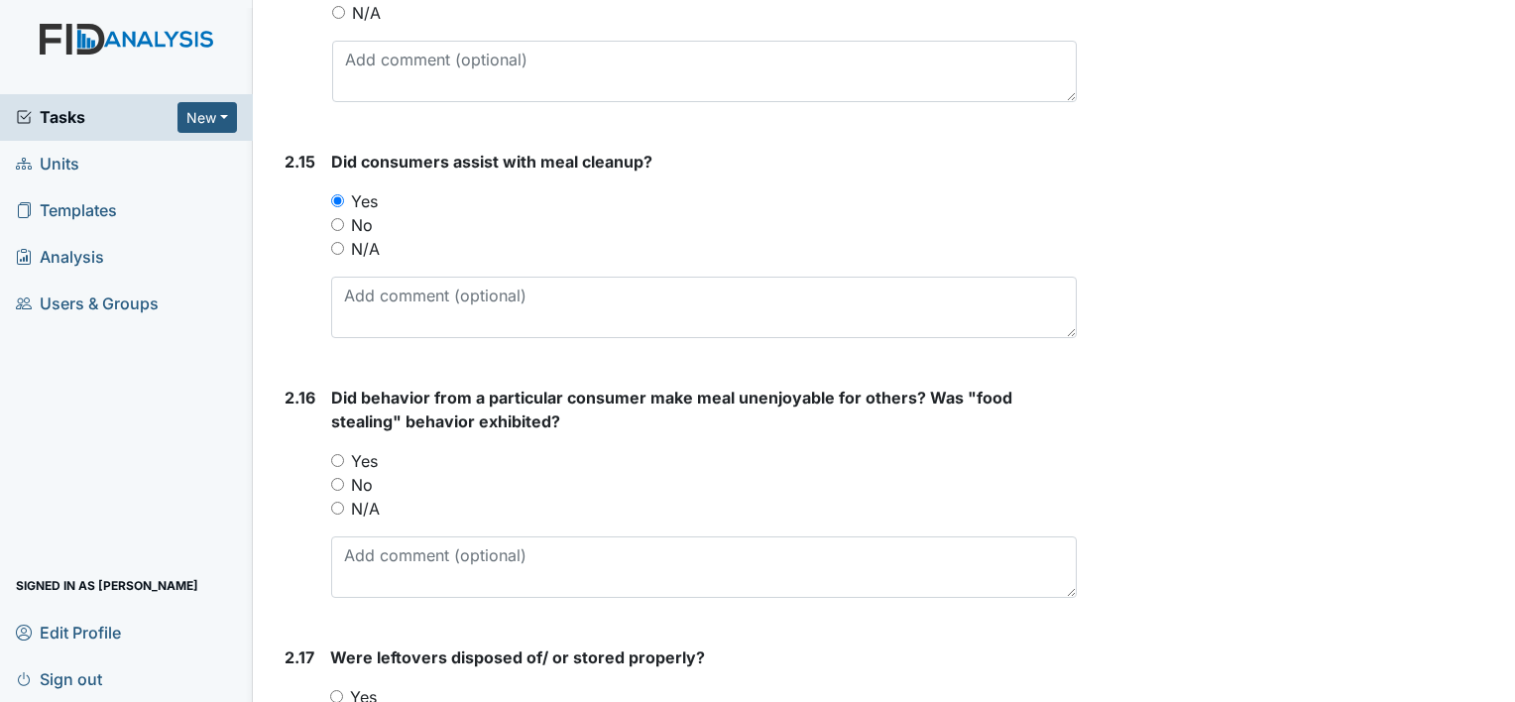
click at [334, 502] on input "N/A" at bounding box center [337, 508] width 13 height 13
radio input "true"
click at [337, 478] on input "No" at bounding box center [337, 484] width 13 height 13
radio input "true"
click at [332, 502] on input "N/A" at bounding box center [337, 508] width 13 height 13
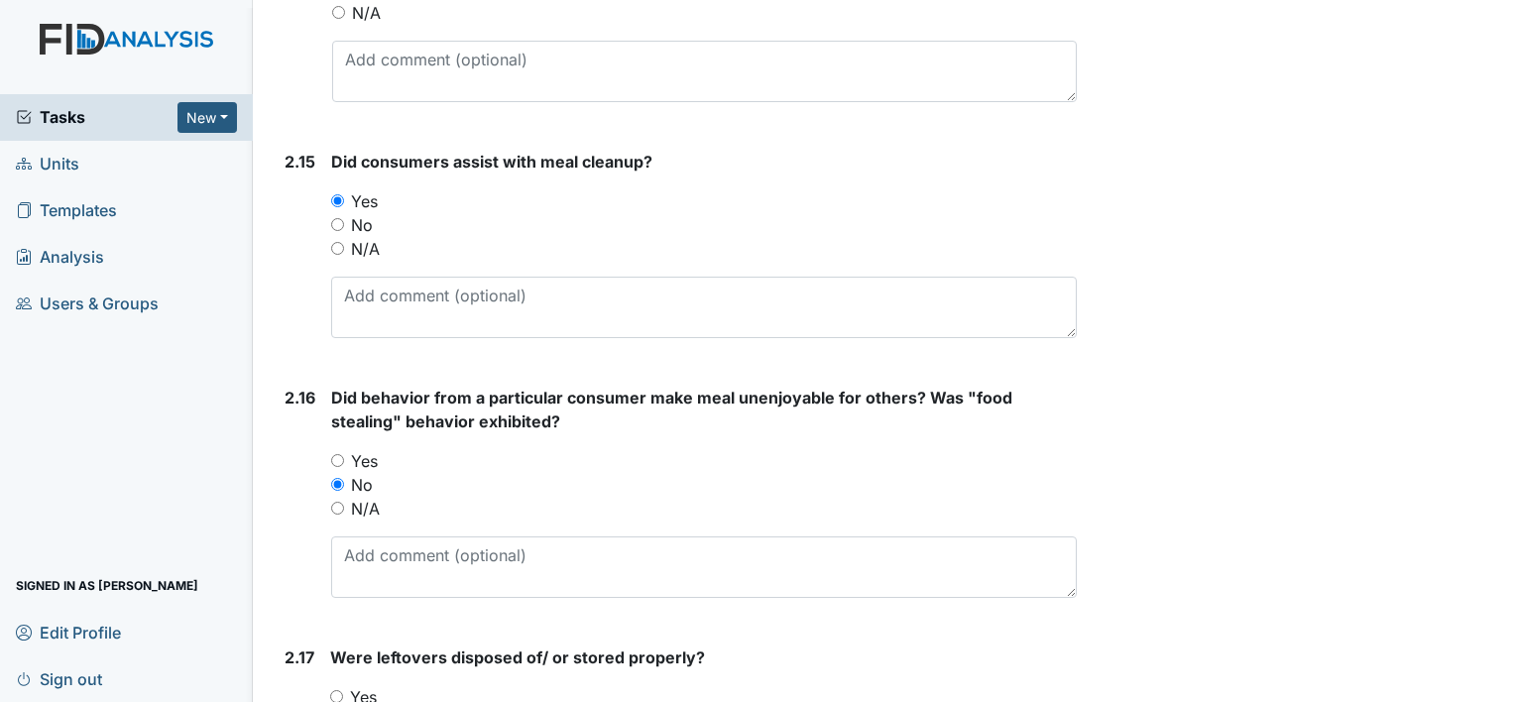
radio input "true"
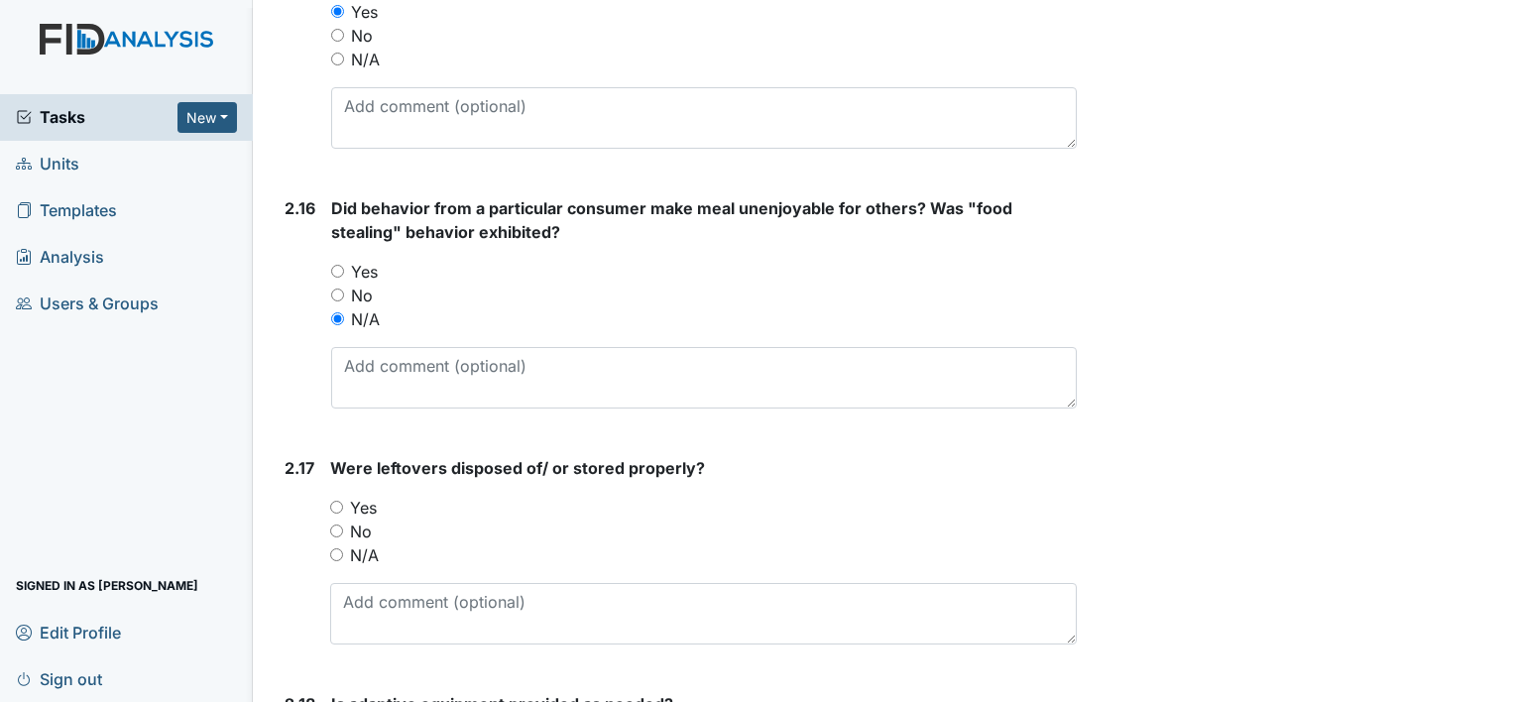
scroll to position [4951, 0]
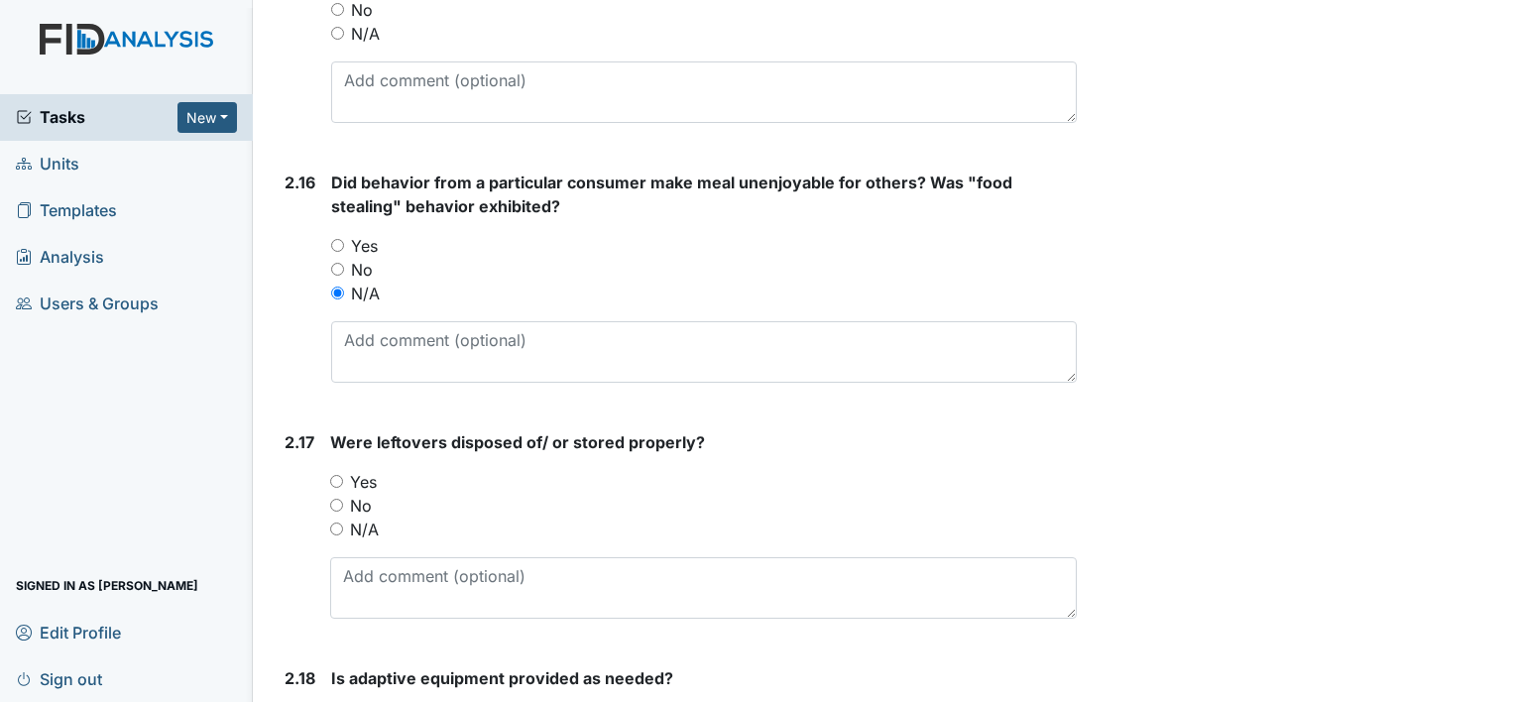
click at [340, 475] on input "Yes" at bounding box center [336, 481] width 13 height 13
radio input "true"
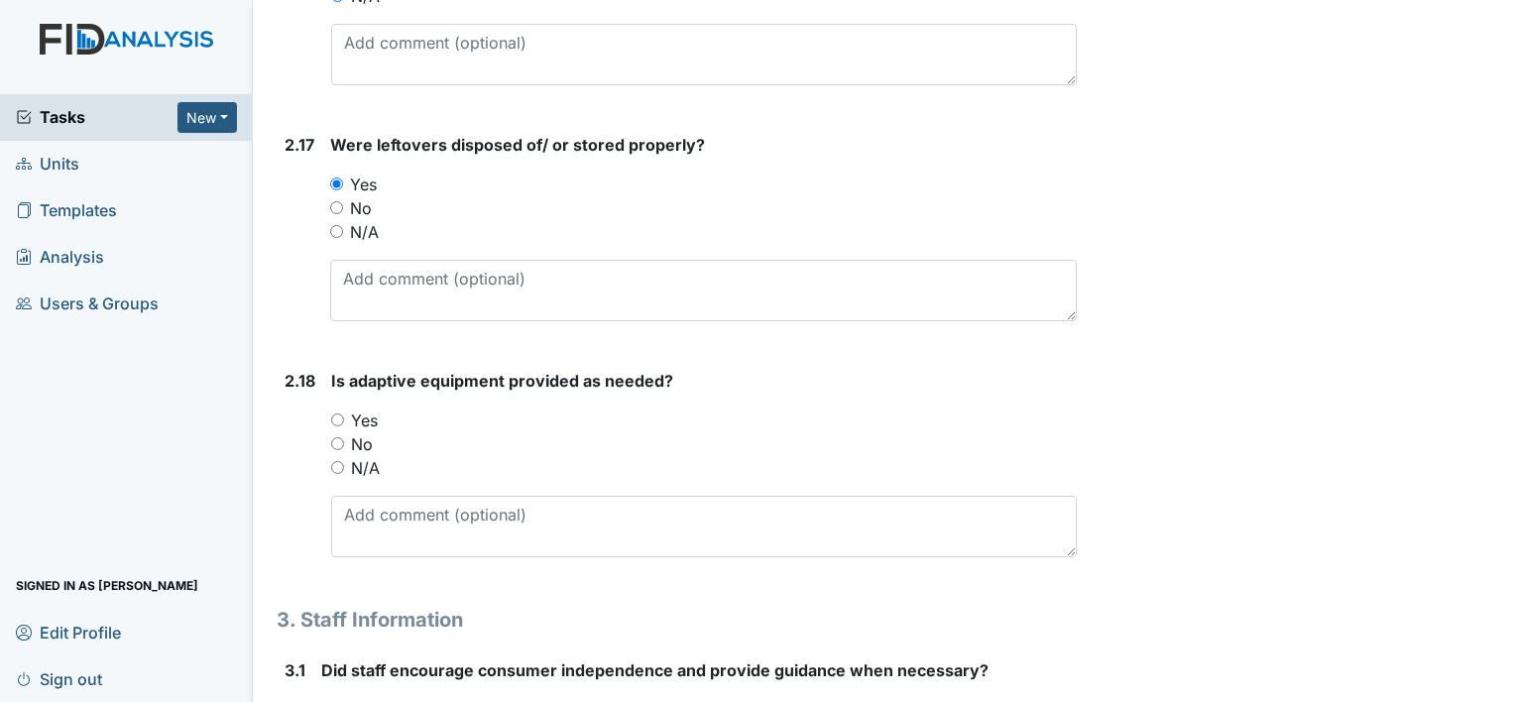
scroll to position [5250, 0]
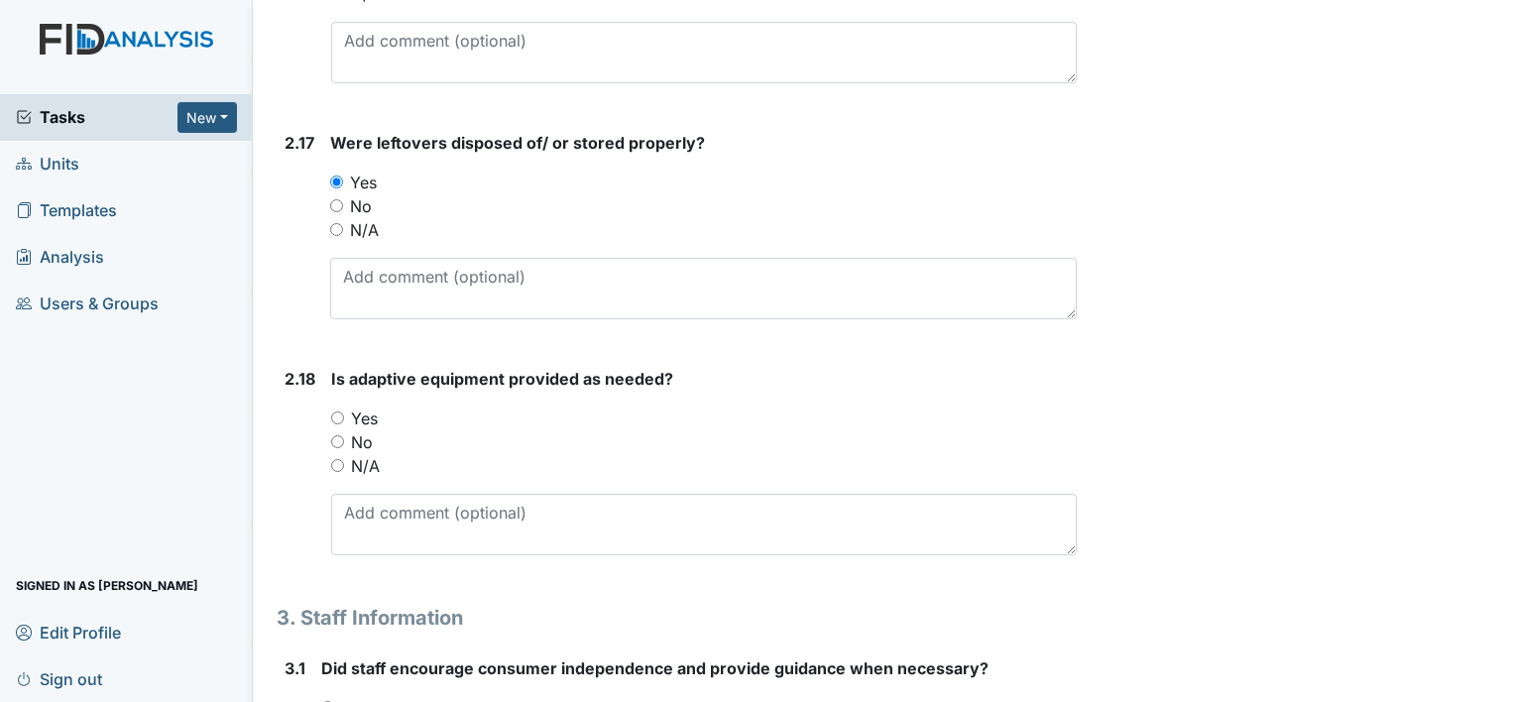
click at [337, 412] on input "Yes" at bounding box center [337, 418] width 13 height 13
radio input "true"
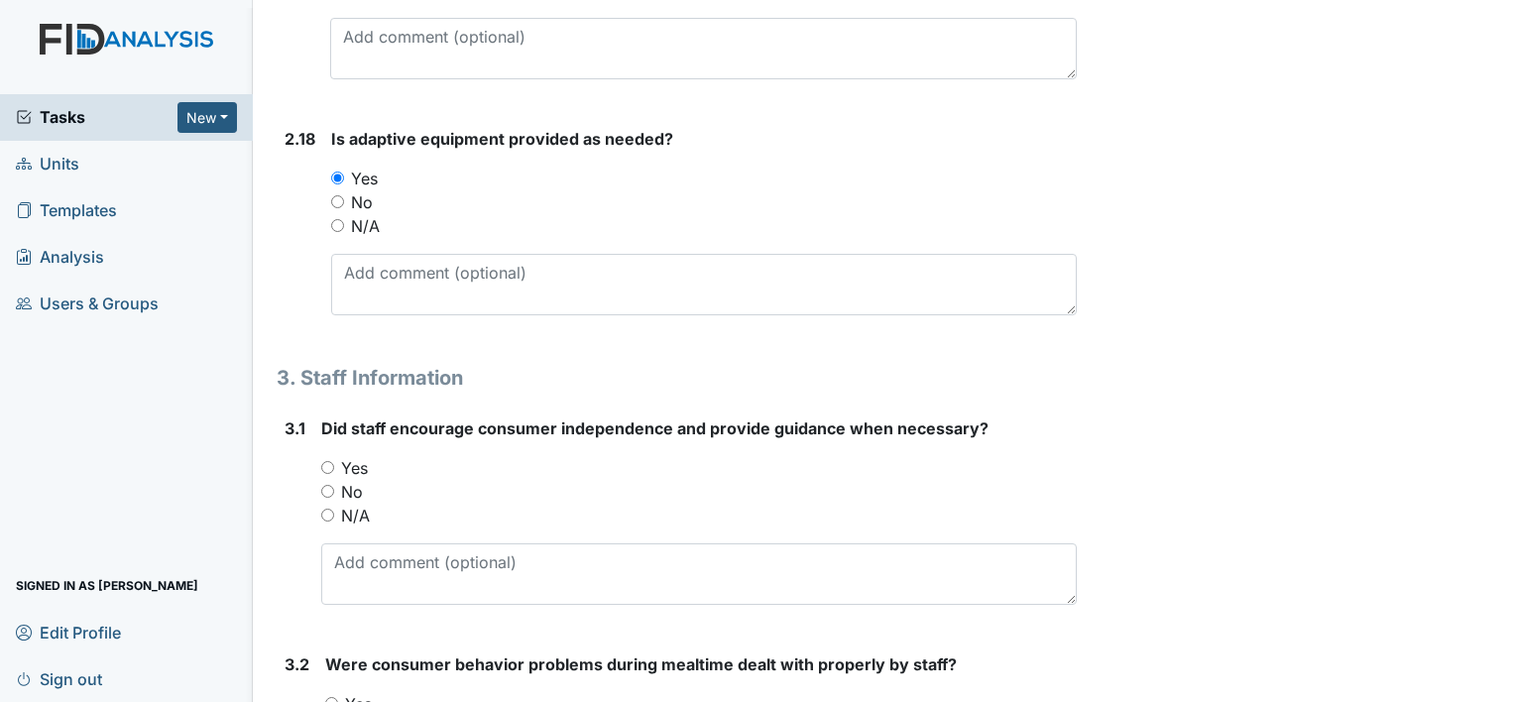
scroll to position [5522, 0]
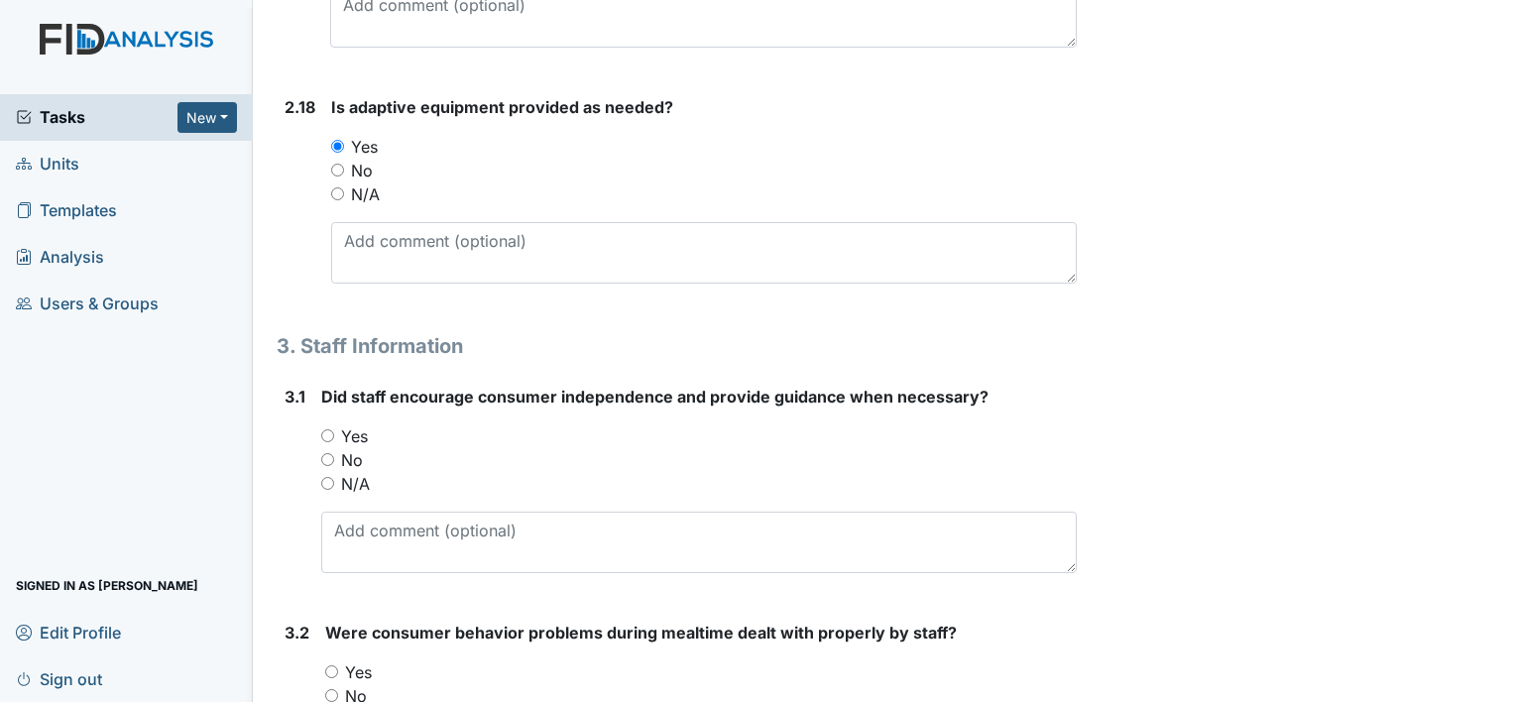
click at [323, 429] on input "Yes" at bounding box center [327, 435] width 13 height 13
radio input "true"
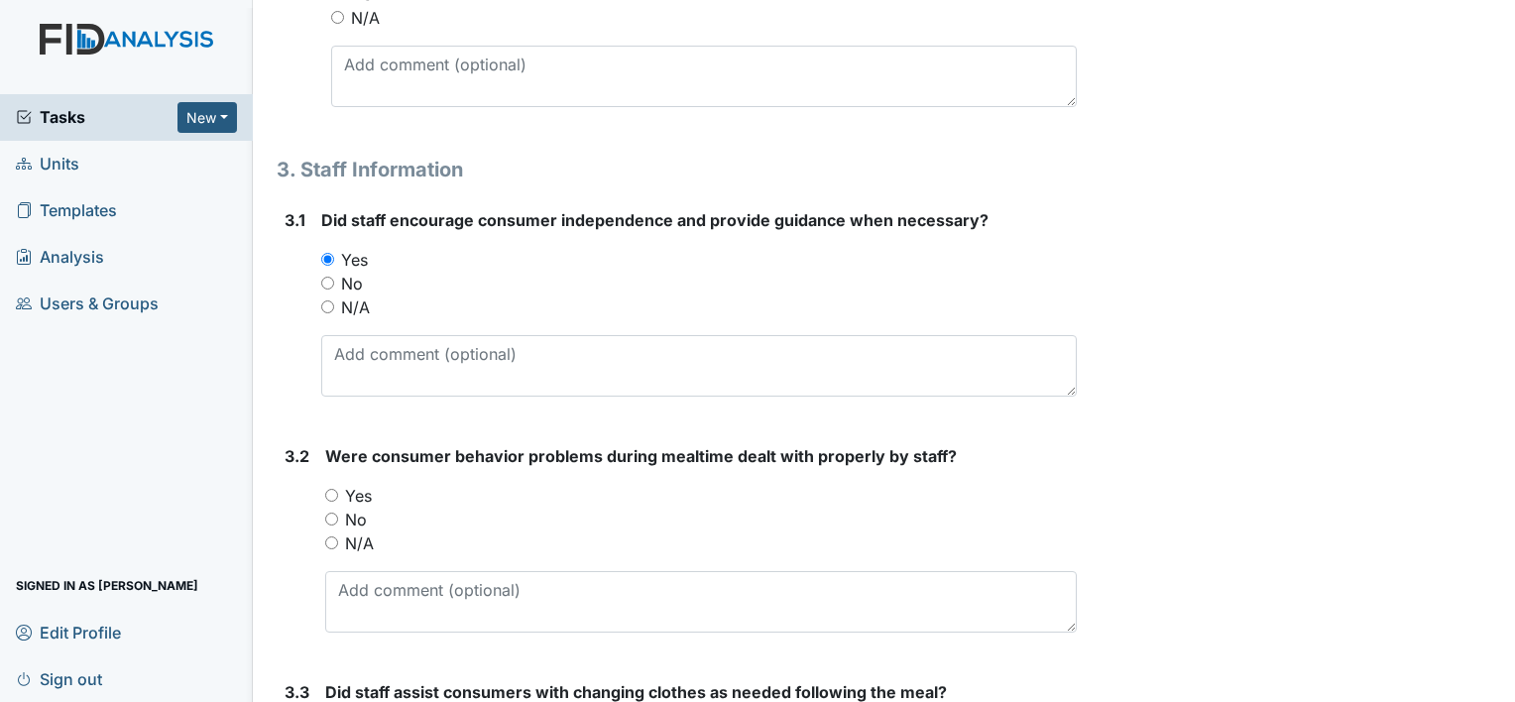
scroll to position [5746, 0]
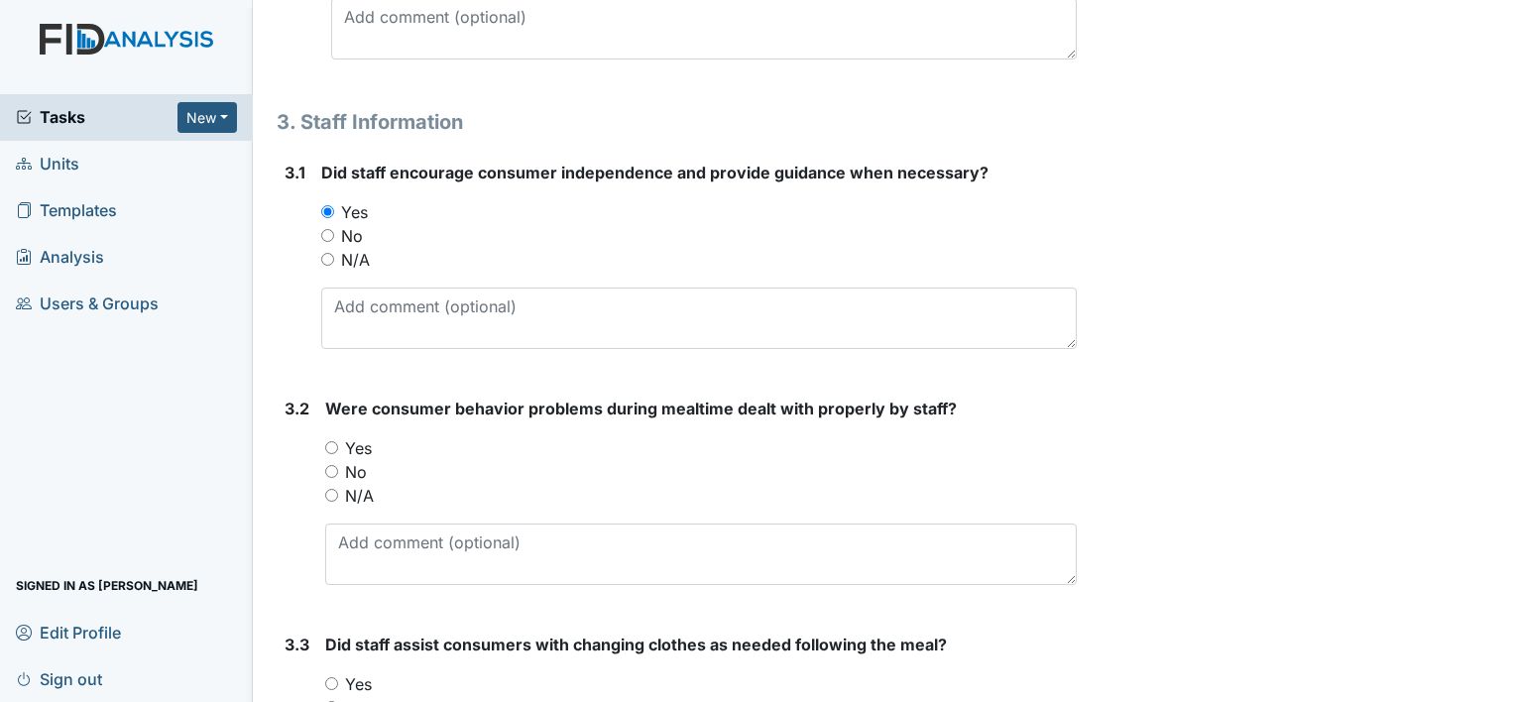
click at [333, 441] on input "Yes" at bounding box center [331, 447] width 13 height 13
radio input "true"
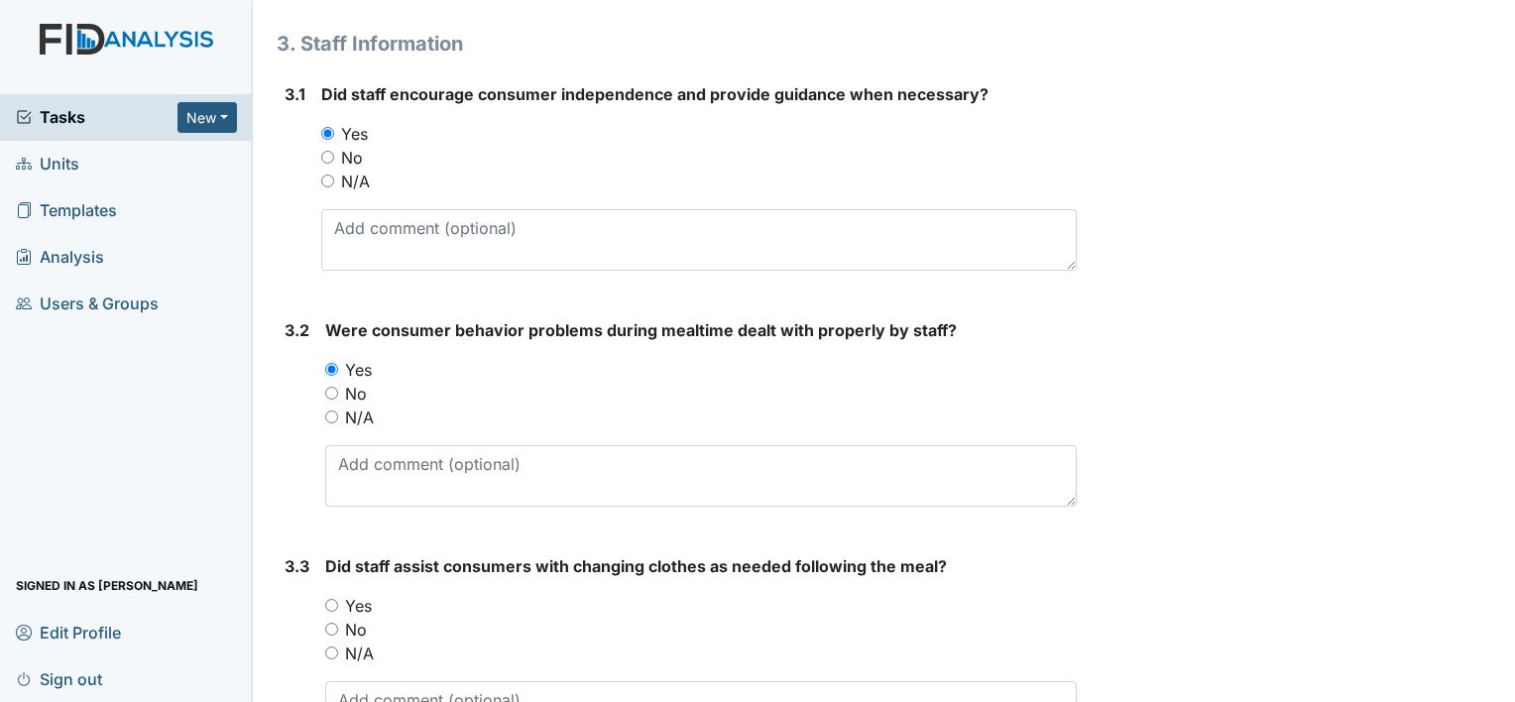
scroll to position [5955, 0]
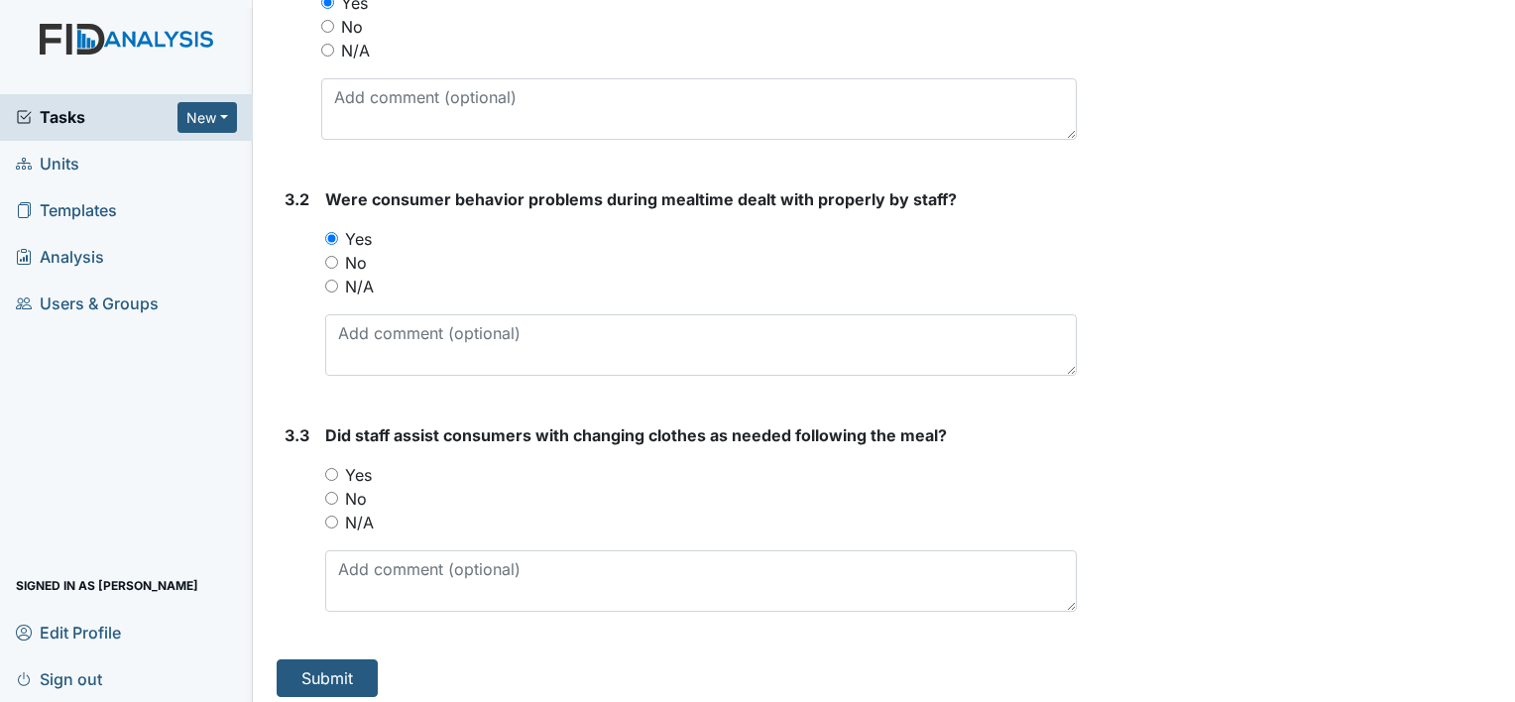
click at [336, 468] on input "Yes" at bounding box center [331, 474] width 13 height 13
radio input "true"
click at [311, 677] on button "Submit" at bounding box center [327, 679] width 101 height 38
